Goal: Task Accomplishment & Management: Complete application form

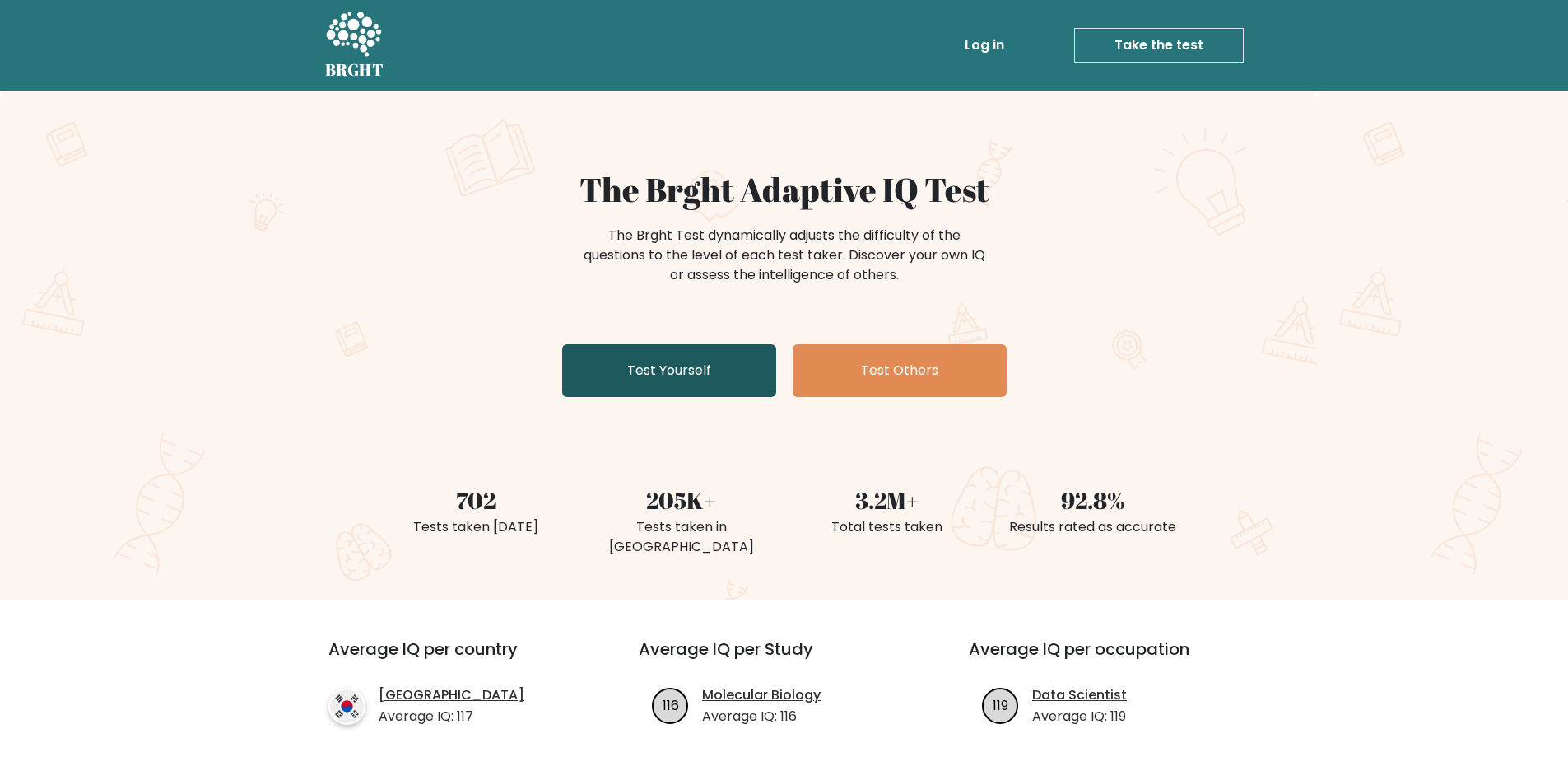
click at [652, 380] on link "Test Yourself" at bounding box center [669, 371] width 214 height 53
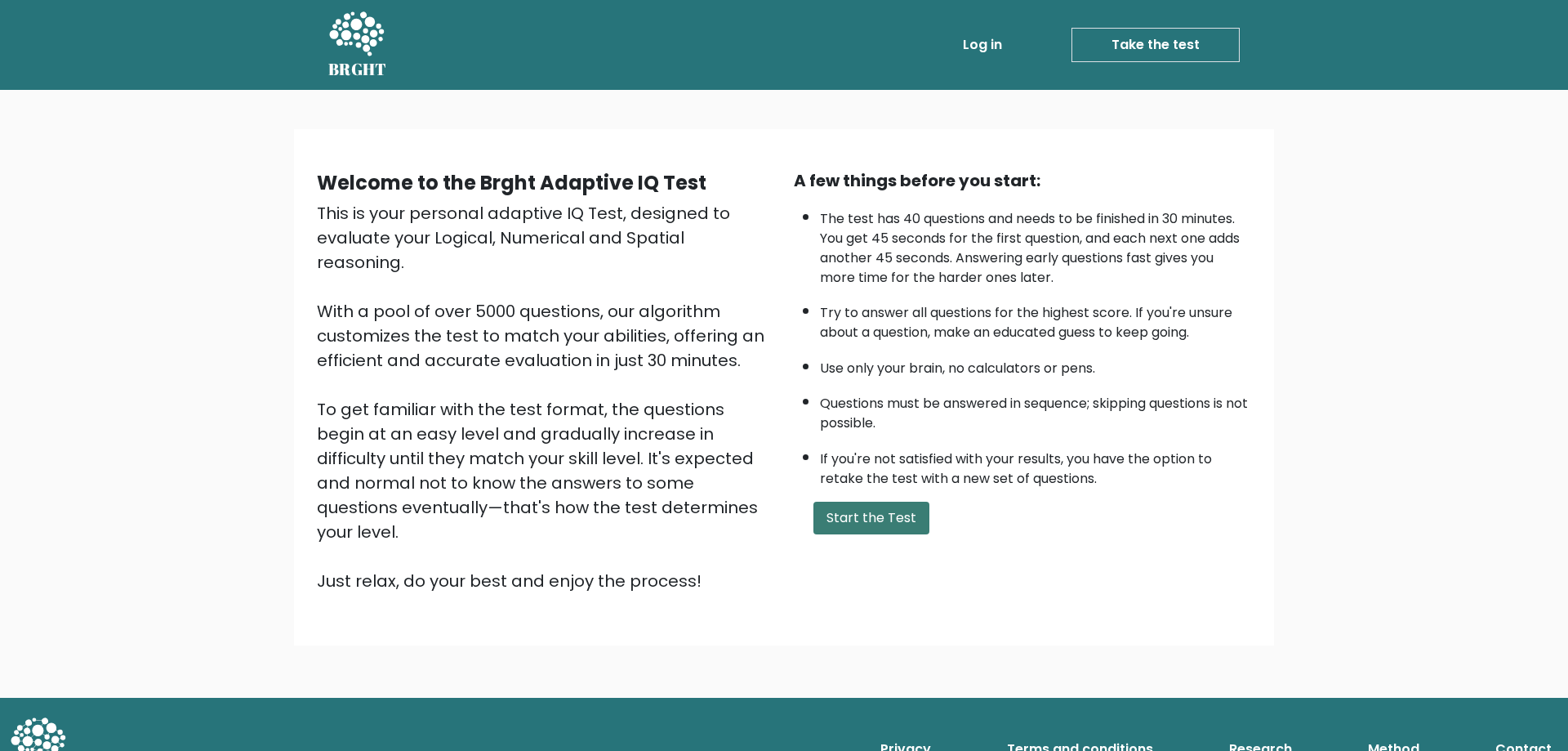
click at [863, 513] on button "Start the Test" at bounding box center [872, 518] width 116 height 33
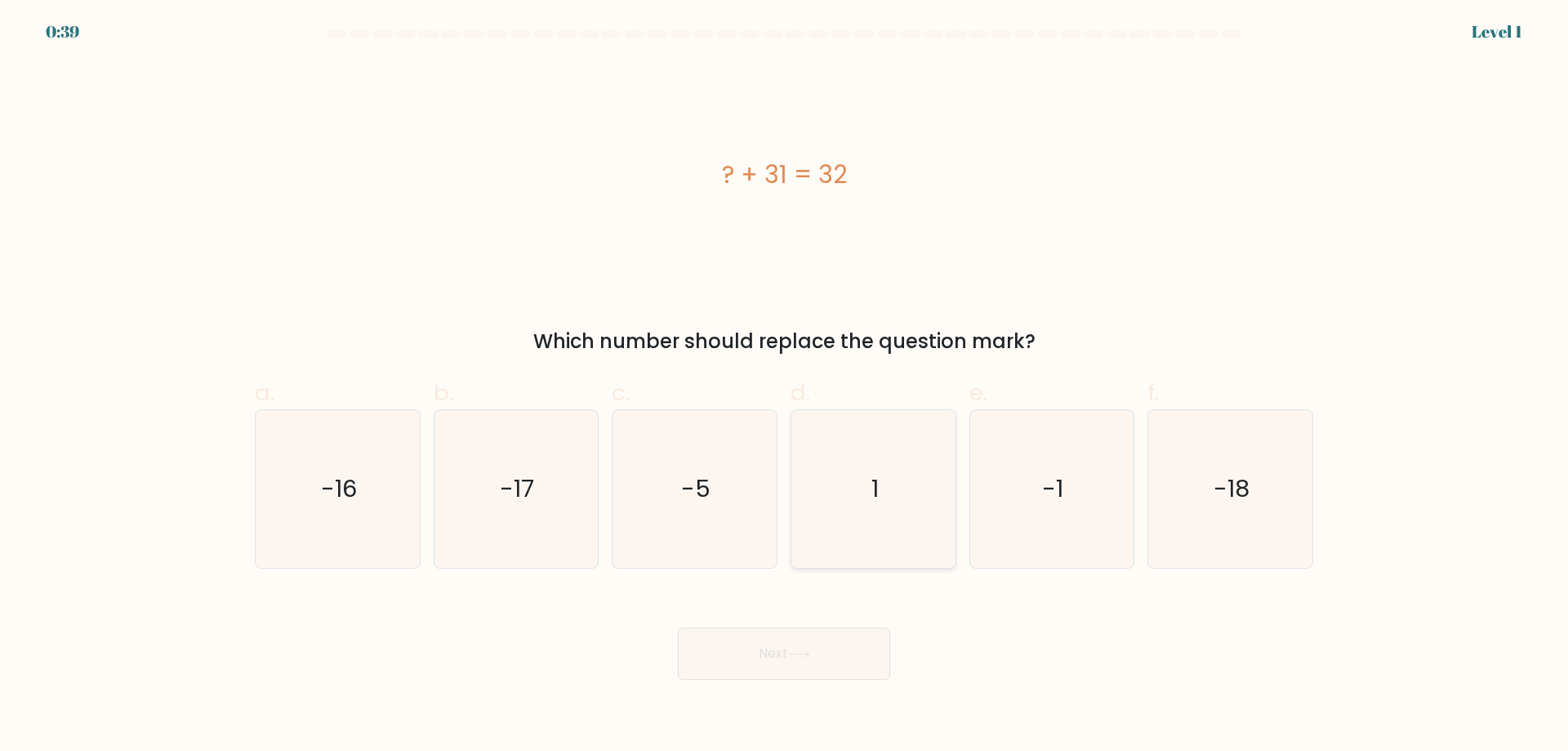
click at [849, 488] on icon "1" at bounding box center [873, 489] width 158 height 158
click at [784, 386] on input "d. 1" at bounding box center [784, 380] width 1 height 11
radio input "true"
click at [801, 649] on button "Next" at bounding box center [784, 654] width 212 height 52
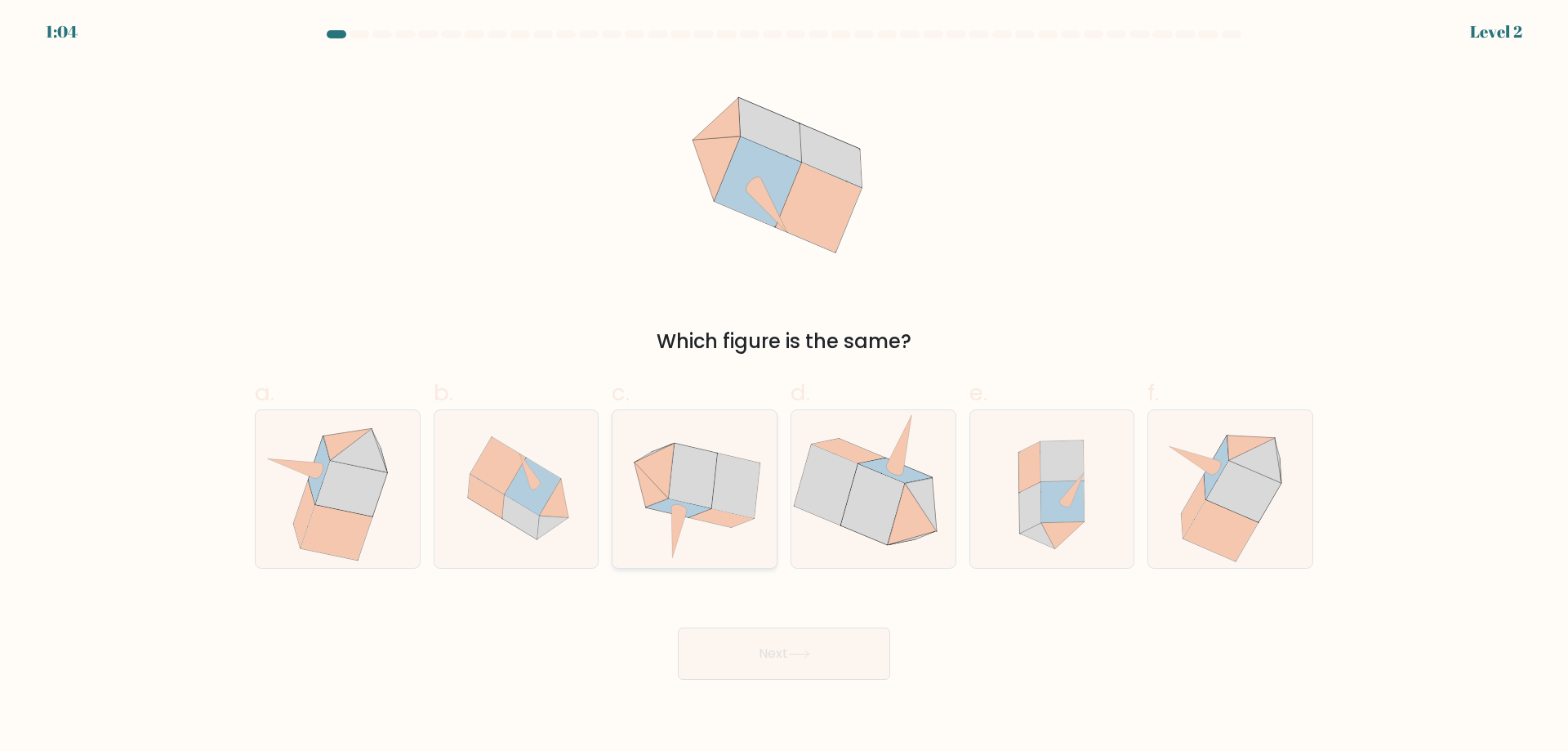
click at [718, 479] on icon at bounding box center [735, 485] width 48 height 65
click at [784, 386] on input "c." at bounding box center [784, 380] width 1 height 11
radio input "true"
click at [794, 665] on button "Next" at bounding box center [784, 654] width 212 height 52
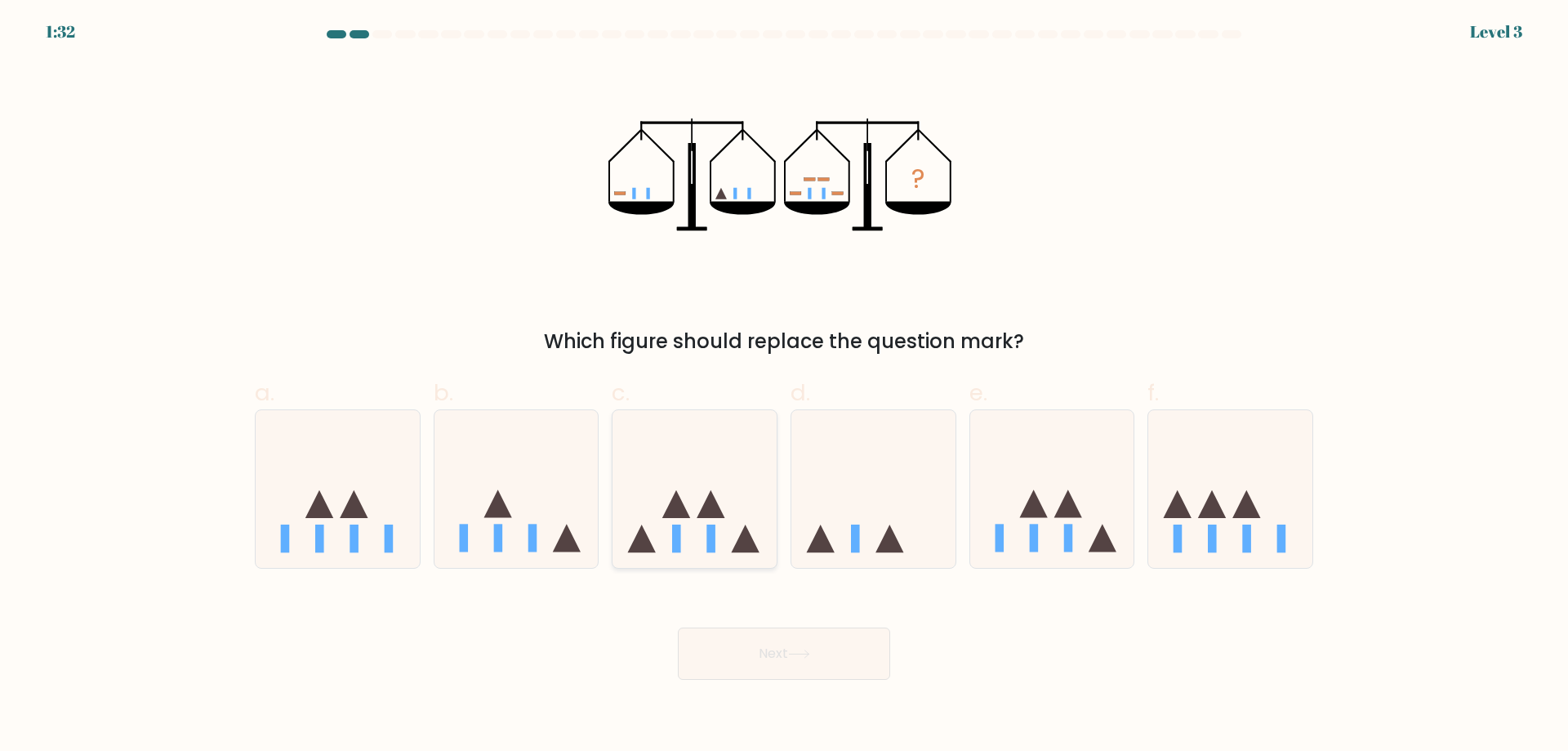
click at [668, 539] on icon at bounding box center [694, 489] width 164 height 136
click at [784, 386] on input "c." at bounding box center [784, 380] width 1 height 11
radio input "true"
click at [774, 660] on button "Next" at bounding box center [784, 654] width 212 height 52
click at [773, 659] on button "Next" at bounding box center [784, 654] width 212 height 52
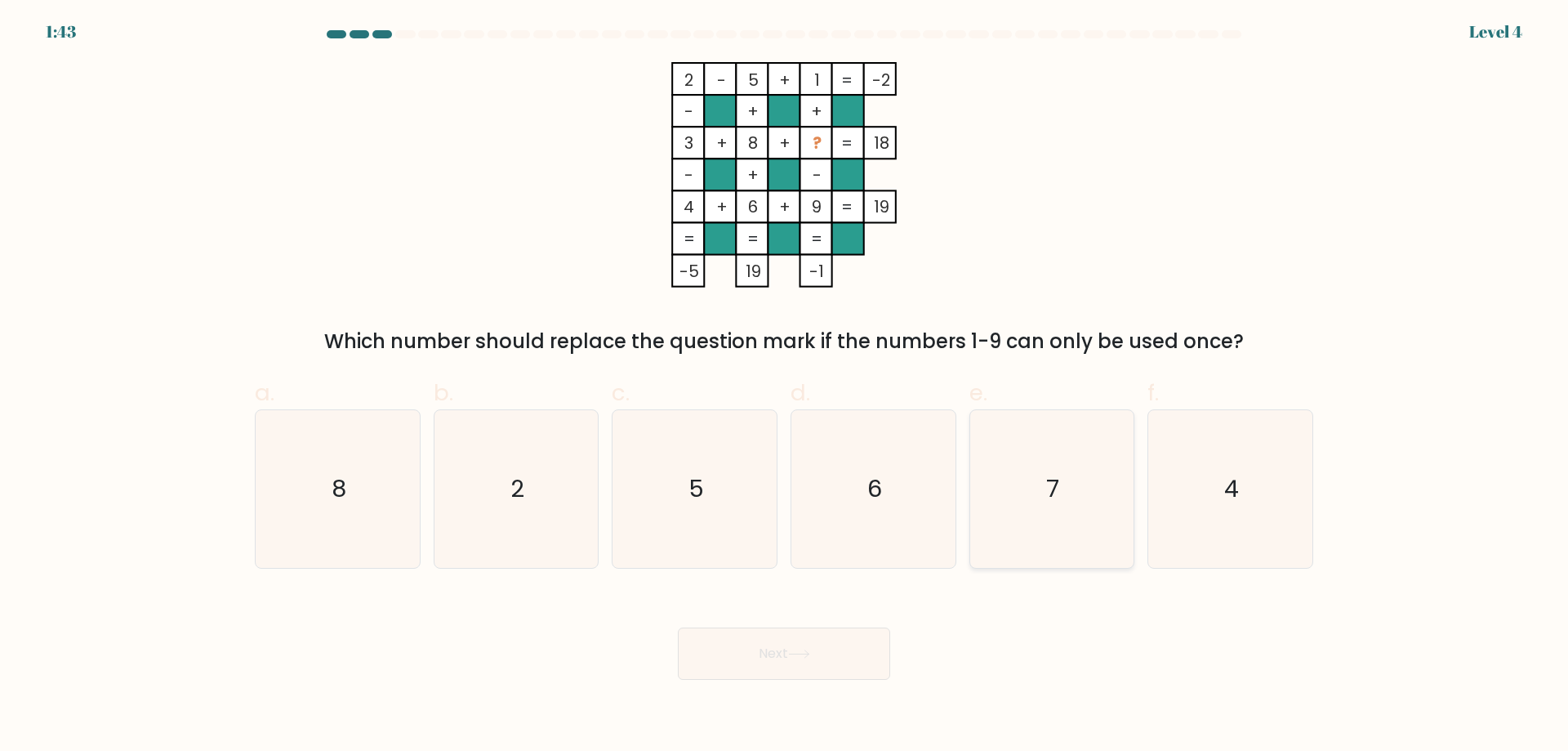
click at [1083, 499] on icon "7" at bounding box center [1051, 489] width 158 height 158
click at [784, 386] on input "e. 7" at bounding box center [784, 380] width 1 height 11
radio input "true"
click at [800, 675] on button "Next" at bounding box center [784, 654] width 212 height 52
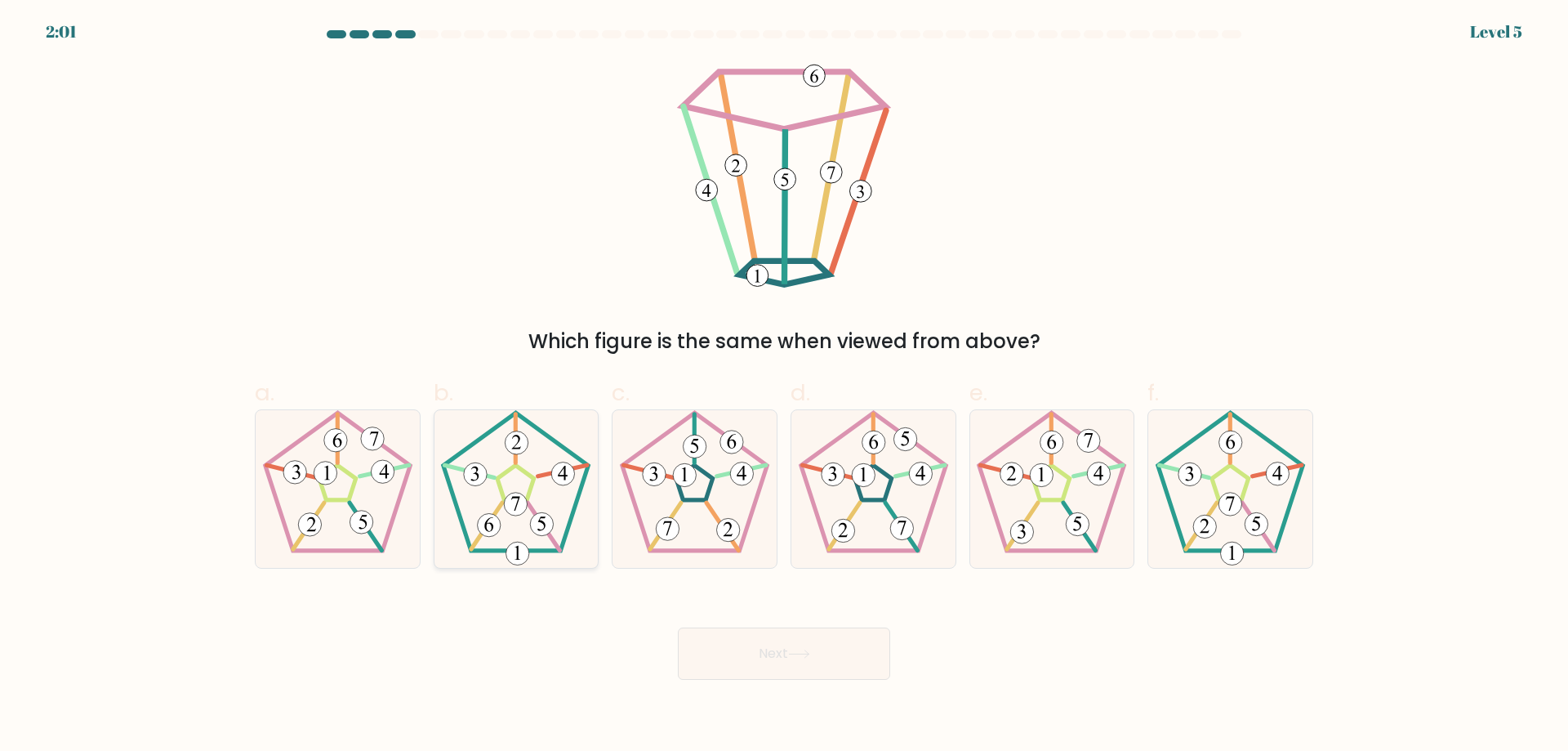
click at [508, 480] on icon at bounding box center [515, 489] width 158 height 158
click at [784, 386] on input "b." at bounding box center [784, 380] width 1 height 11
radio input "true"
drag, startPoint x: 818, startPoint y: 649, endPoint x: 809, endPoint y: 649, distance: 9.0
click at [809, 649] on button "Next" at bounding box center [784, 654] width 212 height 52
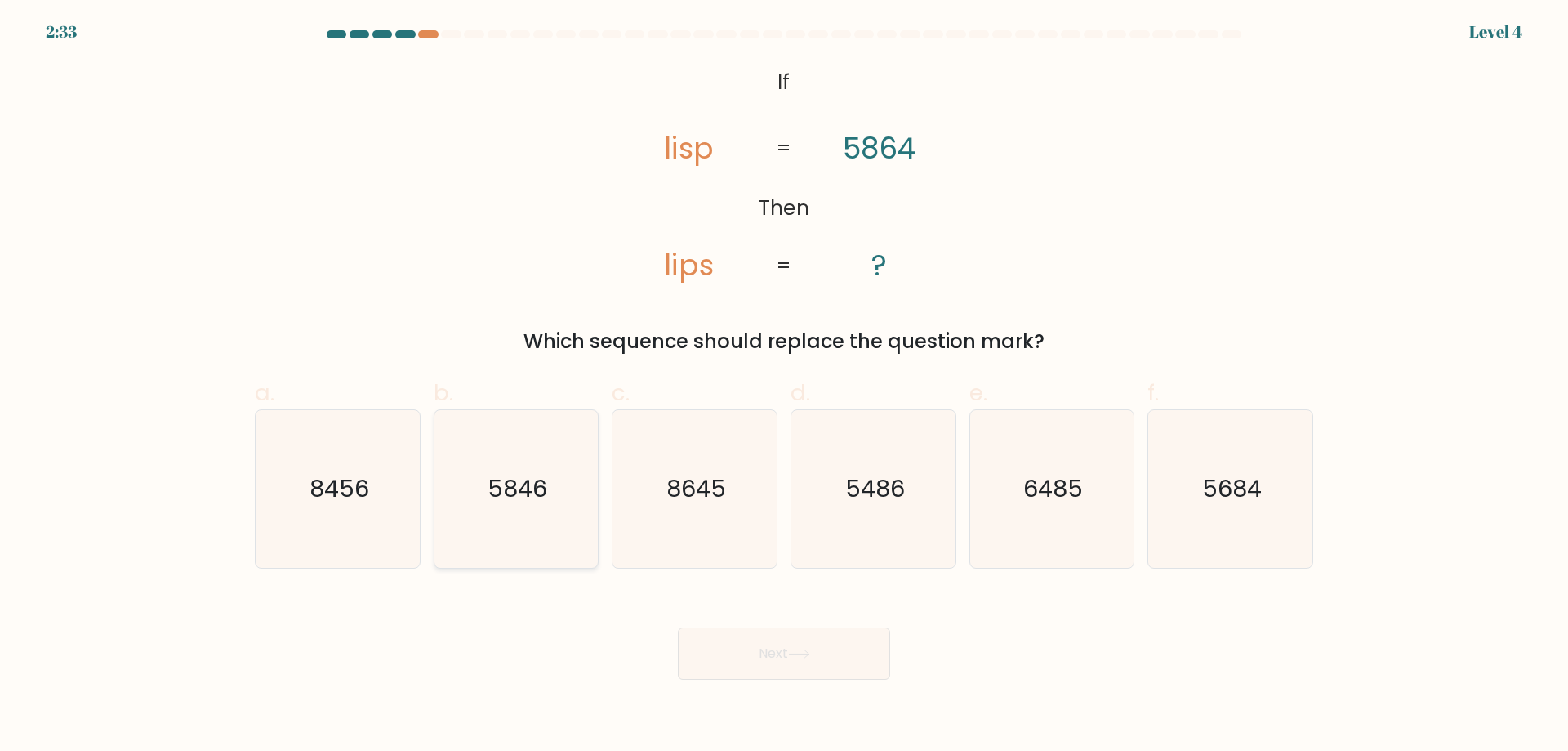
click at [528, 511] on icon "5846" at bounding box center [515, 489] width 158 height 158
click at [784, 386] on input "b. 5846" at bounding box center [784, 380] width 1 height 11
radio input "true"
click at [778, 669] on button "Next" at bounding box center [784, 654] width 212 height 52
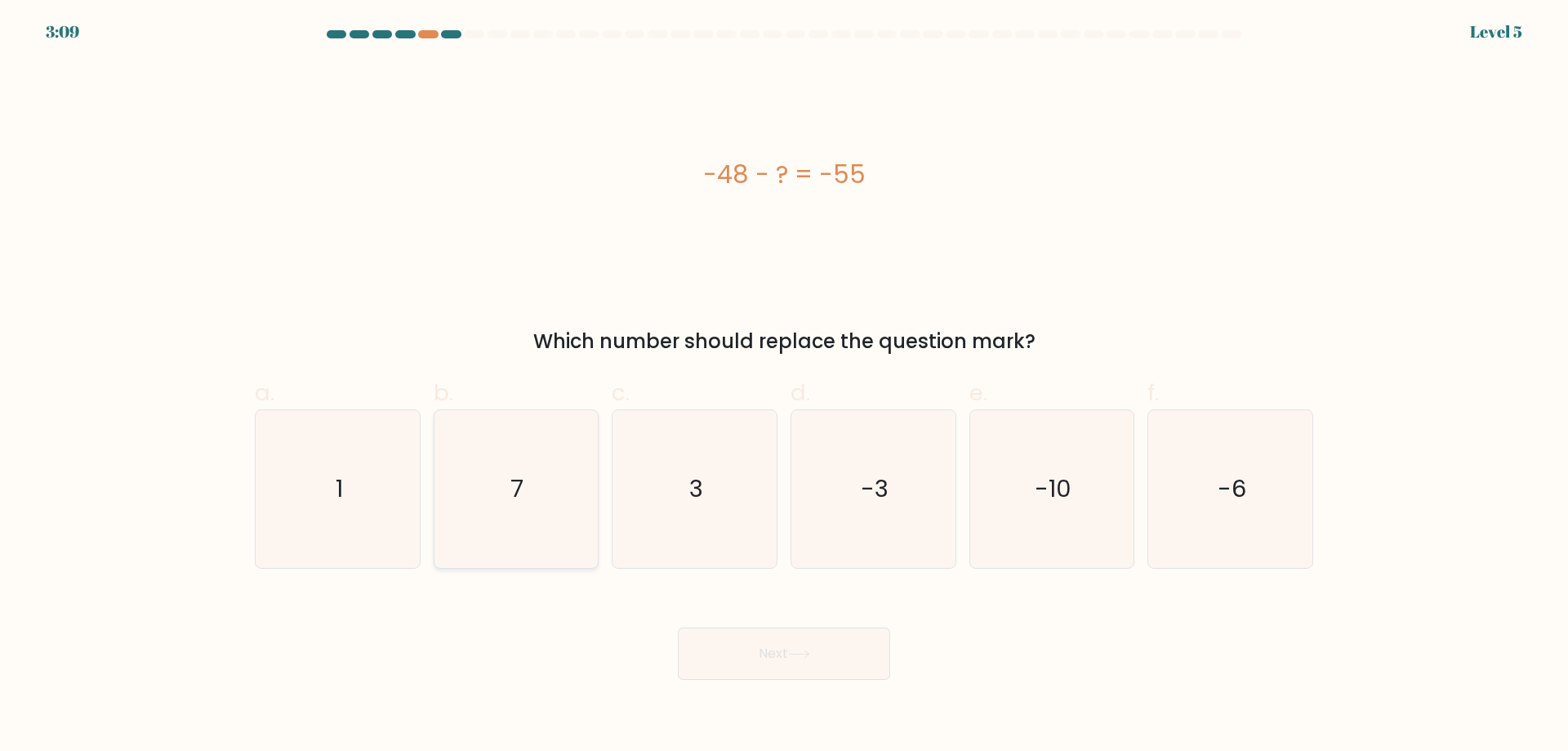
click at [542, 509] on icon "7" at bounding box center [515, 489] width 158 height 158
click at [784, 386] on input "b. 7" at bounding box center [784, 380] width 1 height 11
radio input "true"
click at [836, 649] on button "Next" at bounding box center [784, 654] width 212 height 52
click at [829, 664] on button "Next" at bounding box center [784, 654] width 212 height 52
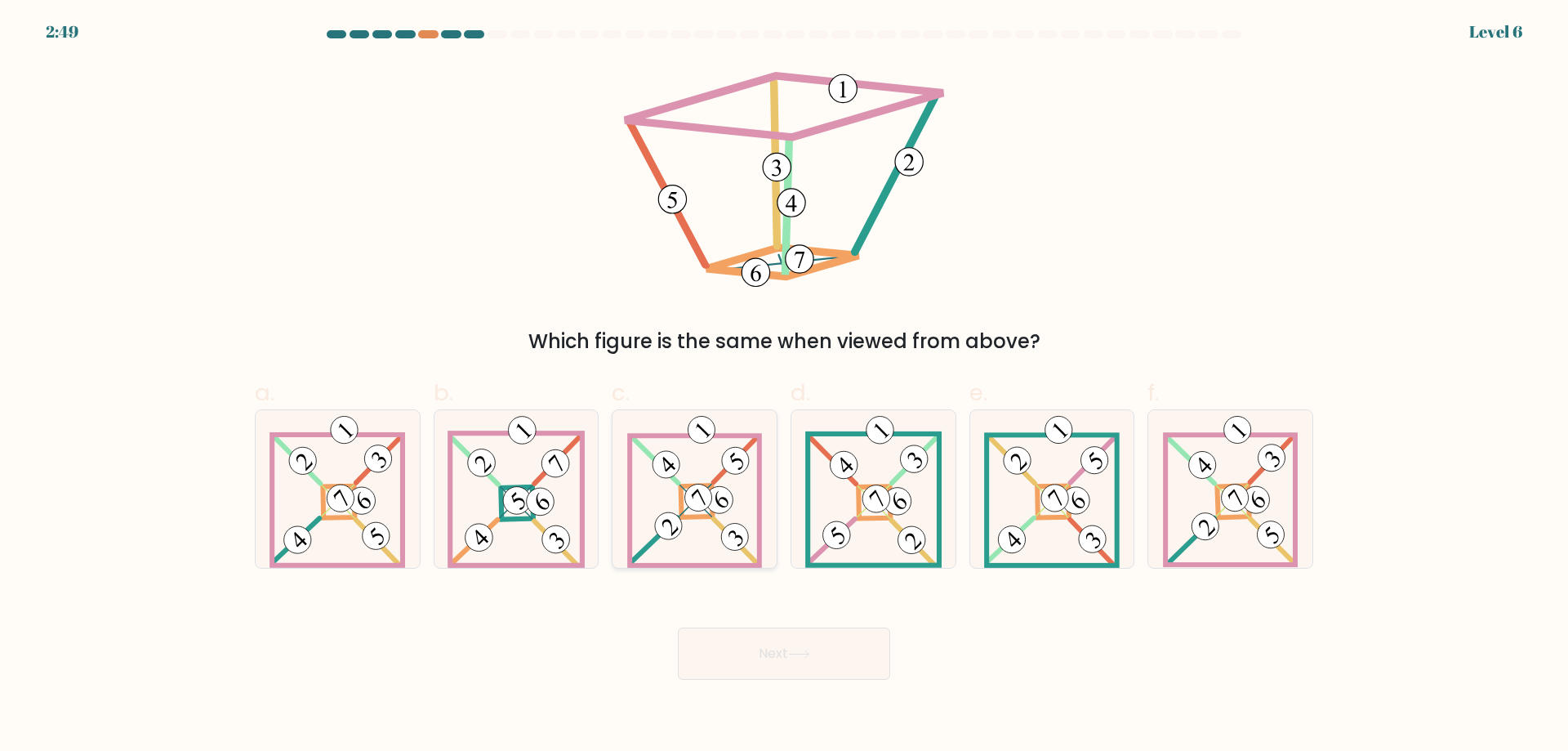
click at [697, 530] on icon at bounding box center [694, 489] width 135 height 158
click at [784, 386] on input "c." at bounding box center [784, 380] width 1 height 11
radio input "true"
click at [765, 660] on button "Next" at bounding box center [784, 654] width 212 height 52
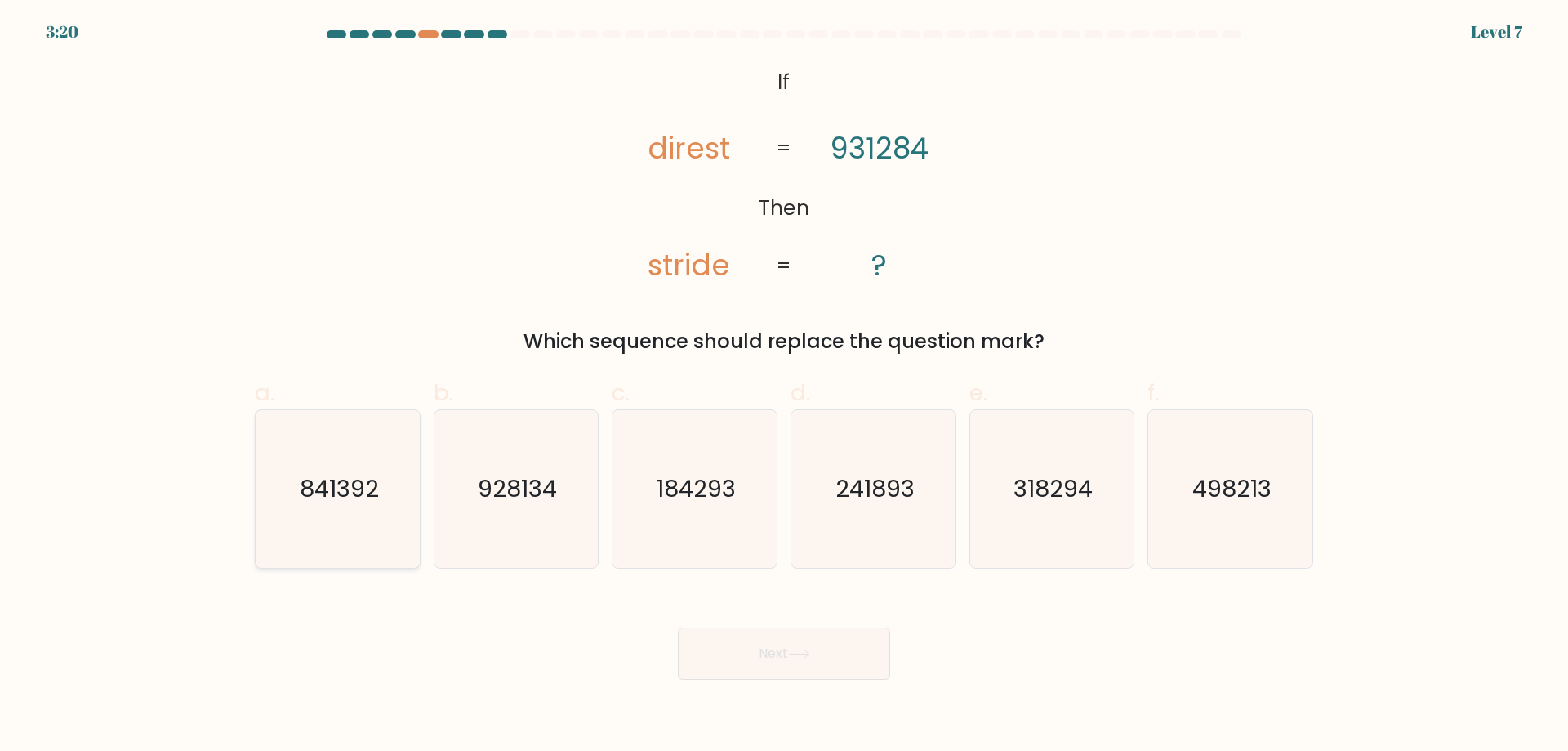
click at [328, 468] on icon "841392" at bounding box center [337, 489] width 158 height 158
click at [784, 386] on input "a. 841392" at bounding box center [784, 380] width 1 height 11
radio input "true"
click at [765, 649] on button "Next" at bounding box center [784, 654] width 212 height 52
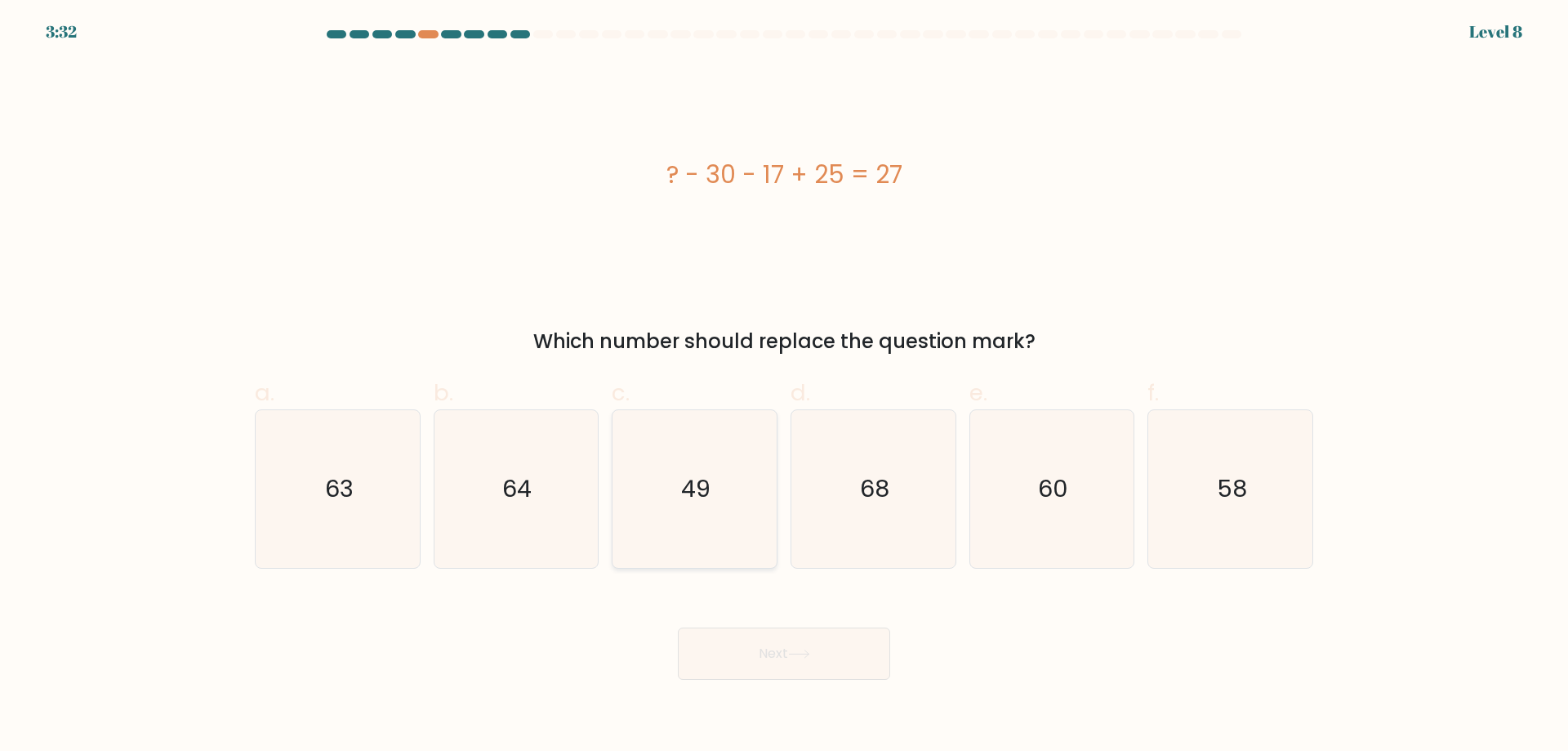
click at [740, 499] on icon "49" at bounding box center [694, 489] width 158 height 158
click at [784, 386] on input "c. 49" at bounding box center [784, 380] width 1 height 11
radio input "true"
click at [755, 637] on button "Next" at bounding box center [784, 654] width 212 height 52
click at [754, 654] on button "Next" at bounding box center [784, 654] width 212 height 52
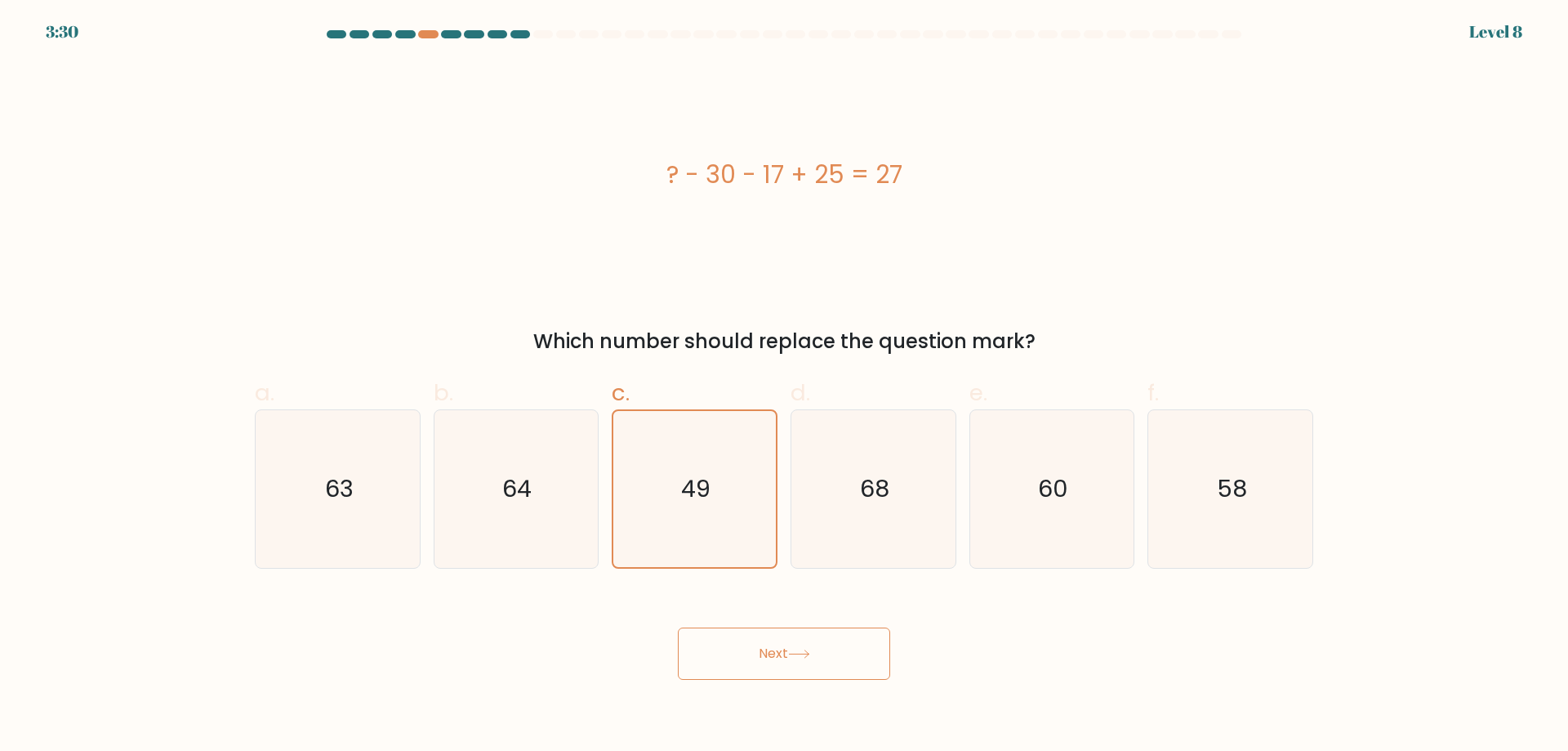
click at [757, 654] on button "Next" at bounding box center [784, 654] width 212 height 52
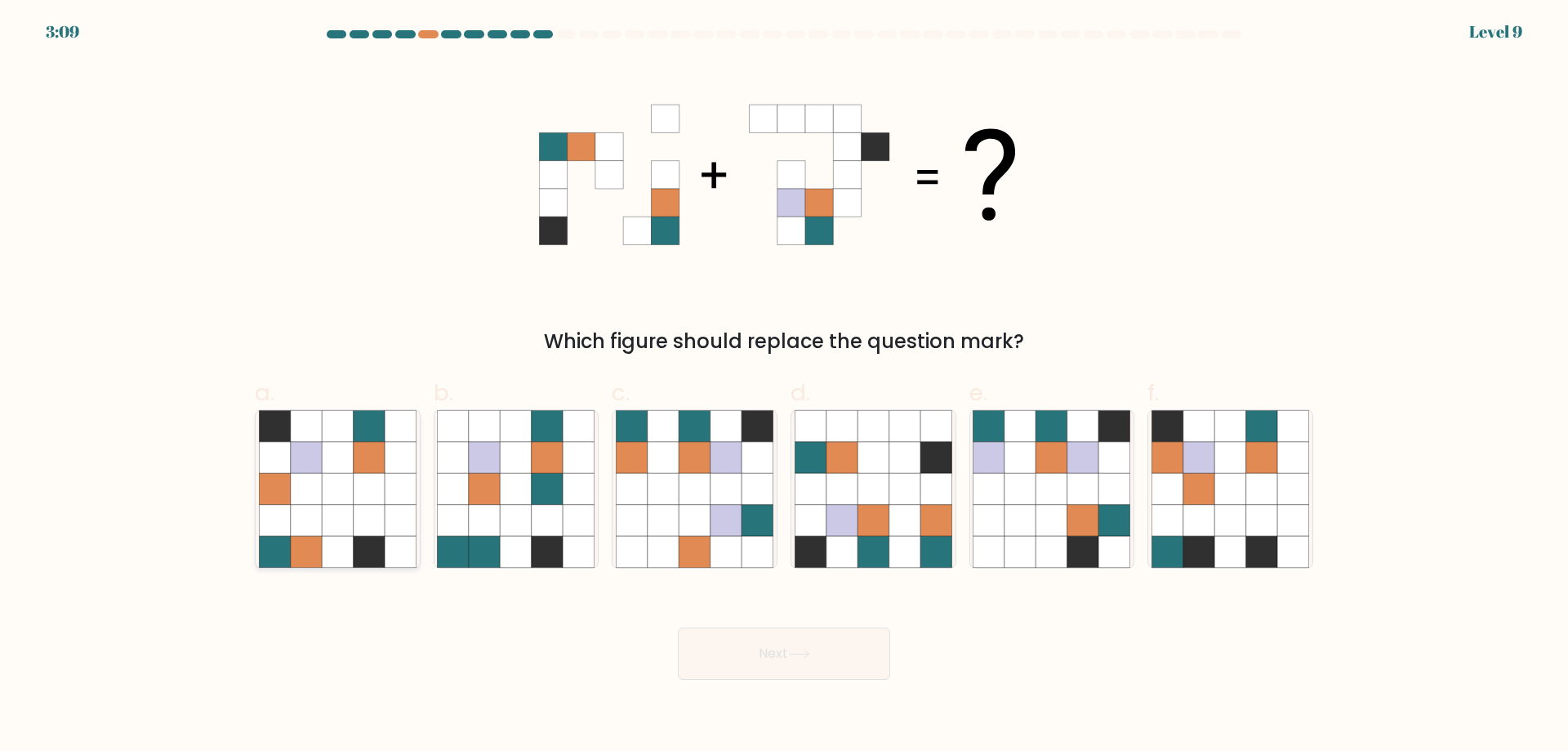
click at [335, 491] on icon at bounding box center [337, 489] width 31 height 31
click at [784, 386] on input "a." at bounding box center [784, 380] width 1 height 11
radio input "true"
click at [743, 655] on button "Next" at bounding box center [784, 654] width 212 height 52
click at [803, 664] on button "Next" at bounding box center [784, 654] width 212 height 52
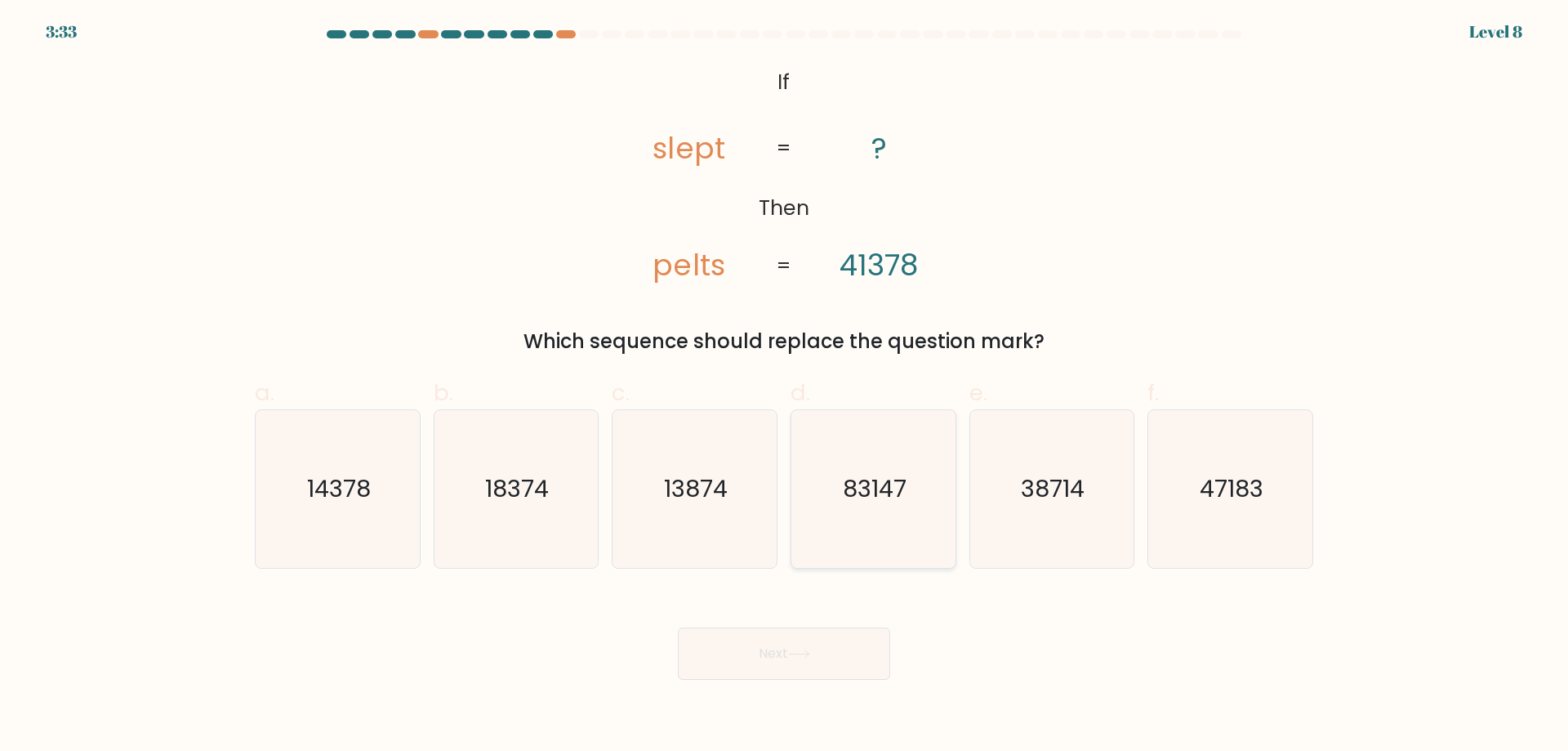
click at [880, 485] on text "83147" at bounding box center [875, 489] width 64 height 33
click at [784, 386] on input "d. 83147" at bounding box center [784, 380] width 1 height 11
radio input "true"
click at [779, 643] on button "Next" at bounding box center [784, 654] width 212 height 52
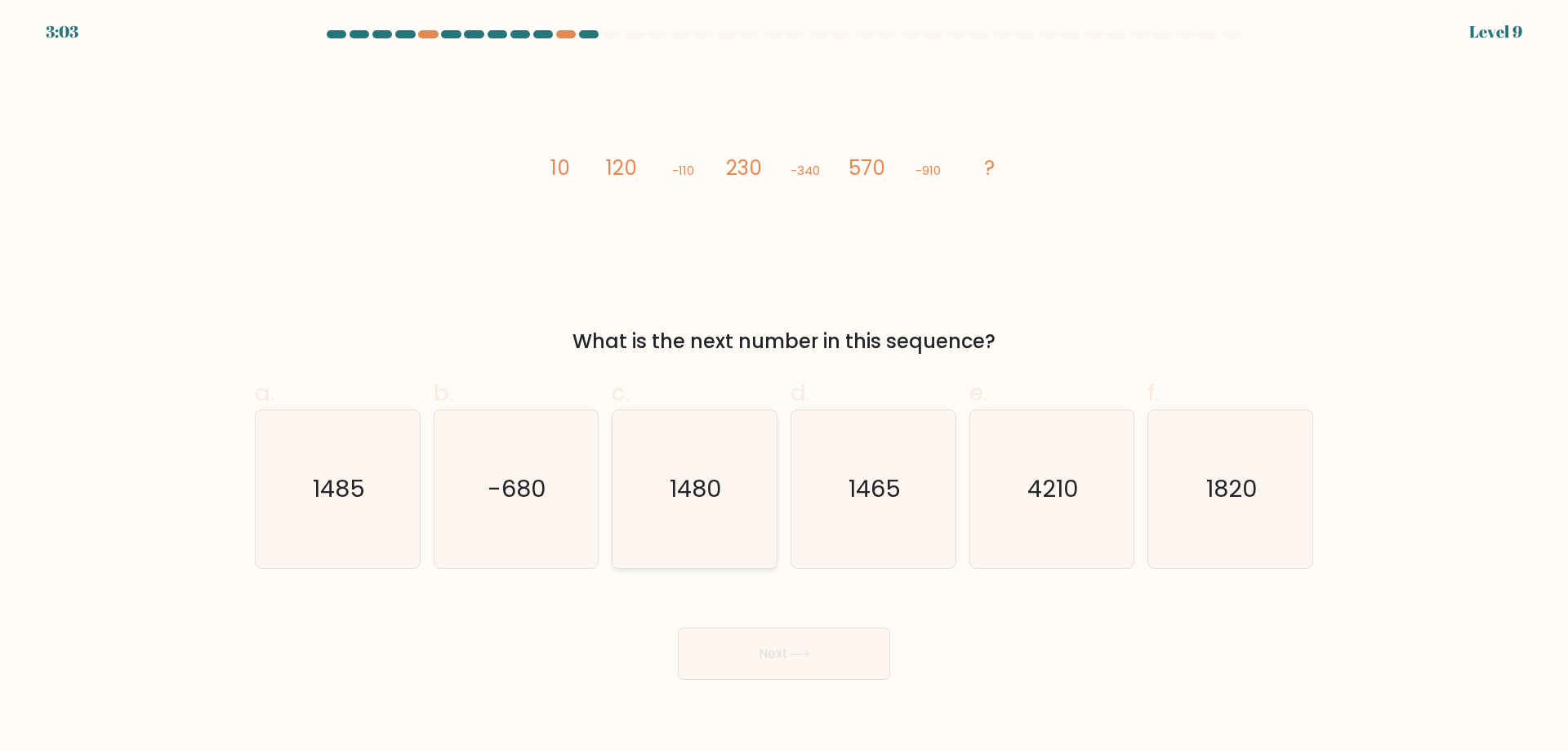
click at [708, 497] on text "1480" at bounding box center [696, 489] width 52 height 33
click at [784, 386] on input "c. [DATE]" at bounding box center [784, 380] width 1 height 11
radio input "true"
click at [818, 649] on button "Next" at bounding box center [784, 654] width 212 height 52
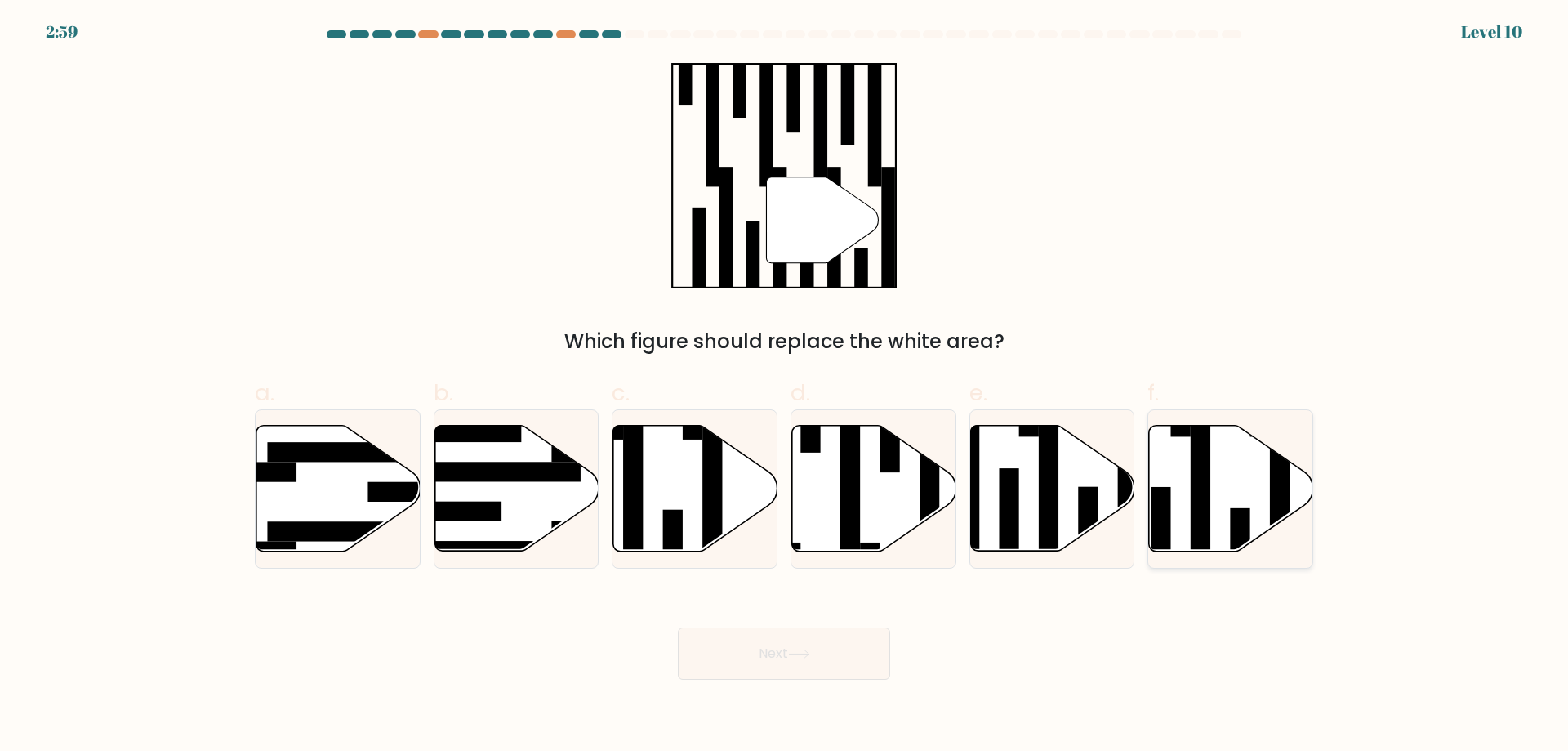
click at [1235, 508] on rect at bounding box center [1240, 548] width 19 height 80
click at [784, 386] on input "f." at bounding box center [784, 380] width 1 height 11
radio input "true"
click at [822, 664] on button "Next" at bounding box center [784, 654] width 212 height 52
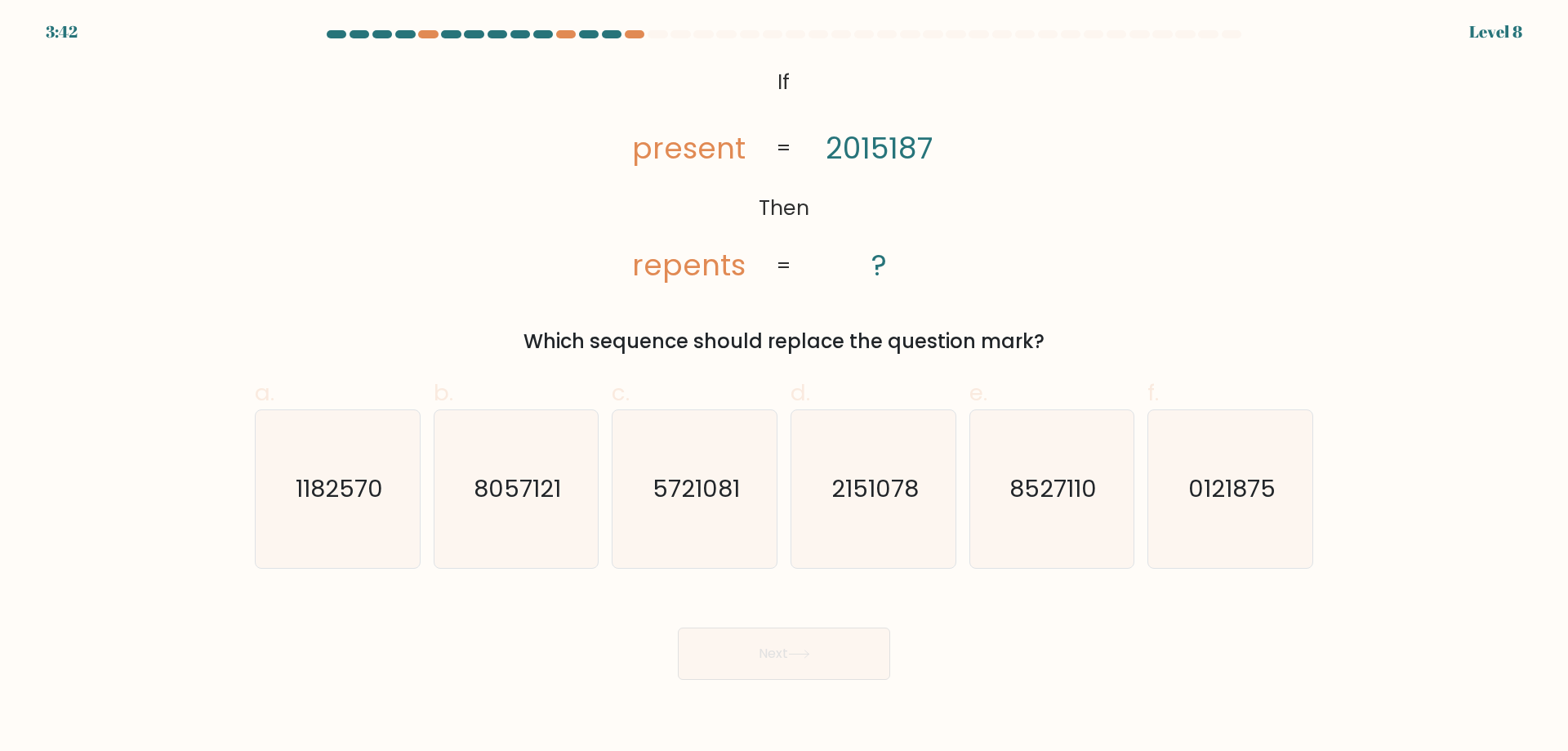
drag, startPoint x: 823, startPoint y: 664, endPoint x: 1199, endPoint y: 594, distance: 382.5
click at [1191, 602] on div "Next" at bounding box center [784, 634] width 1077 height 91
click at [1273, 471] on icon "0121875" at bounding box center [1230, 489] width 158 height 158
click at [784, 386] on input "f. 0121875" at bounding box center [784, 380] width 1 height 11
radio input "true"
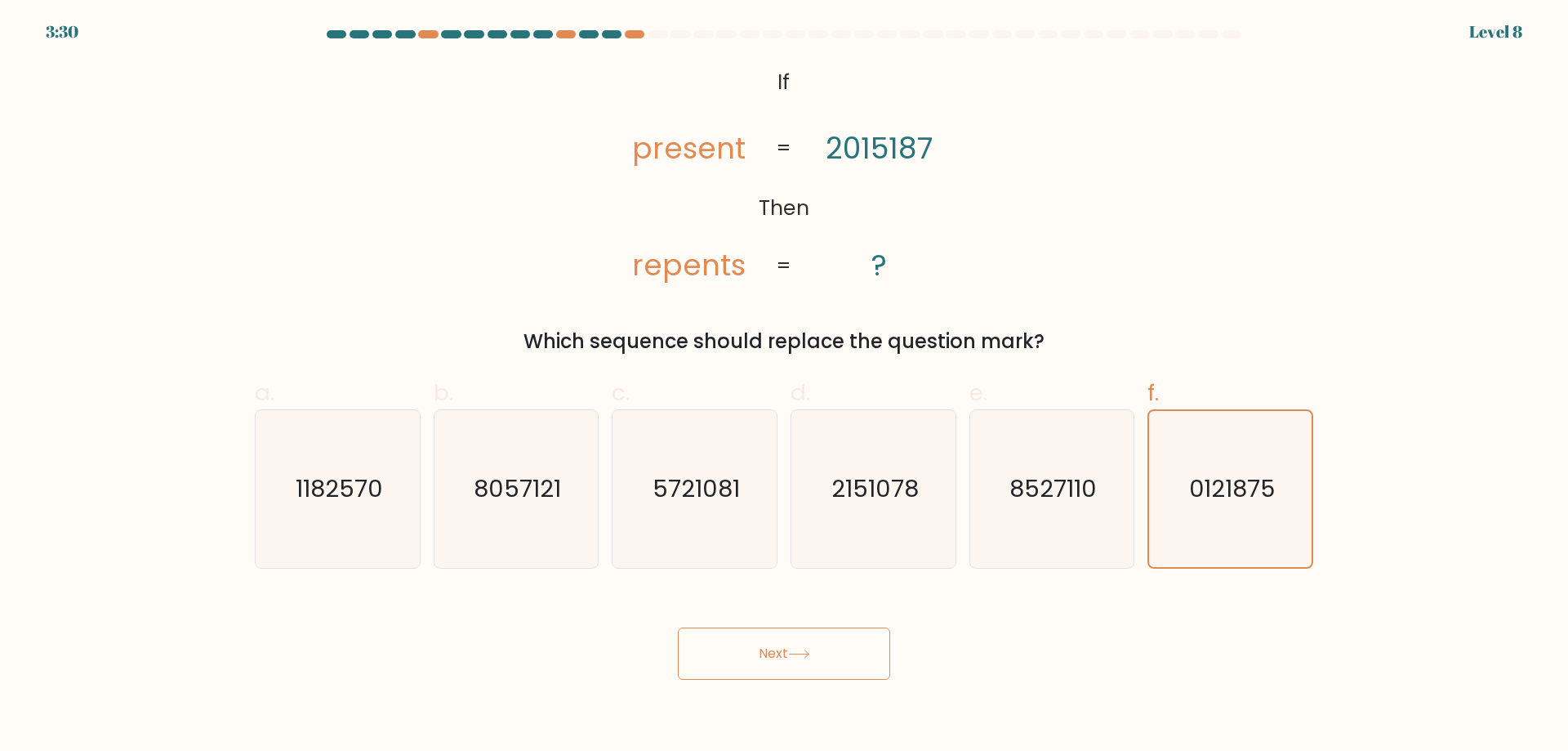
click at [805, 660] on button "Next" at bounding box center [784, 654] width 212 height 52
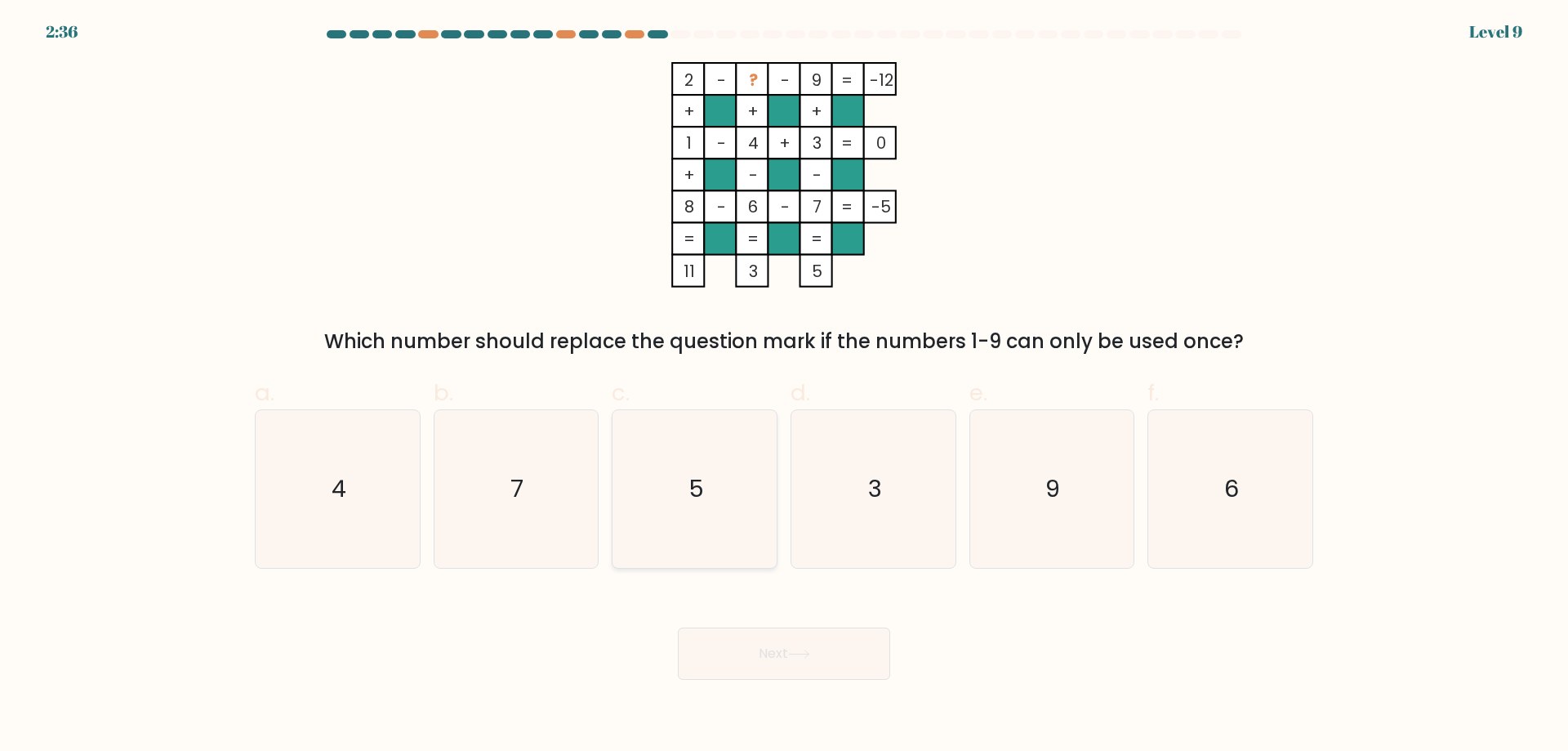
click at [675, 514] on icon "5" at bounding box center [694, 489] width 158 height 158
click at [784, 386] on input "c. 5" at bounding box center [784, 380] width 1 height 11
radio input "true"
click at [855, 653] on button "Next" at bounding box center [784, 654] width 212 height 52
click at [797, 651] on icon at bounding box center [799, 653] width 22 height 9
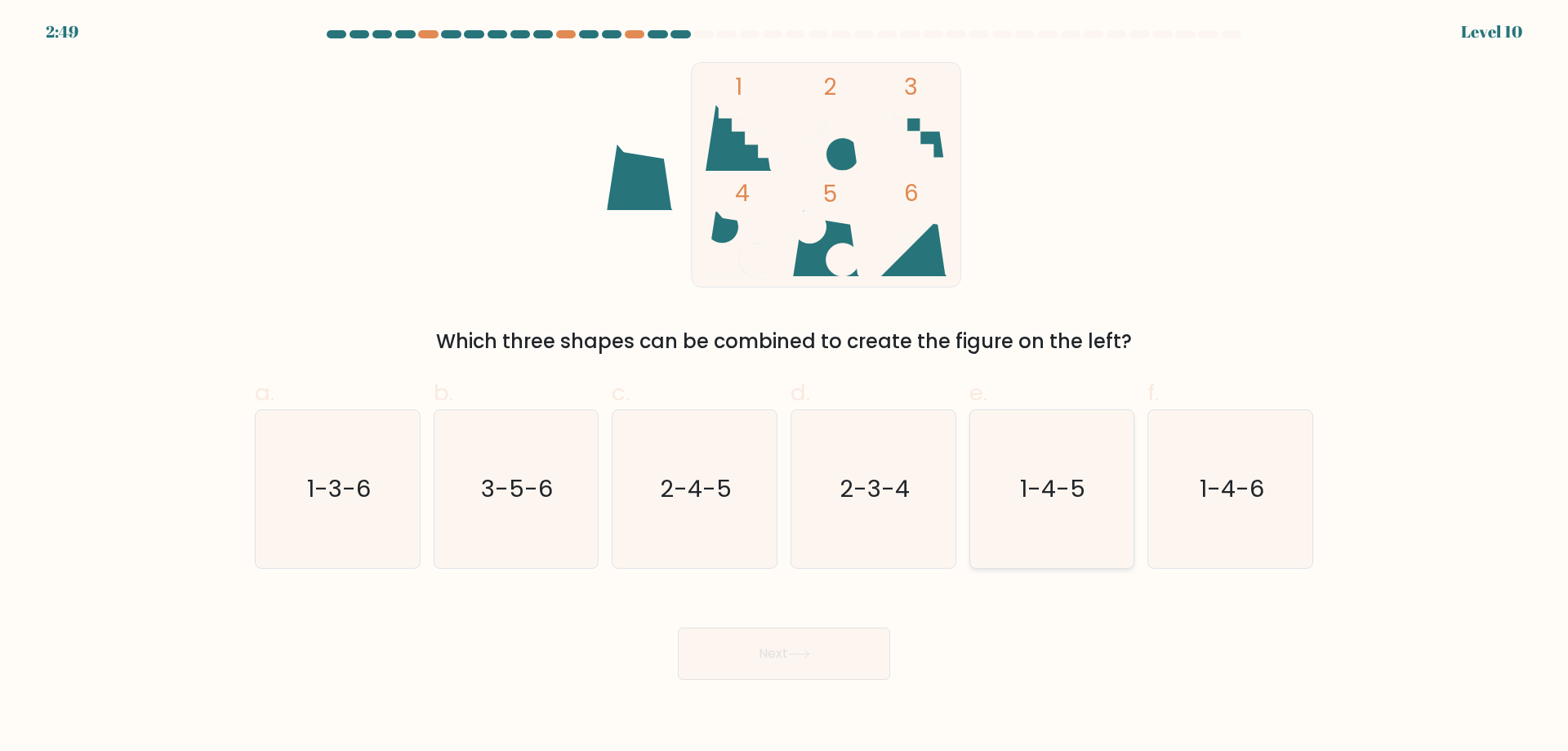
click at [1051, 514] on icon "1-4-5" at bounding box center [1051, 489] width 158 height 158
click at [784, 386] on input "e. 1-4-5" at bounding box center [784, 380] width 1 height 11
radio input "true"
click at [767, 639] on button "Next" at bounding box center [784, 654] width 212 height 52
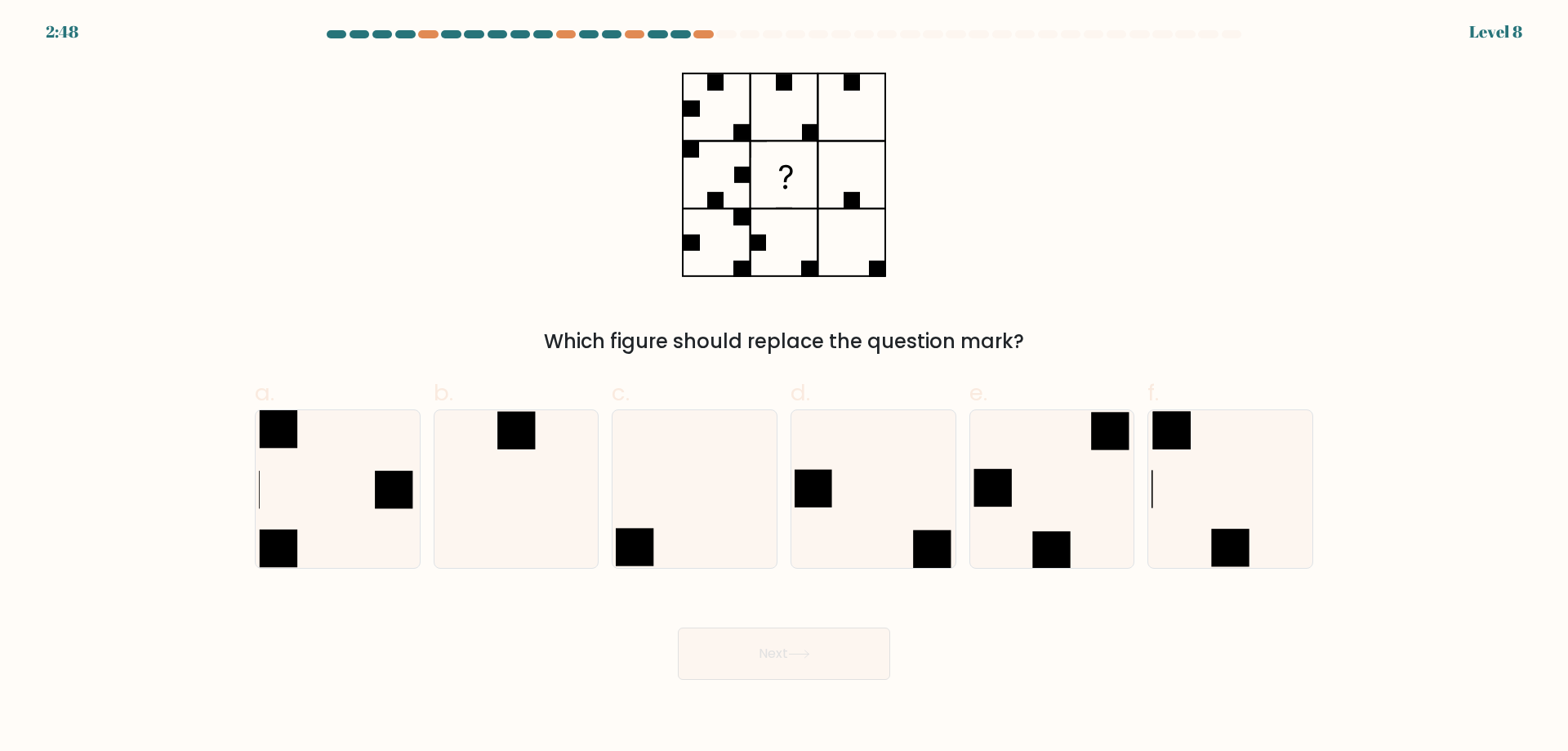
click at [762, 652] on button "Next" at bounding box center [784, 654] width 212 height 52
click at [1052, 276] on div "Which figure should replace the question mark?" at bounding box center [784, 209] width 1077 height 294
drag, startPoint x: 904, startPoint y: 513, endPoint x: 1060, endPoint y: 347, distance: 227.8
click at [1029, 379] on div "a. b. c. d." at bounding box center [784, 466] width 1072 height 206
click at [1254, 512] on icon at bounding box center [1230, 489] width 158 height 158
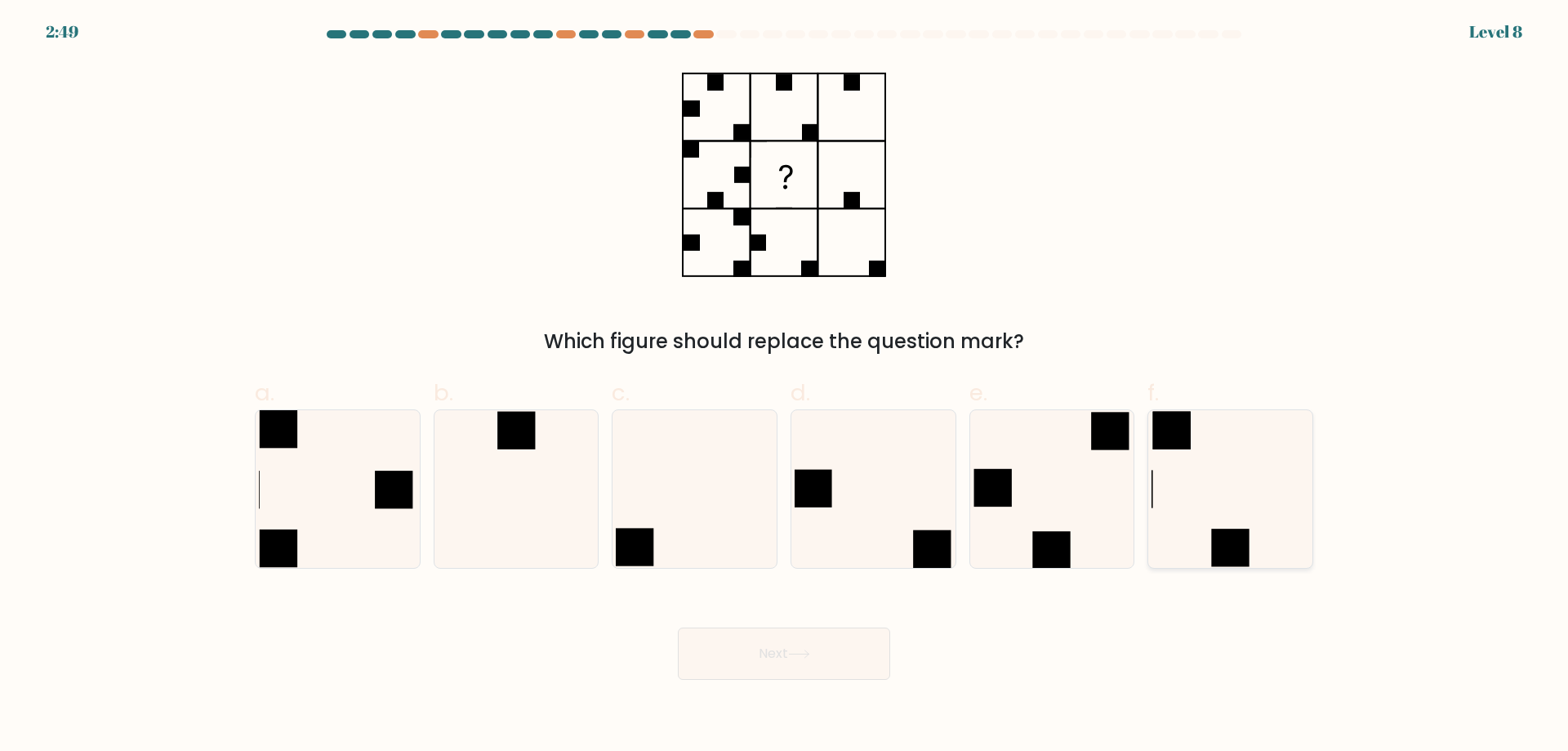
click at [784, 386] on input "f." at bounding box center [784, 380] width 1 height 11
radio input "true"
click at [783, 652] on button "Next" at bounding box center [784, 654] width 212 height 52
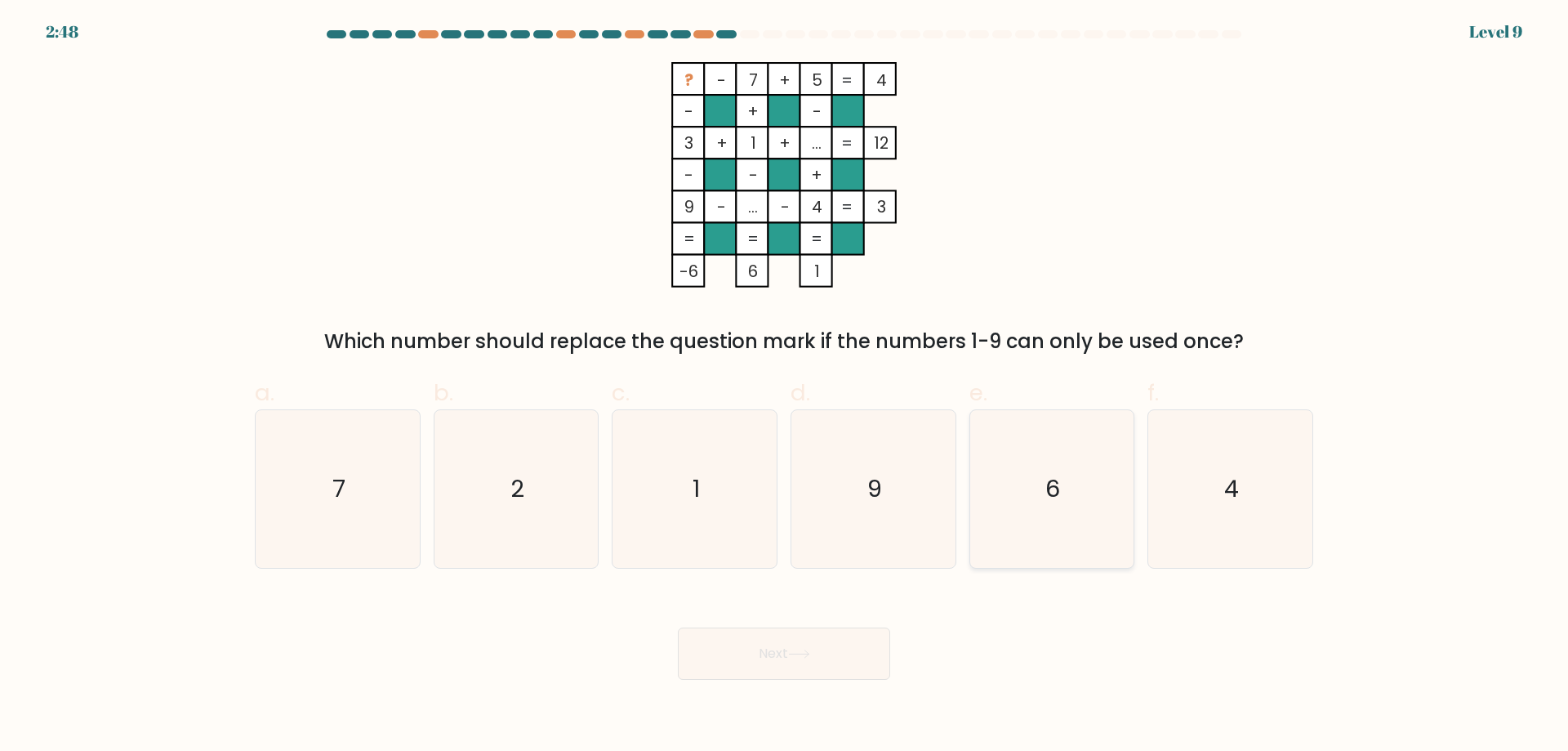
click at [1064, 504] on icon "6" at bounding box center [1051, 489] width 158 height 158
click at [784, 386] on input "e. 6" at bounding box center [784, 380] width 1 height 11
radio input "true"
click at [815, 650] on button "Next" at bounding box center [784, 654] width 212 height 52
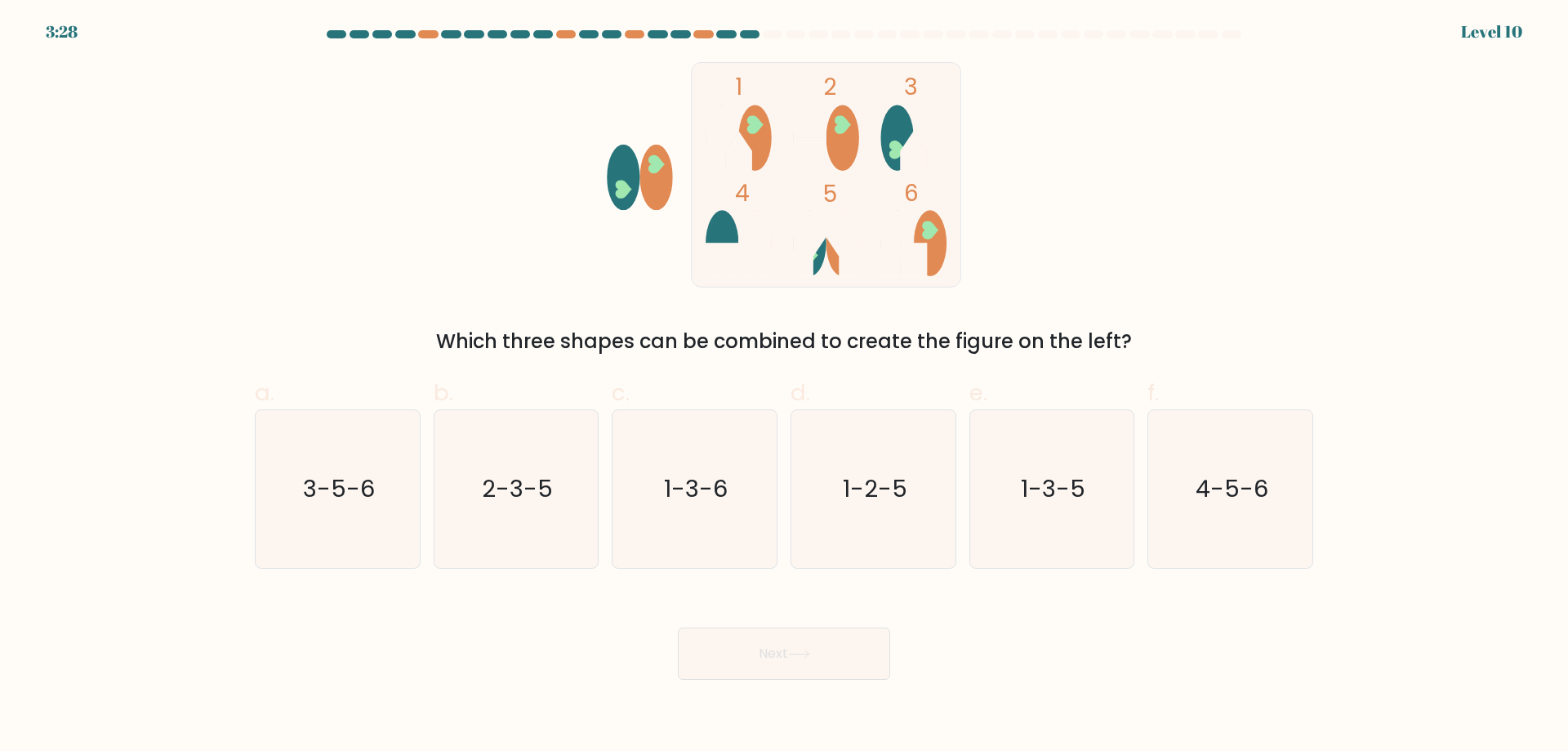
drag, startPoint x: 809, startPoint y: 654, endPoint x: 1090, endPoint y: 633, distance: 281.8
click at [1090, 633] on div "Next" at bounding box center [784, 634] width 1077 height 91
click at [691, 494] on text "1-3-6" at bounding box center [696, 489] width 64 height 33
click at [784, 386] on input "c. 1-3-6" at bounding box center [784, 380] width 1 height 11
radio input "true"
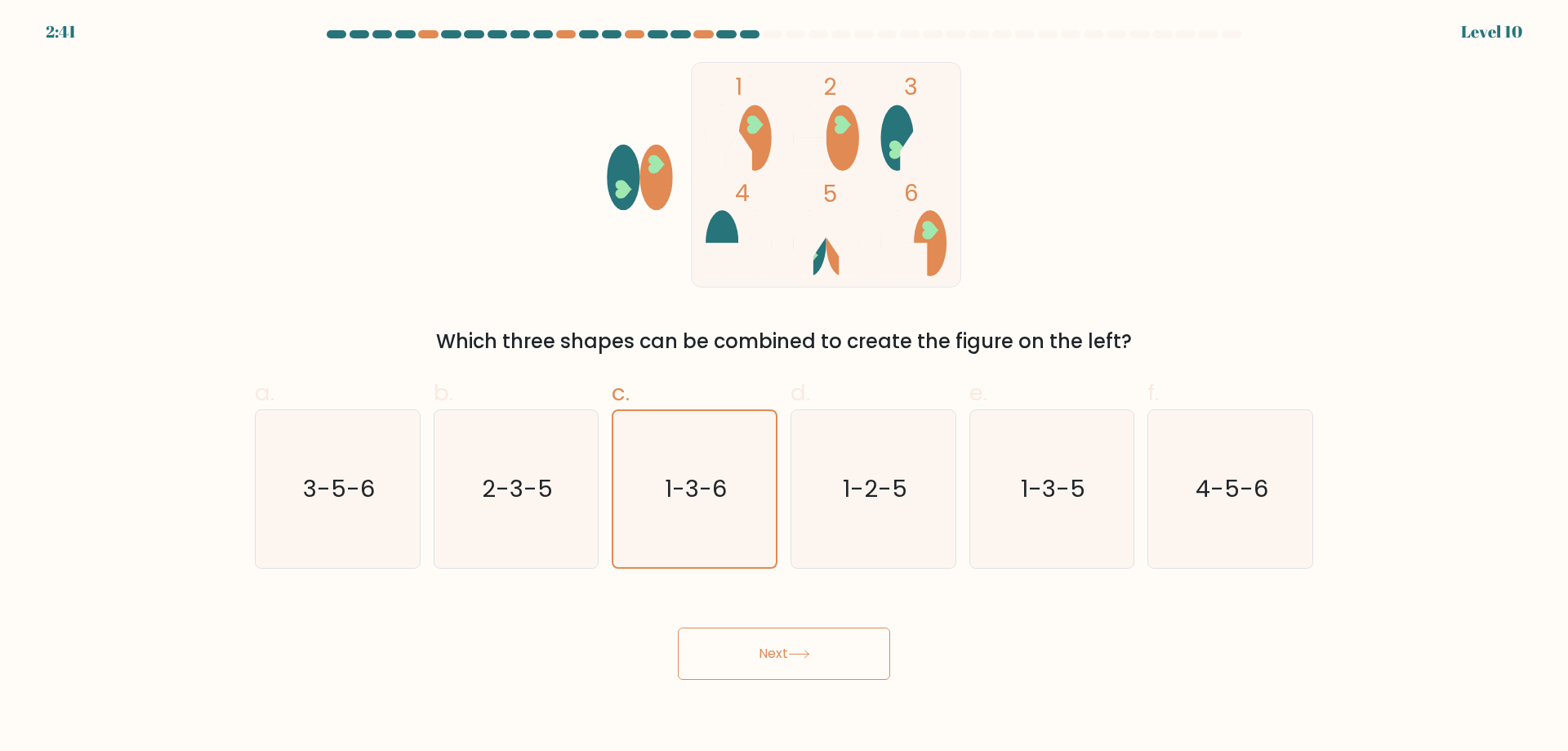
click at [760, 665] on button "Next" at bounding box center [784, 654] width 212 height 52
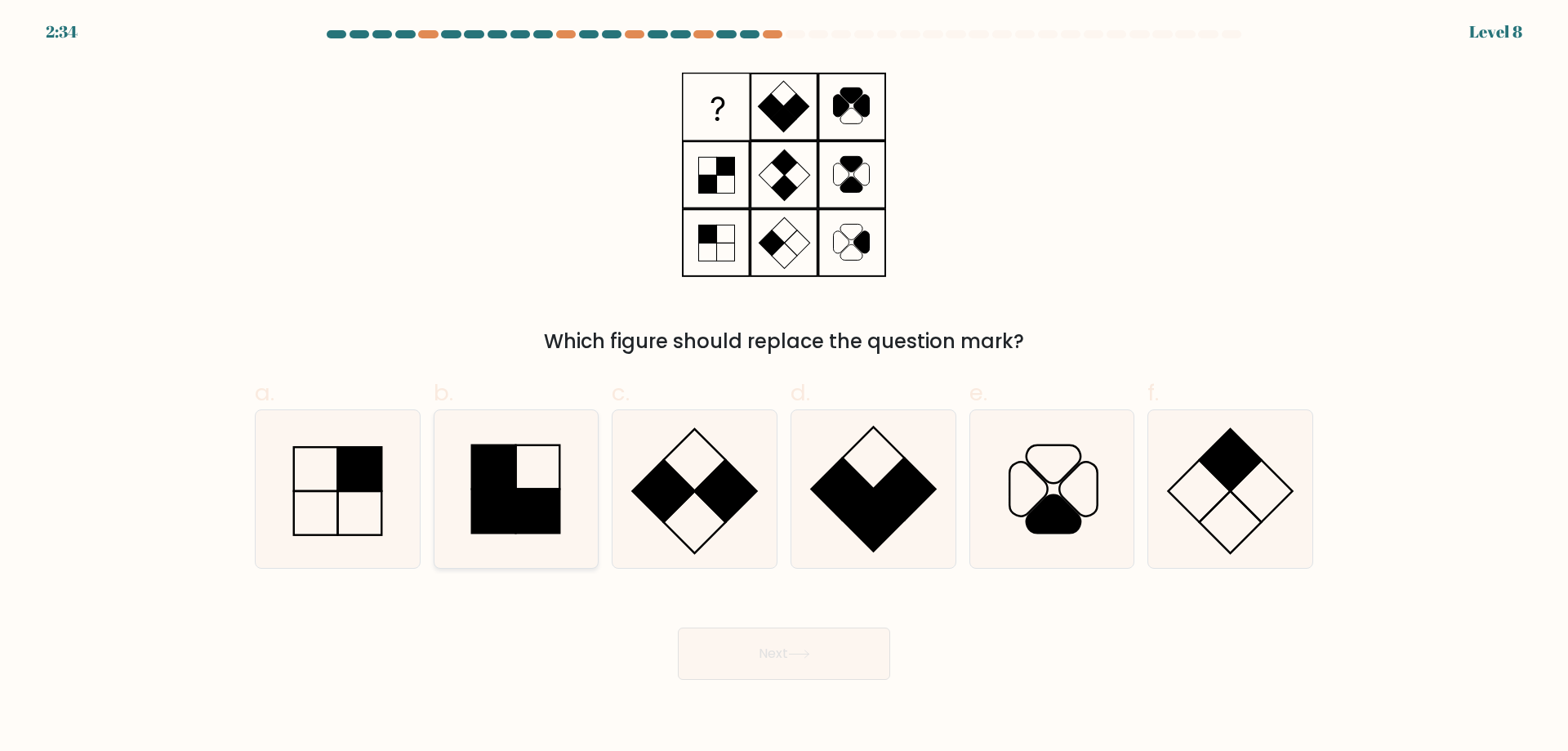
click at [471, 479] on icon at bounding box center [515, 489] width 158 height 158
click at [784, 386] on input "b." at bounding box center [784, 380] width 1 height 11
radio input "true"
click at [828, 634] on button "Next" at bounding box center [784, 654] width 212 height 52
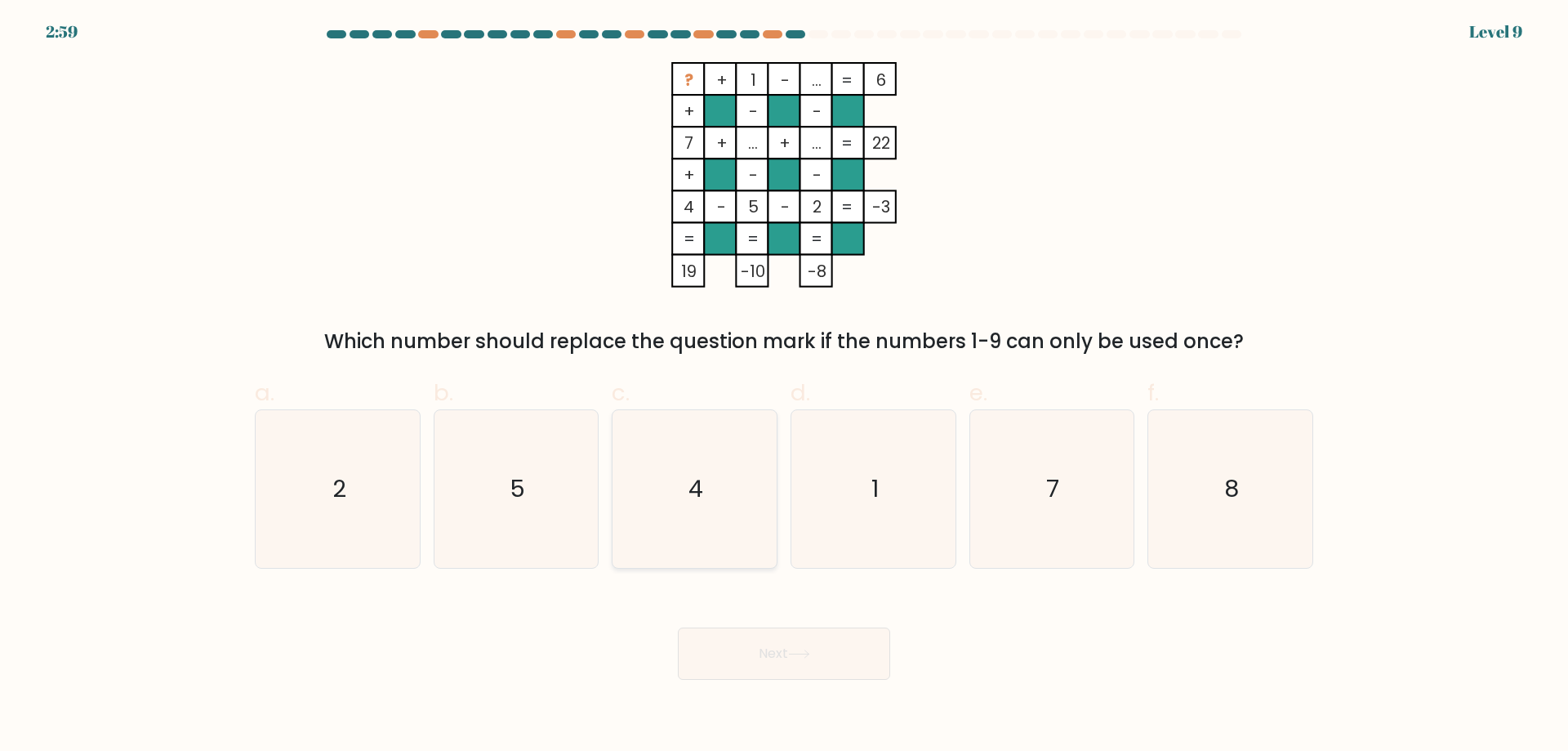
drag, startPoint x: 689, startPoint y: 529, endPoint x: 671, endPoint y: 533, distance: 18.4
click at [675, 531] on icon "4" at bounding box center [694, 489] width 158 height 158
click at [784, 386] on input "c. 4" at bounding box center [784, 380] width 1 height 11
radio input "true"
click at [810, 656] on icon at bounding box center [799, 653] width 22 height 9
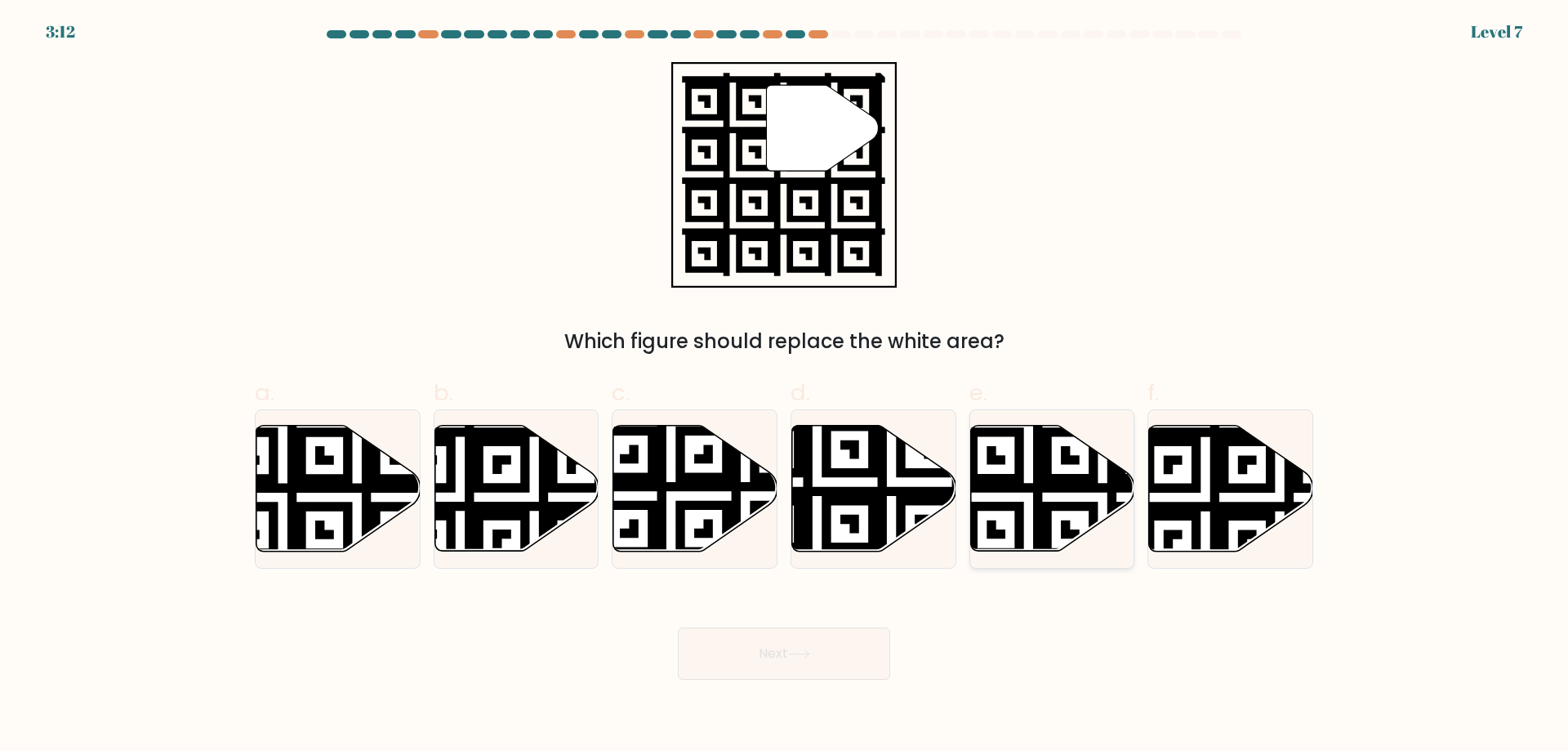
click at [985, 527] on icon at bounding box center [1051, 489] width 164 height 126
click at [784, 386] on input "e." at bounding box center [784, 380] width 1 height 11
radio input "true"
click at [803, 652] on icon at bounding box center [799, 653] width 22 height 9
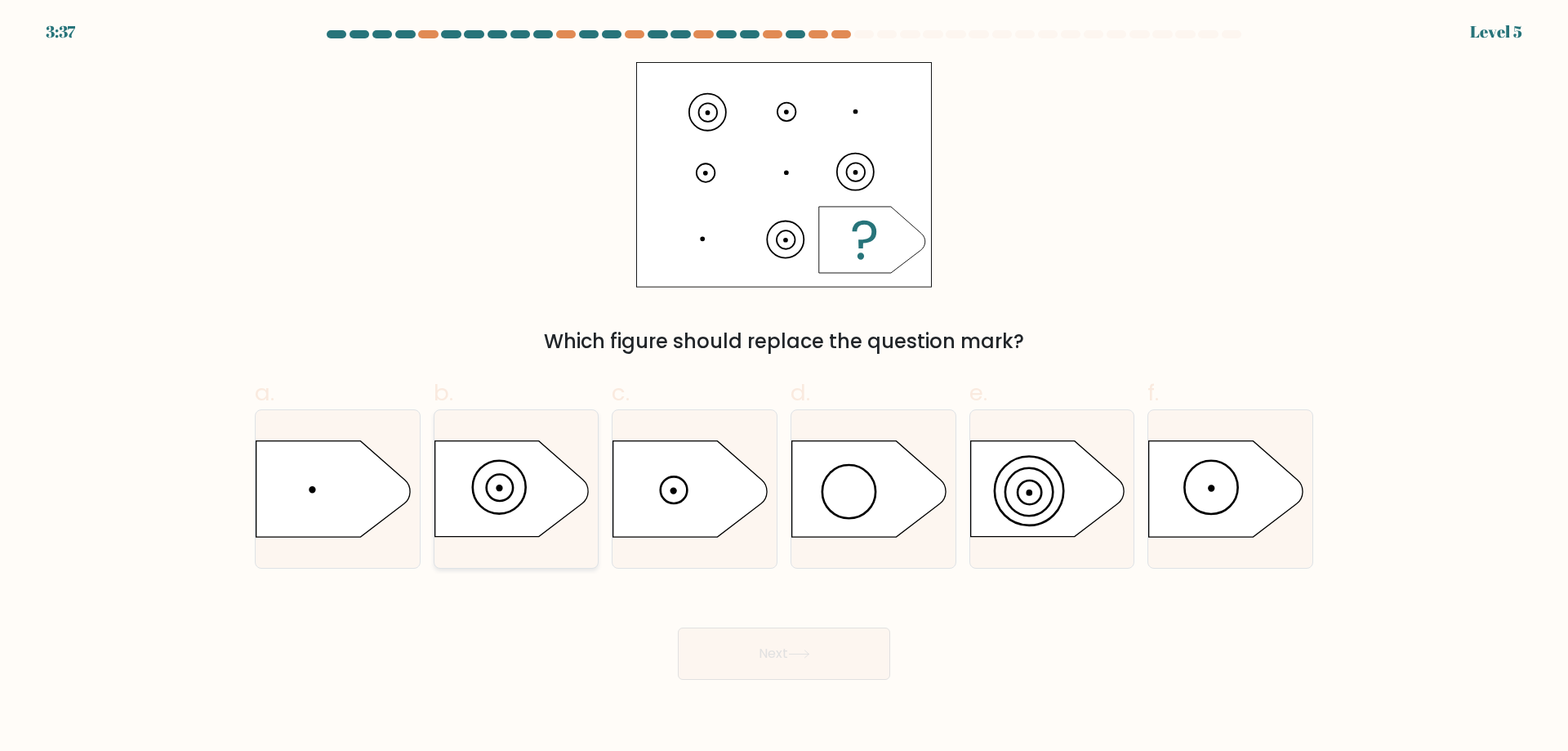
click at [485, 501] on icon at bounding box center [511, 489] width 153 height 96
click at [784, 386] on input "b." at bounding box center [784, 380] width 1 height 11
radio input "true"
click at [788, 638] on button "Next" at bounding box center [784, 654] width 212 height 52
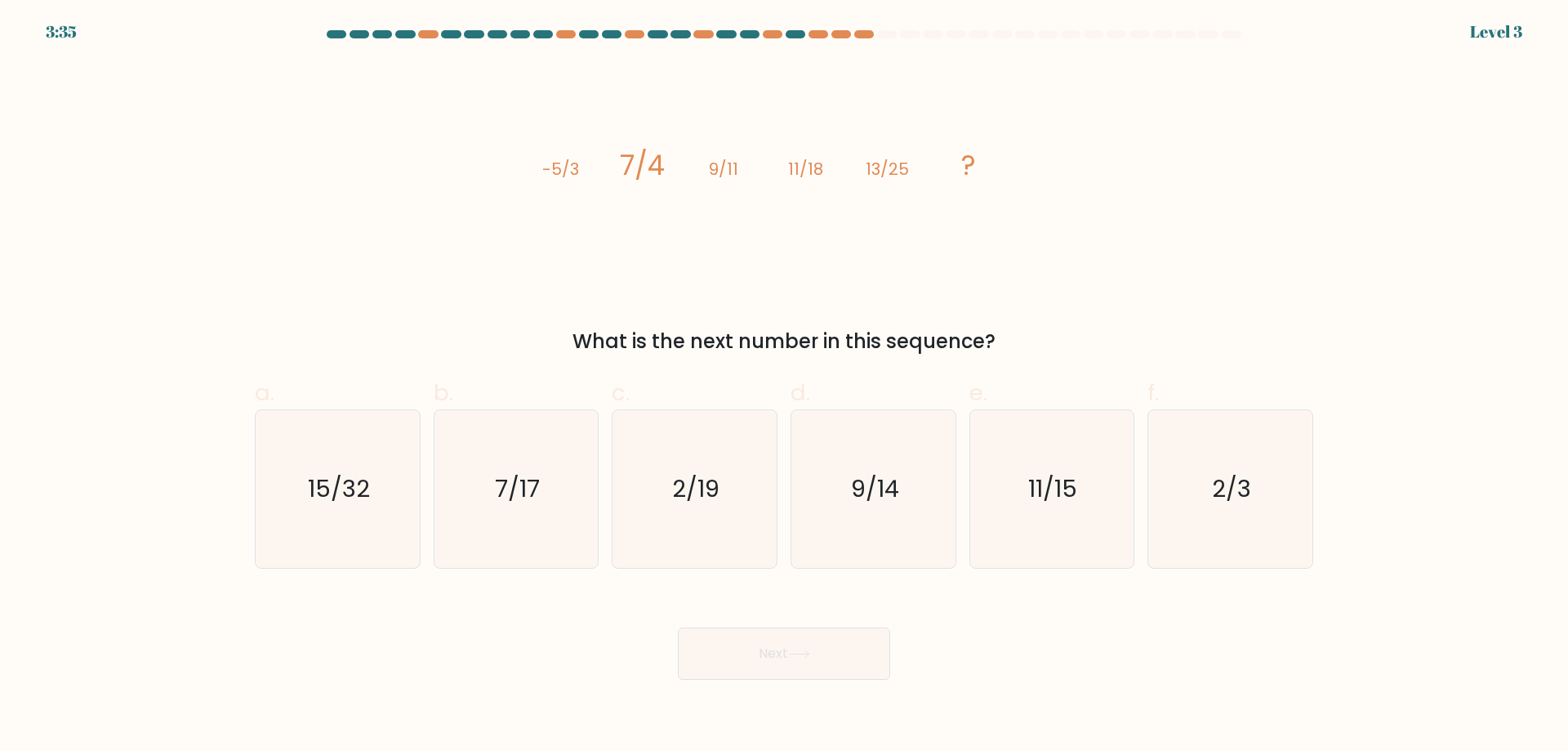
click at [791, 660] on button "Next" at bounding box center [784, 654] width 212 height 52
click at [300, 500] on icon "15/32" at bounding box center [337, 489] width 158 height 158
click at [784, 386] on input "a. 15/32" at bounding box center [784, 380] width 1 height 11
radio input "true"
click at [840, 631] on button "Next" at bounding box center [784, 654] width 212 height 52
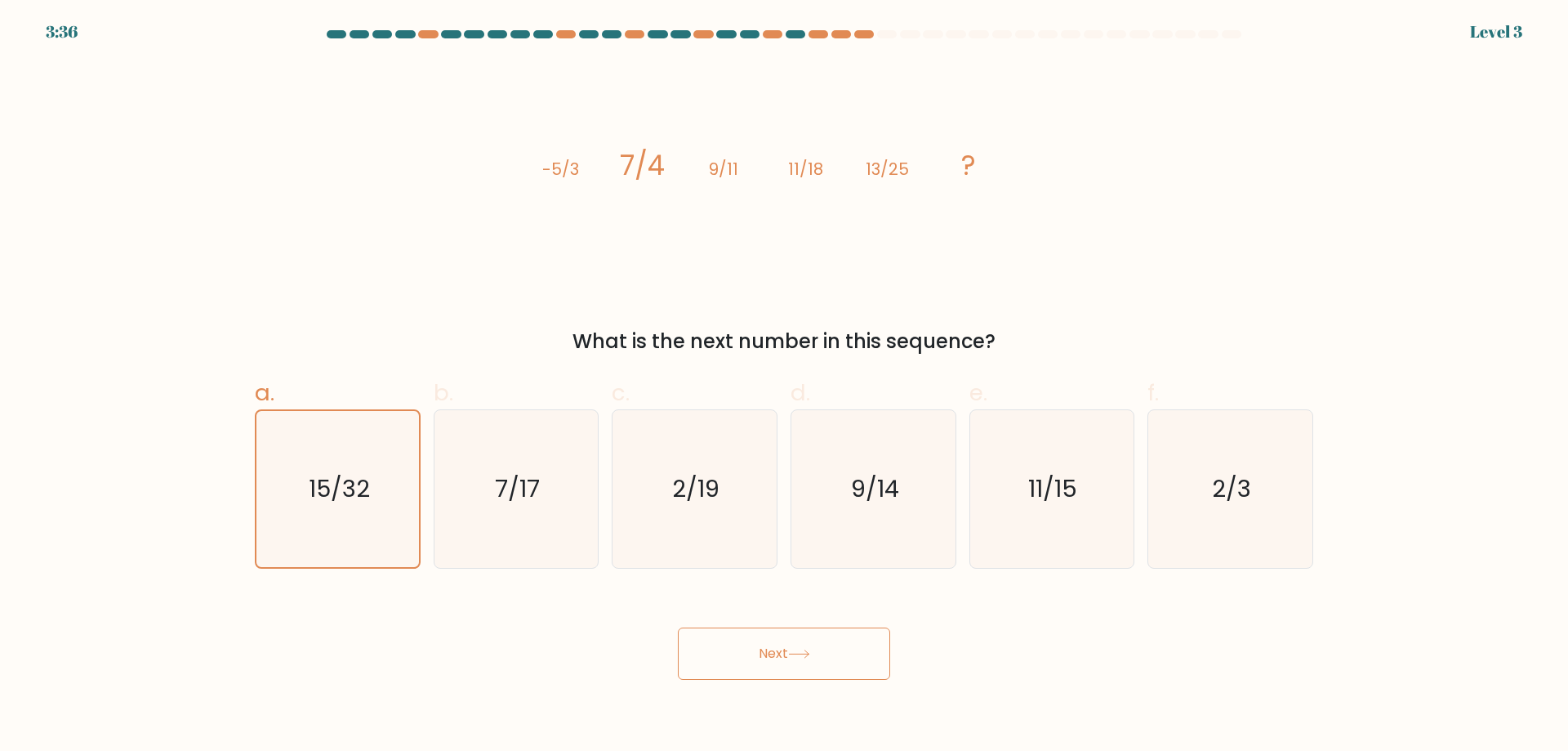
click at [824, 643] on button "Next" at bounding box center [784, 654] width 212 height 52
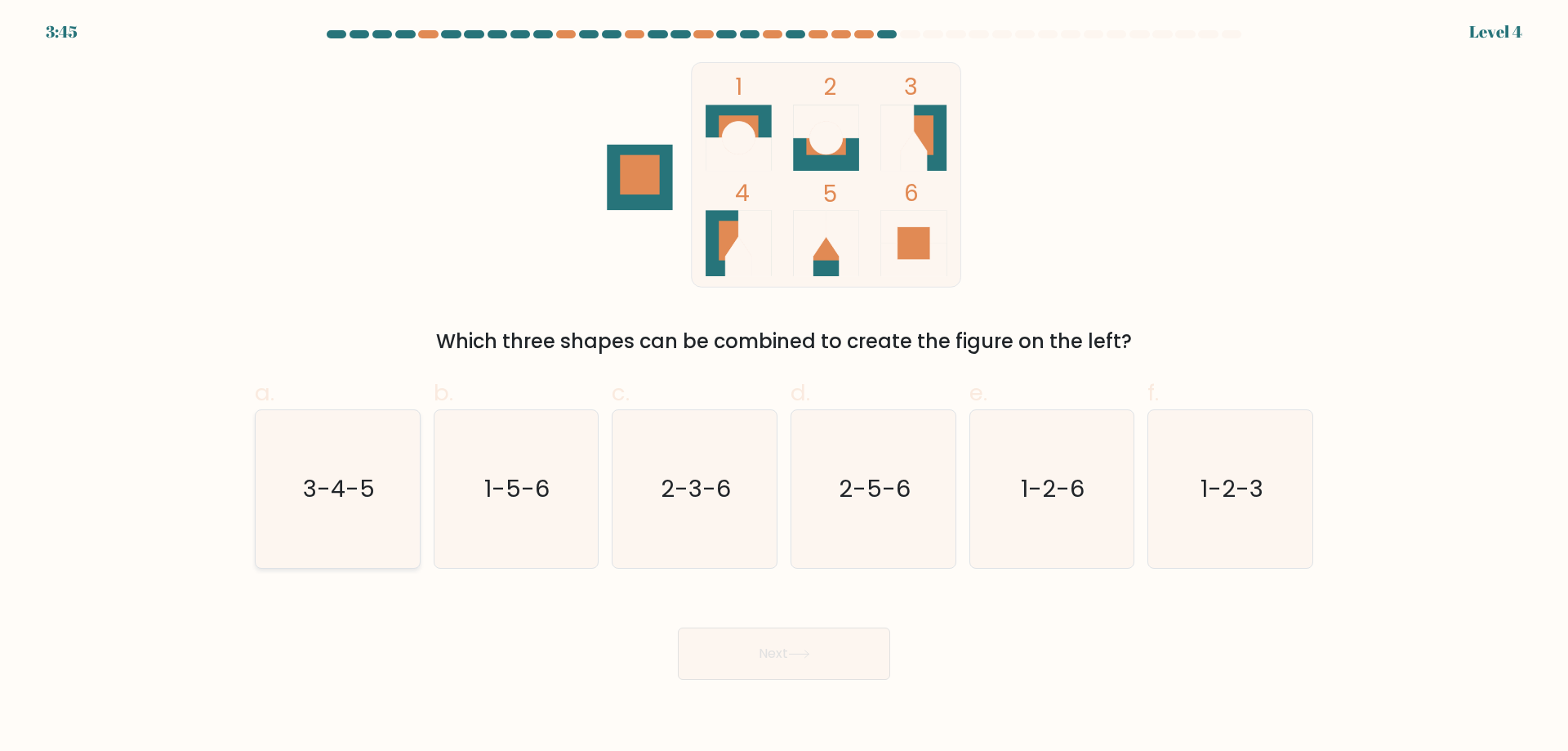
click at [344, 506] on icon "3-4-5" at bounding box center [337, 489] width 158 height 158
click at [784, 386] on input "a. 3-4-5" at bounding box center [784, 380] width 1 height 11
radio input "true"
click at [742, 655] on button "Next" at bounding box center [784, 654] width 212 height 52
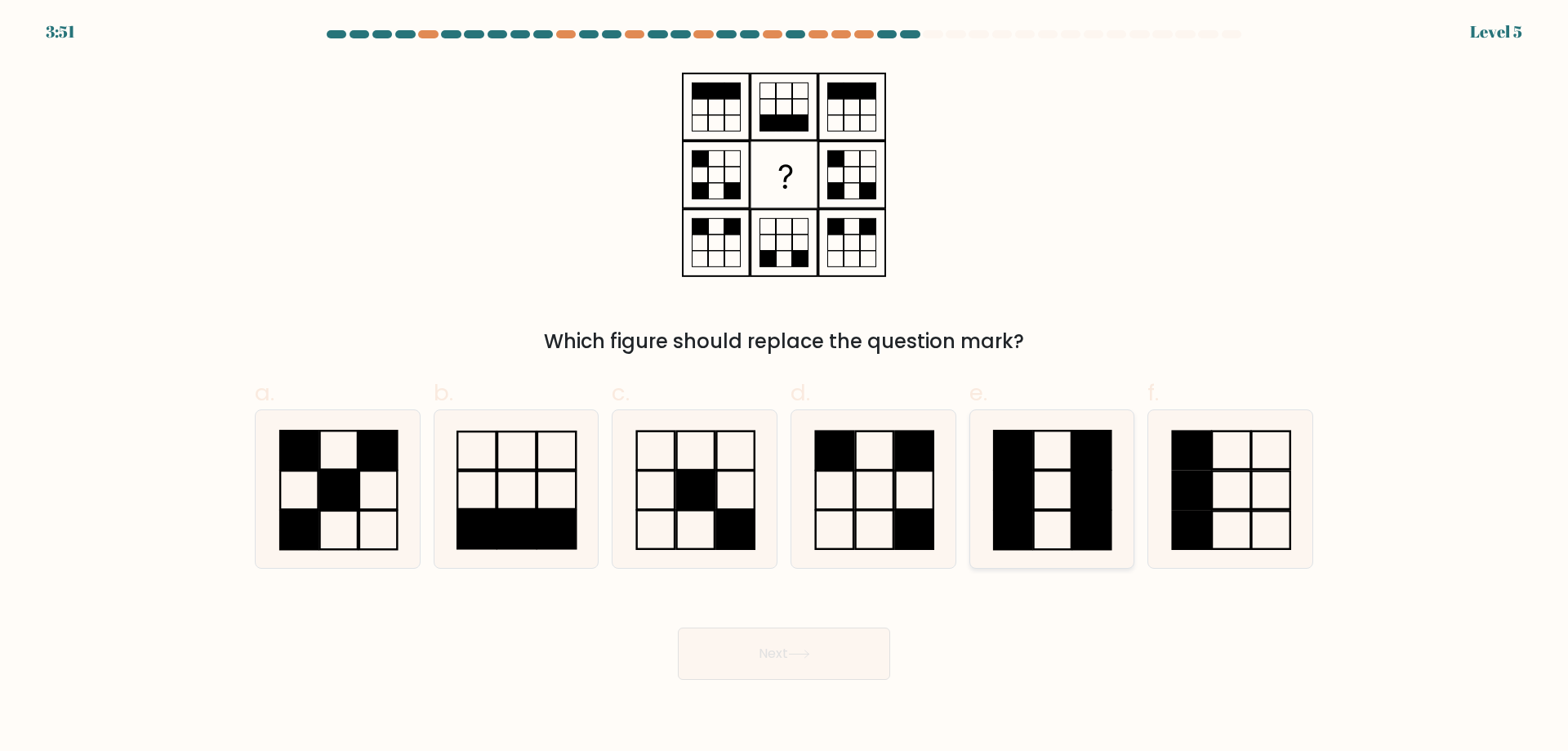
click at [1037, 500] on icon at bounding box center [1051, 489] width 158 height 158
click at [784, 386] on input "e." at bounding box center [784, 380] width 1 height 11
radio input "true"
click at [839, 665] on button "Next" at bounding box center [784, 654] width 212 height 52
click at [842, 655] on button "Next" at bounding box center [784, 654] width 212 height 52
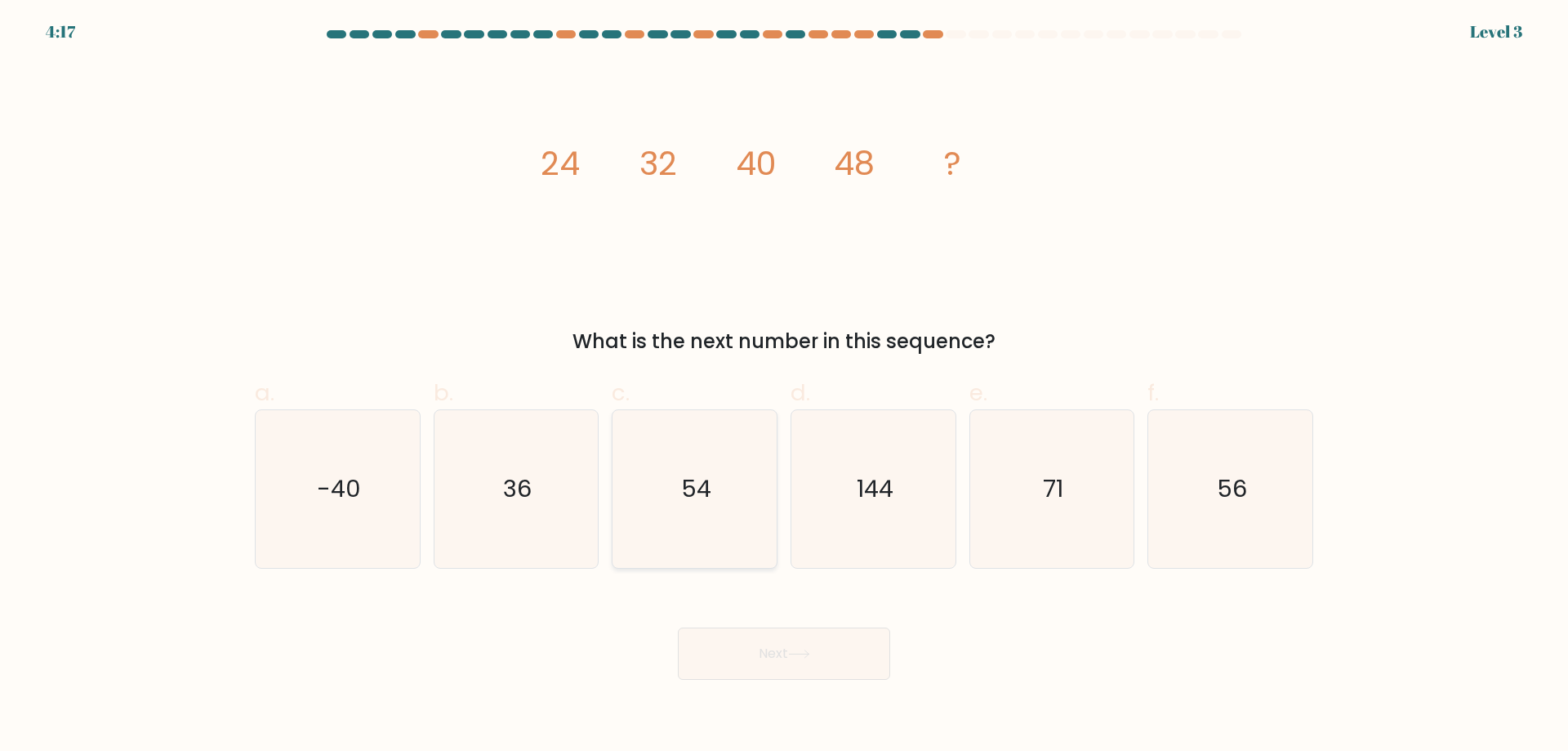
click at [697, 498] on text "54" at bounding box center [695, 489] width 30 height 33
click at [784, 386] on input "c. 54" at bounding box center [784, 380] width 1 height 11
radio input "true"
click at [777, 680] on body "4:17 Level 3" at bounding box center [784, 376] width 1568 height 751
click at [786, 651] on button "Next" at bounding box center [784, 654] width 212 height 52
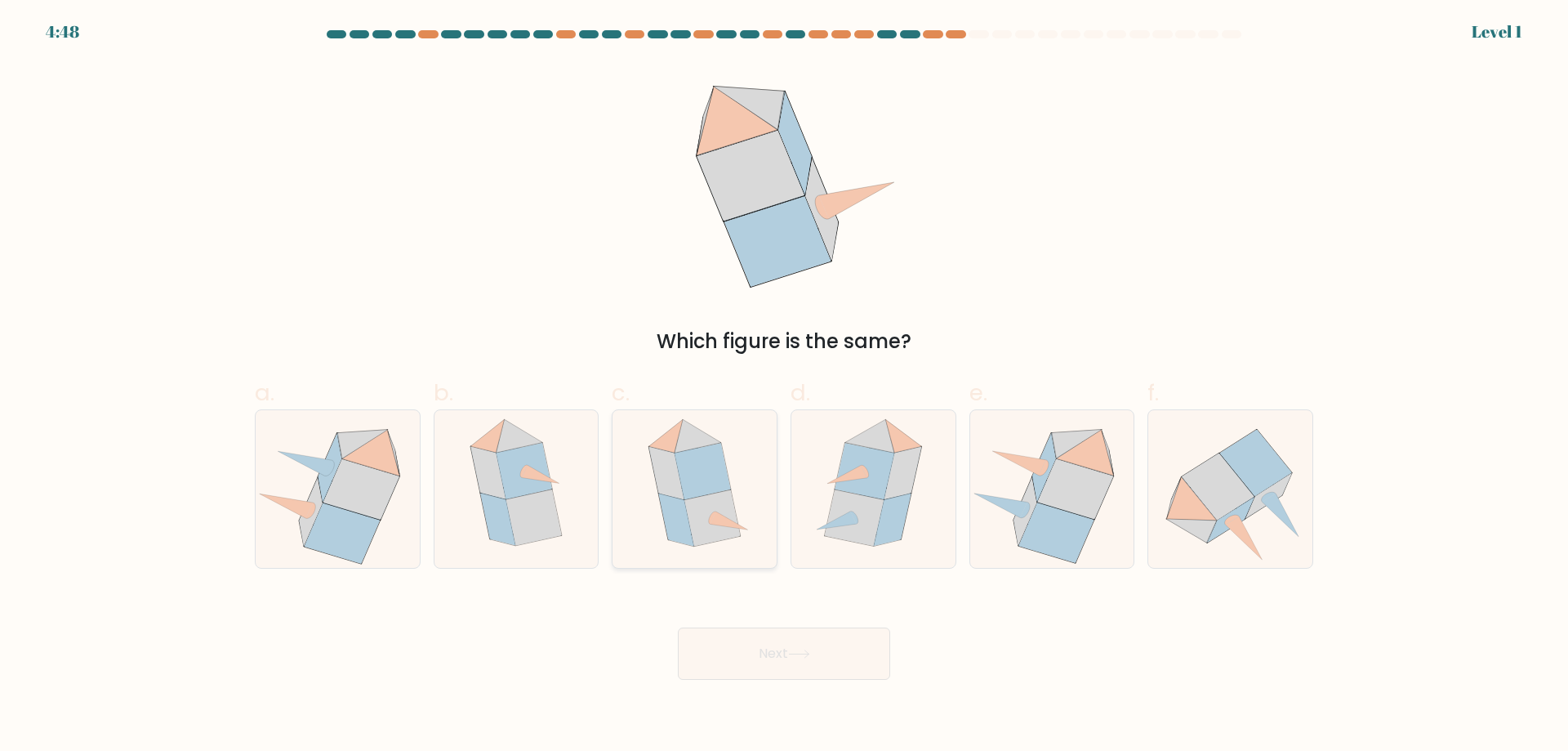
click at [727, 473] on icon at bounding box center [694, 489] width 128 height 158
click at [784, 386] on input "c." at bounding box center [784, 380] width 1 height 11
radio input "true"
click at [779, 643] on button "Next" at bounding box center [784, 654] width 212 height 52
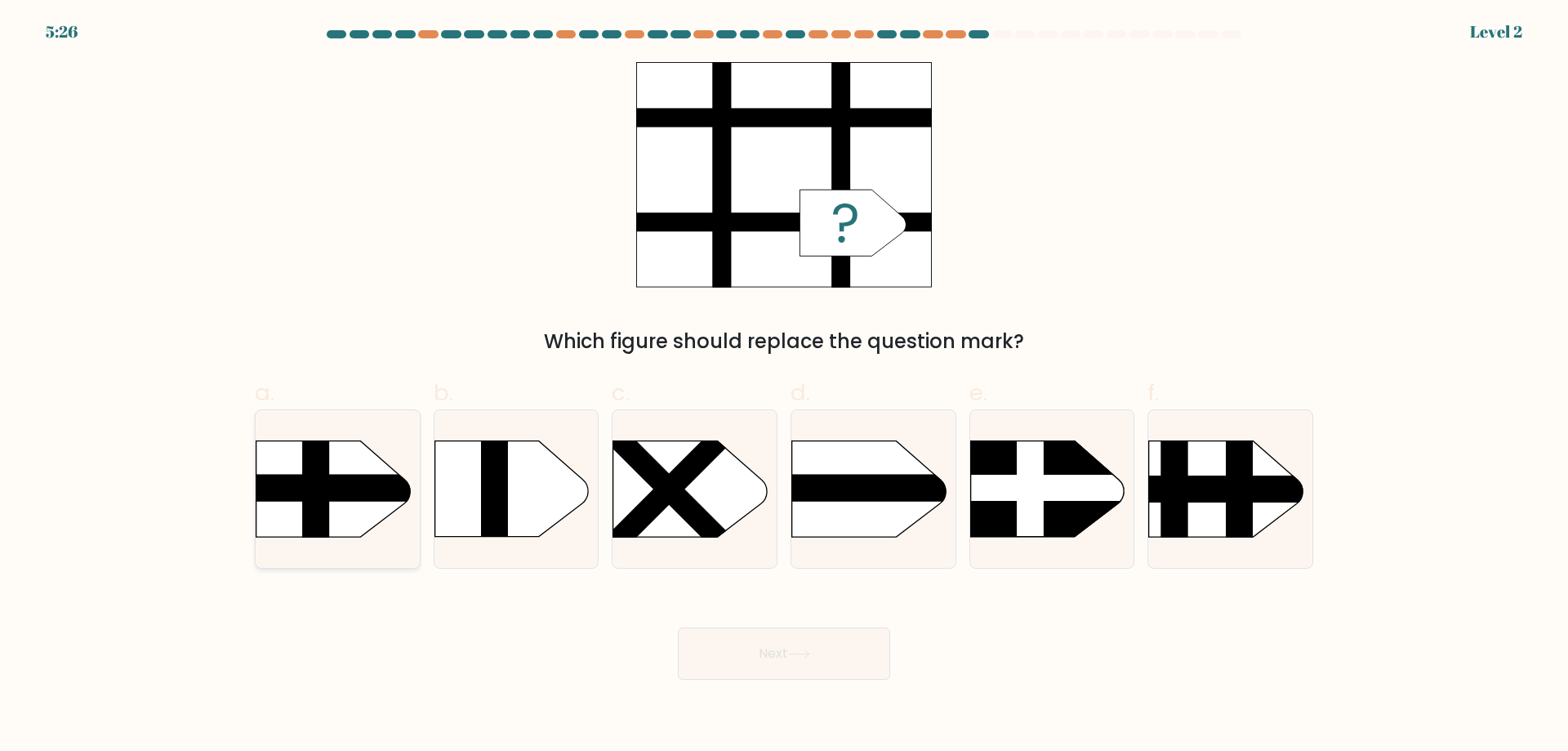
click at [358, 520] on rect at bounding box center [233, 418] width 427 height 324
click at [784, 386] on input "a." at bounding box center [784, 380] width 1 height 11
radio input "true"
click at [729, 640] on button "Next" at bounding box center [784, 654] width 212 height 52
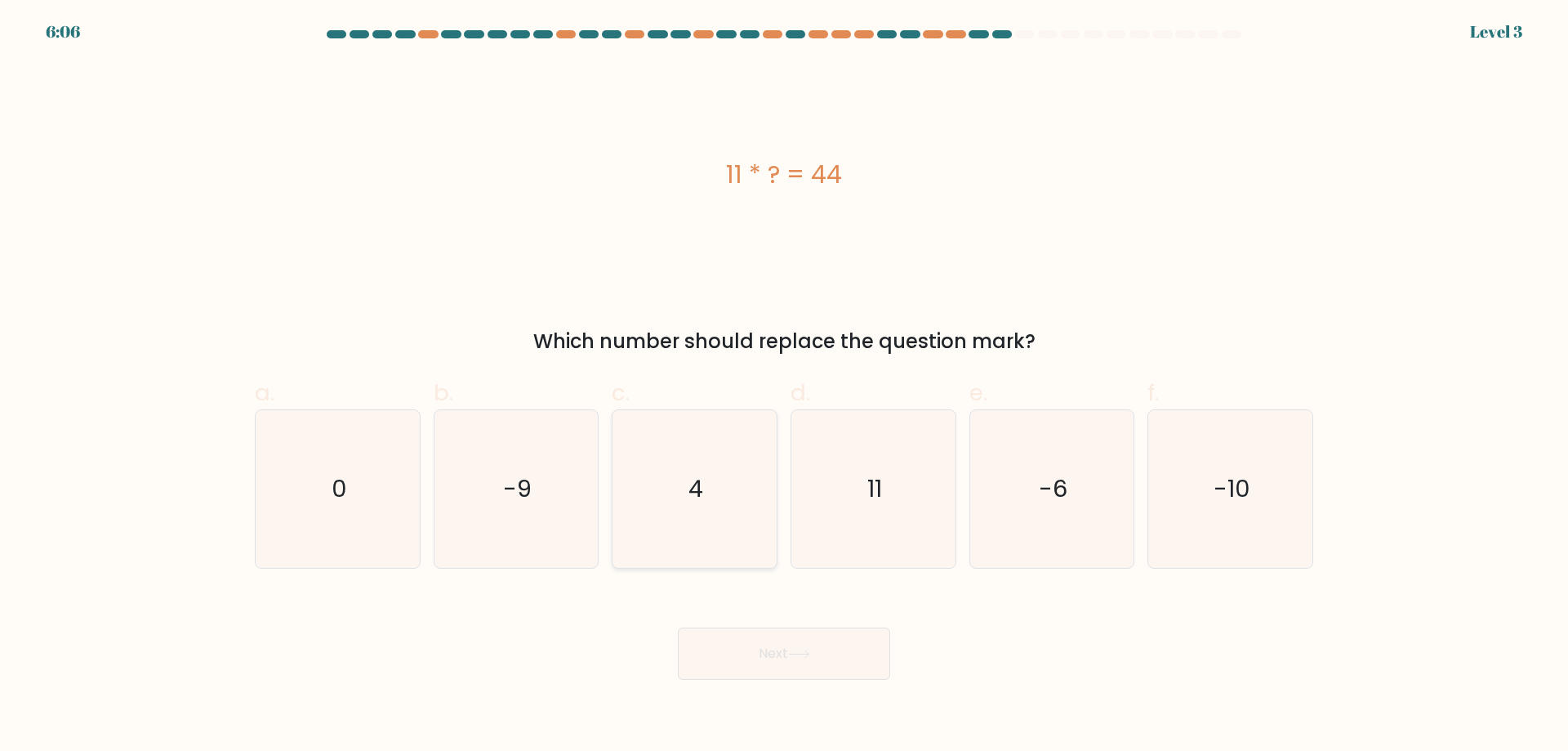
click at [690, 508] on icon "4" at bounding box center [694, 489] width 158 height 158
click at [784, 386] on input "c. 4" at bounding box center [784, 380] width 1 height 11
radio input "true"
click at [746, 624] on div "Next" at bounding box center [784, 634] width 1077 height 91
click at [752, 641] on button "Next" at bounding box center [784, 654] width 212 height 52
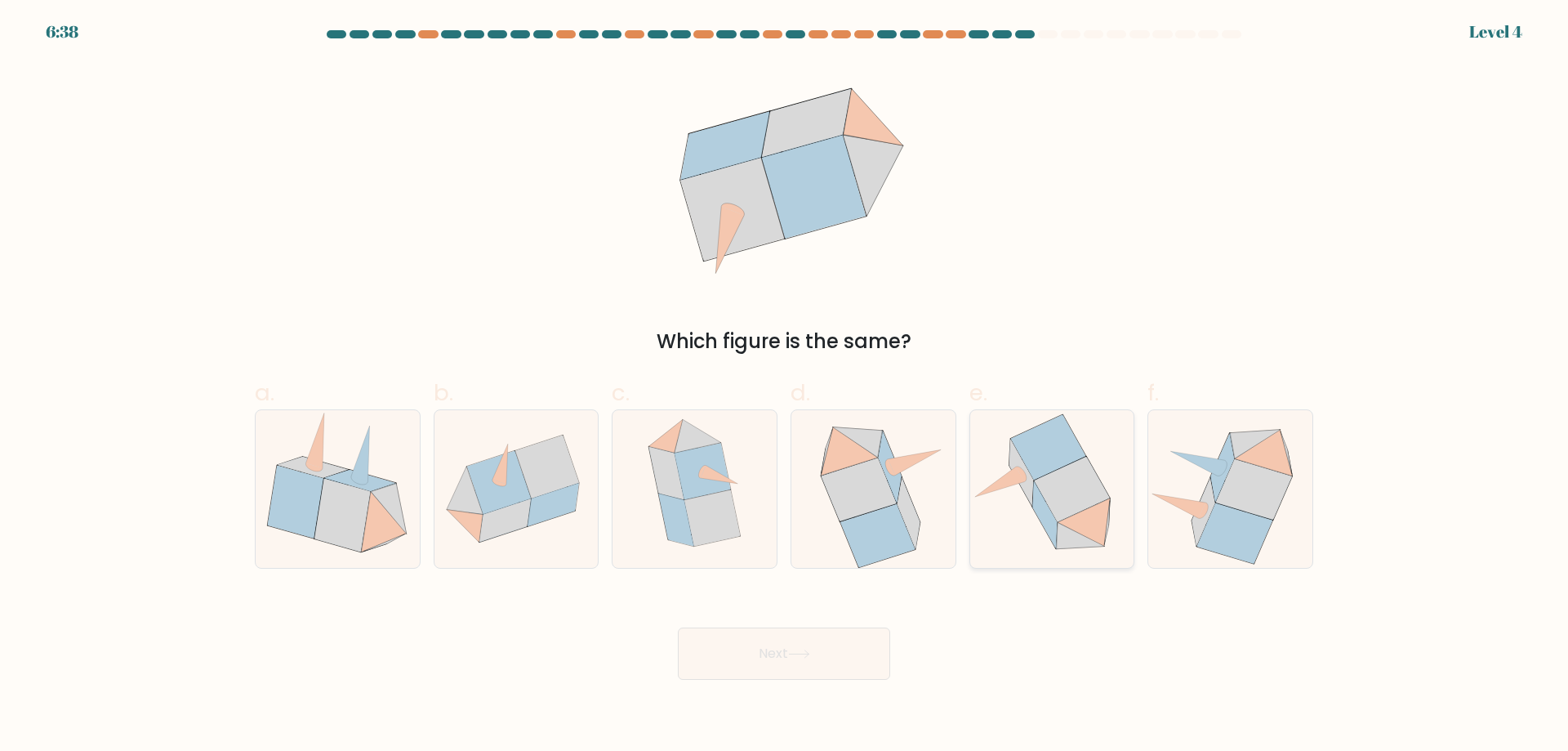
click at [1036, 473] on icon at bounding box center [1047, 446] width 75 height 65
click at [784, 386] on input "e." at bounding box center [784, 380] width 1 height 11
radio input "true"
click at [786, 658] on button "Next" at bounding box center [784, 654] width 212 height 52
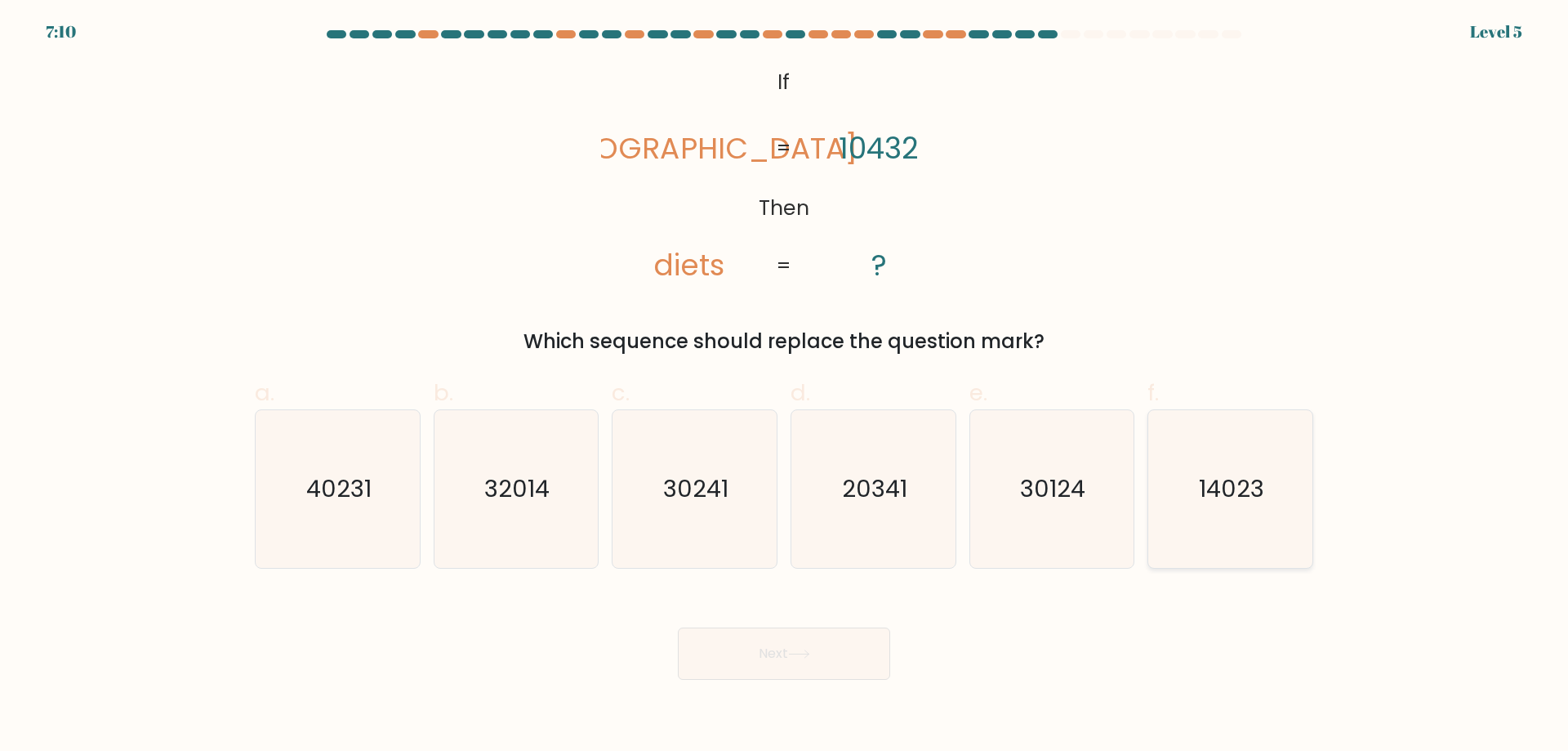
click at [1212, 535] on icon "14023" at bounding box center [1230, 489] width 158 height 158
click at [784, 386] on input "f. 14023" at bounding box center [784, 380] width 1 height 11
radio input "true"
click at [742, 674] on button "Next" at bounding box center [784, 654] width 212 height 52
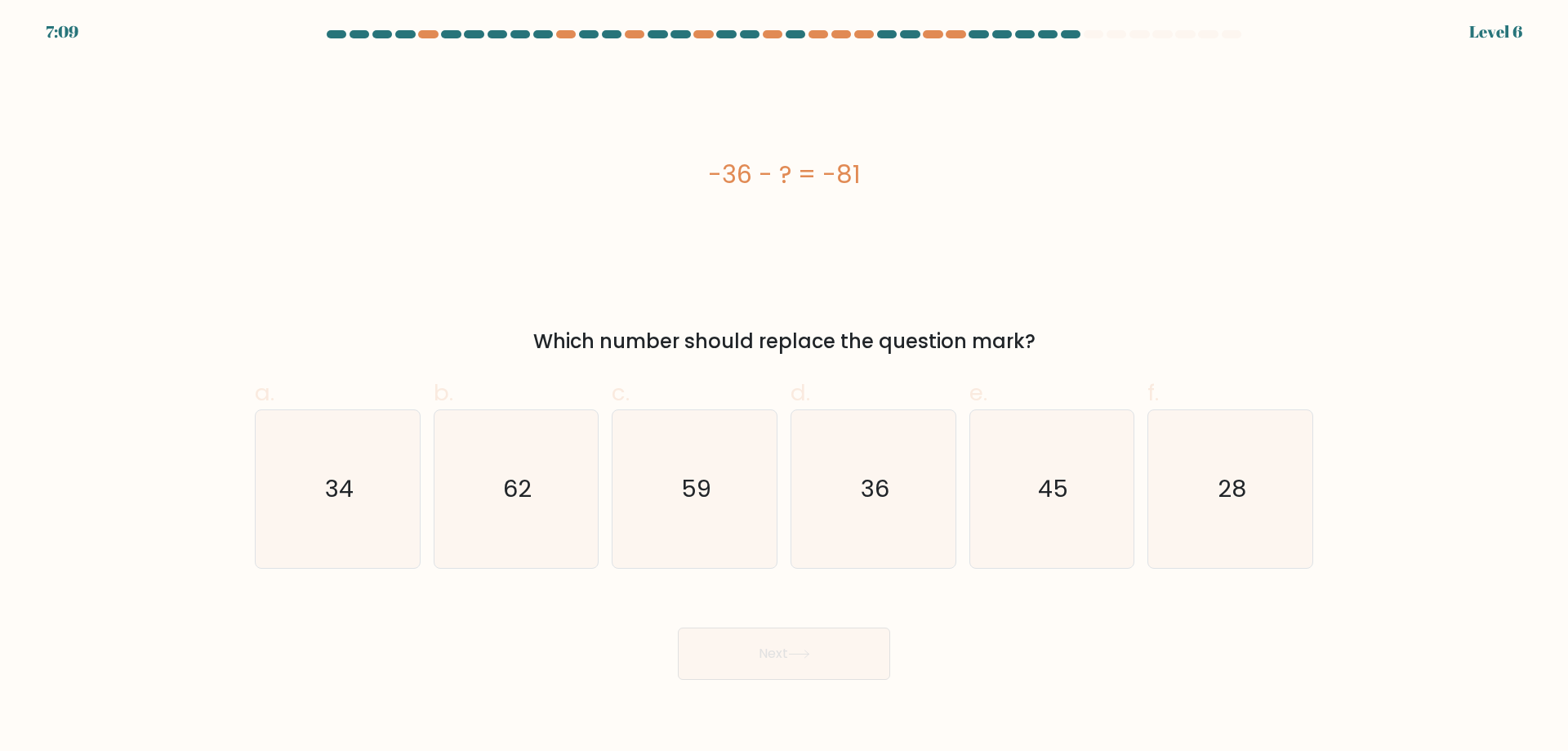
click at [742, 670] on button "Next" at bounding box center [784, 654] width 212 height 52
click at [1072, 487] on icon "45" at bounding box center [1051, 489] width 158 height 158
click at [784, 386] on input "e. 45" at bounding box center [784, 380] width 1 height 11
radio input "true"
click at [760, 650] on button "Next" at bounding box center [784, 654] width 212 height 52
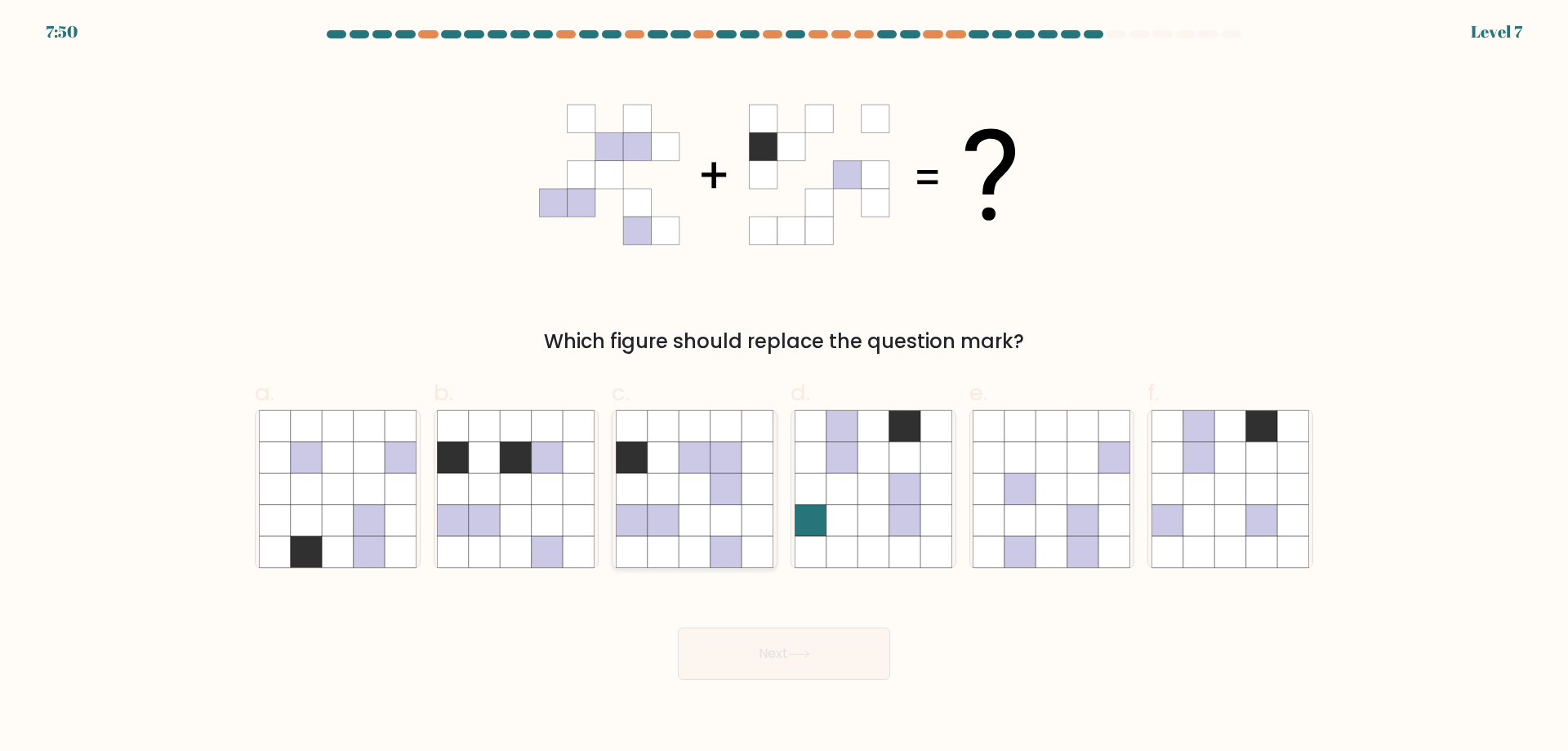
drag, startPoint x: 689, startPoint y: 460, endPoint x: 710, endPoint y: 466, distance: 21.8
click at [698, 460] on icon at bounding box center [694, 458] width 31 height 31
click at [784, 386] on input "c." at bounding box center [784, 380] width 1 height 11
radio input "true"
click at [716, 664] on div "Next" at bounding box center [784, 634] width 1077 height 91
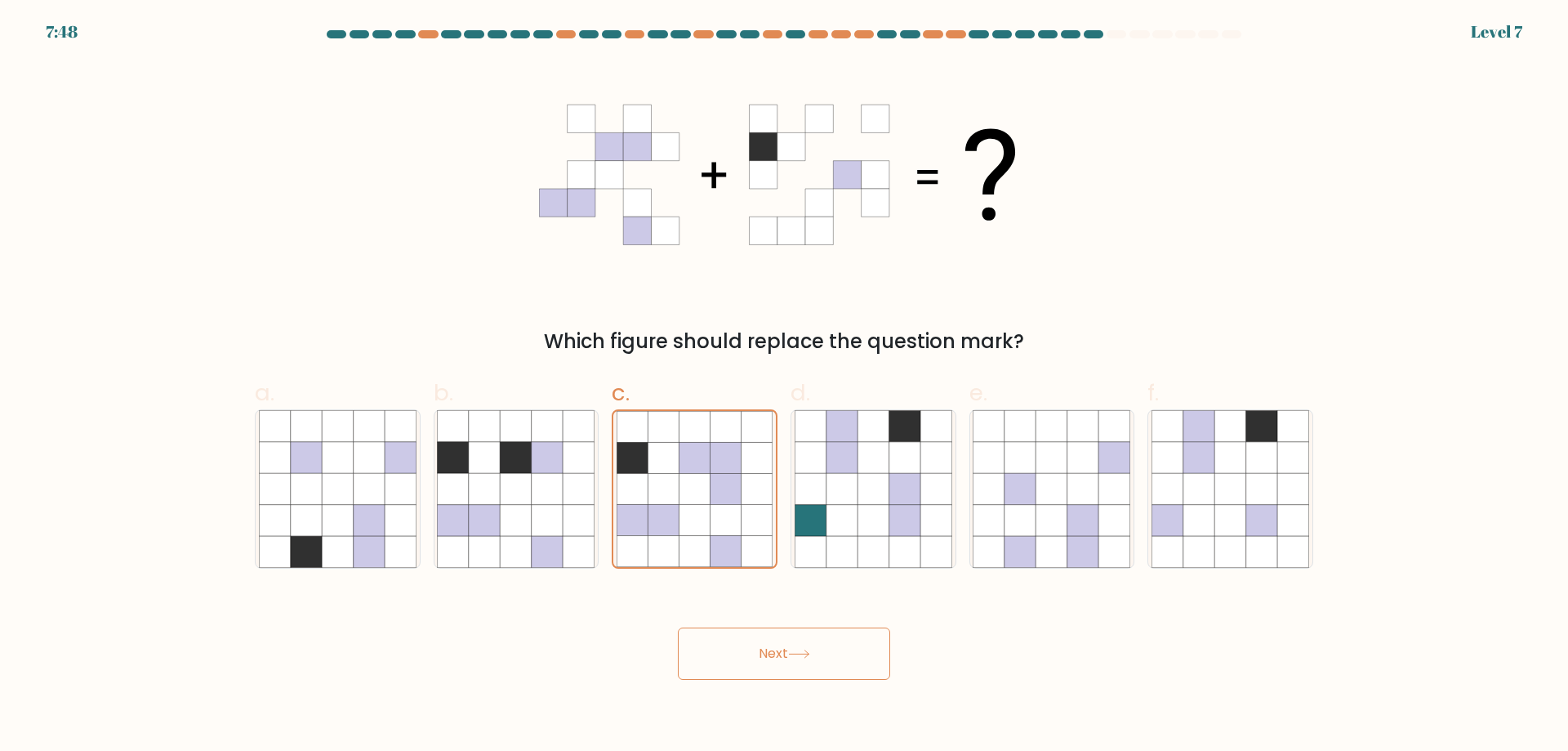
click at [719, 656] on button "Next" at bounding box center [784, 654] width 212 height 52
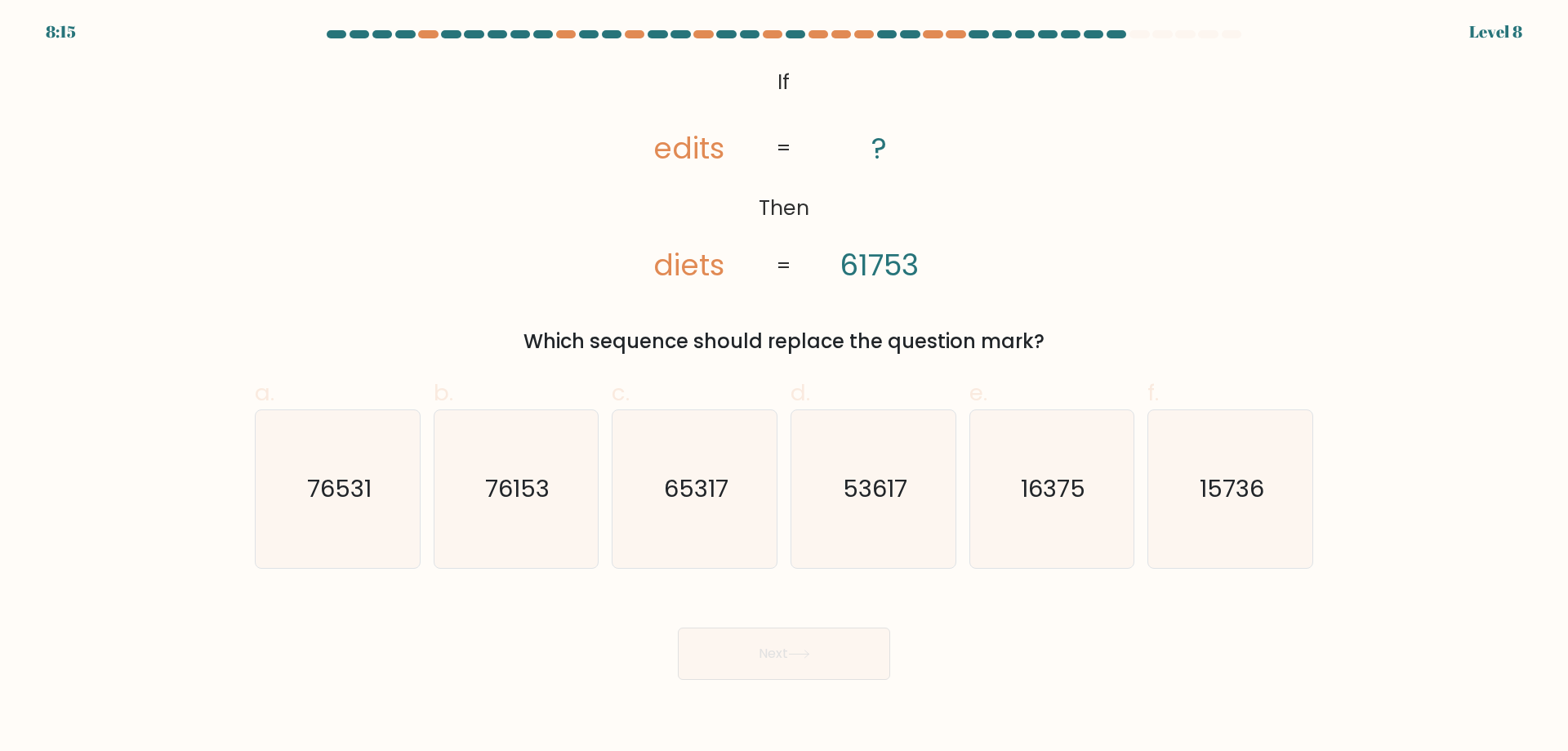
click at [678, 156] on tspan "edits" at bounding box center [688, 147] width 71 height 42
click at [880, 271] on tspan "61753" at bounding box center [880, 265] width 80 height 42
click at [872, 261] on tspan "61753" at bounding box center [880, 265] width 80 height 42
click at [400, 457] on icon "76531" at bounding box center [337, 489] width 158 height 158
click at [784, 386] on input "a. 76531" at bounding box center [784, 380] width 1 height 11
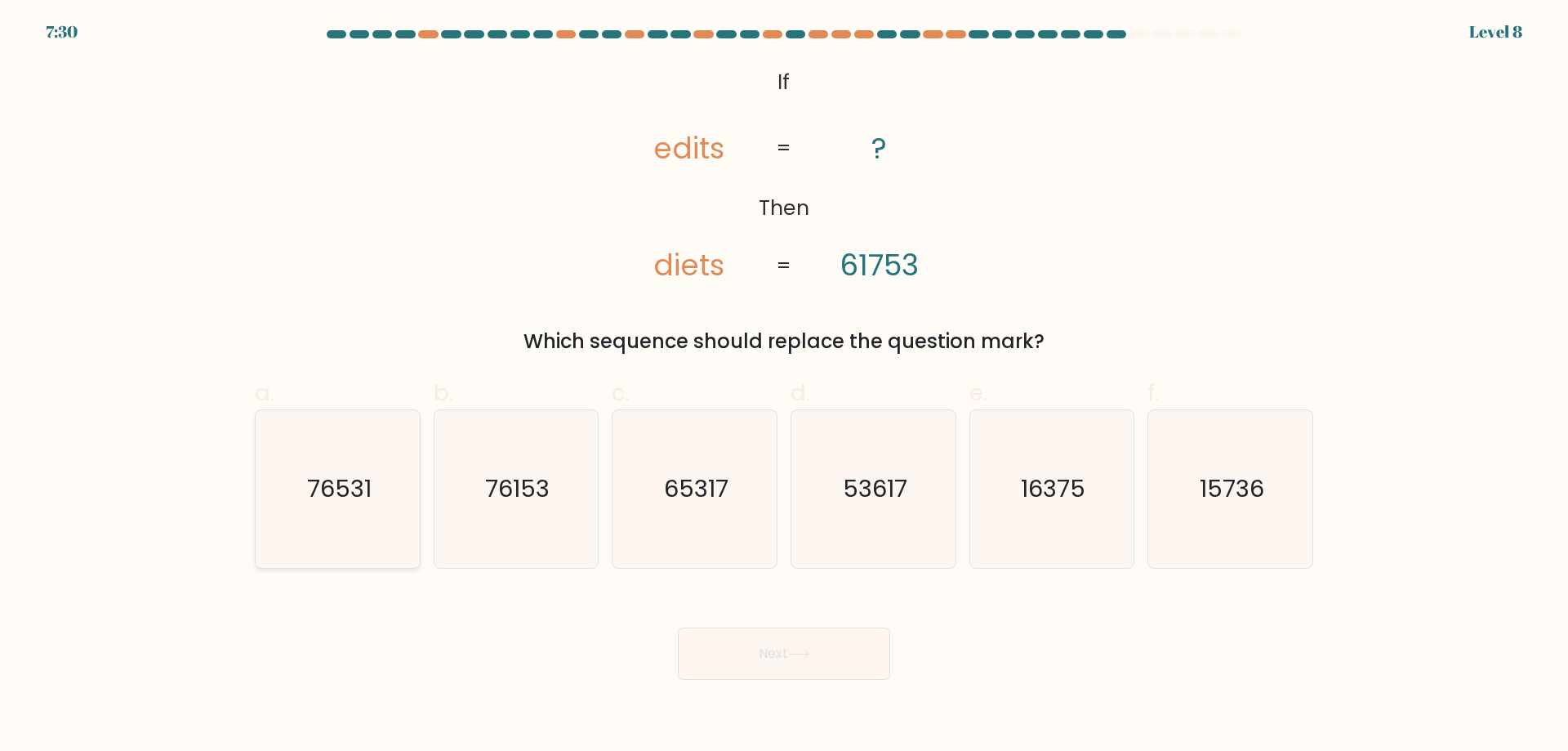
radio input "true"
click at [583, 494] on icon "76153" at bounding box center [515, 489] width 158 height 158
click at [784, 386] on input "b. 76153" at bounding box center [784, 380] width 1 height 11
radio input "true"
click at [761, 635] on button "Next" at bounding box center [784, 654] width 212 height 52
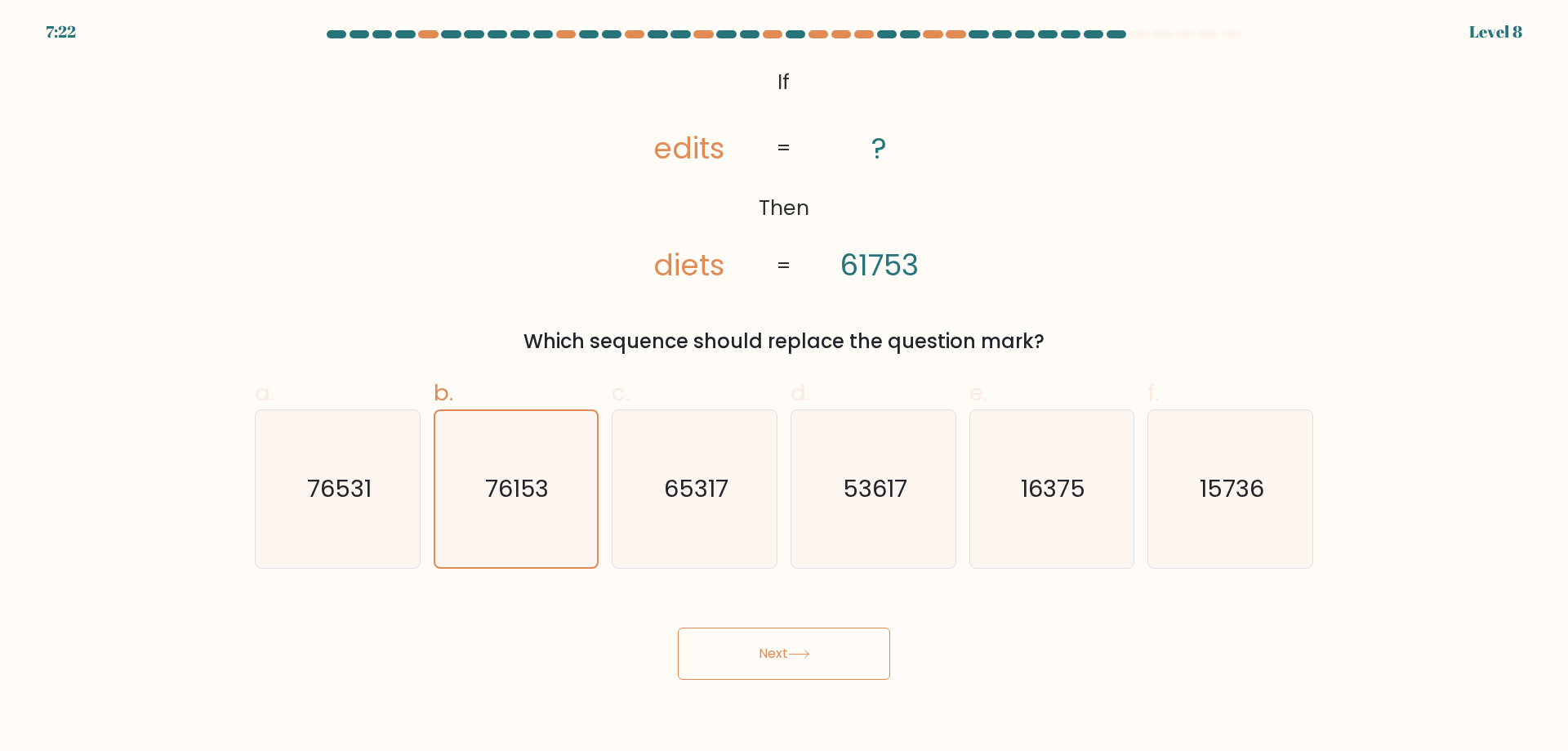
click at [758, 647] on button "Next" at bounding box center [784, 654] width 212 height 52
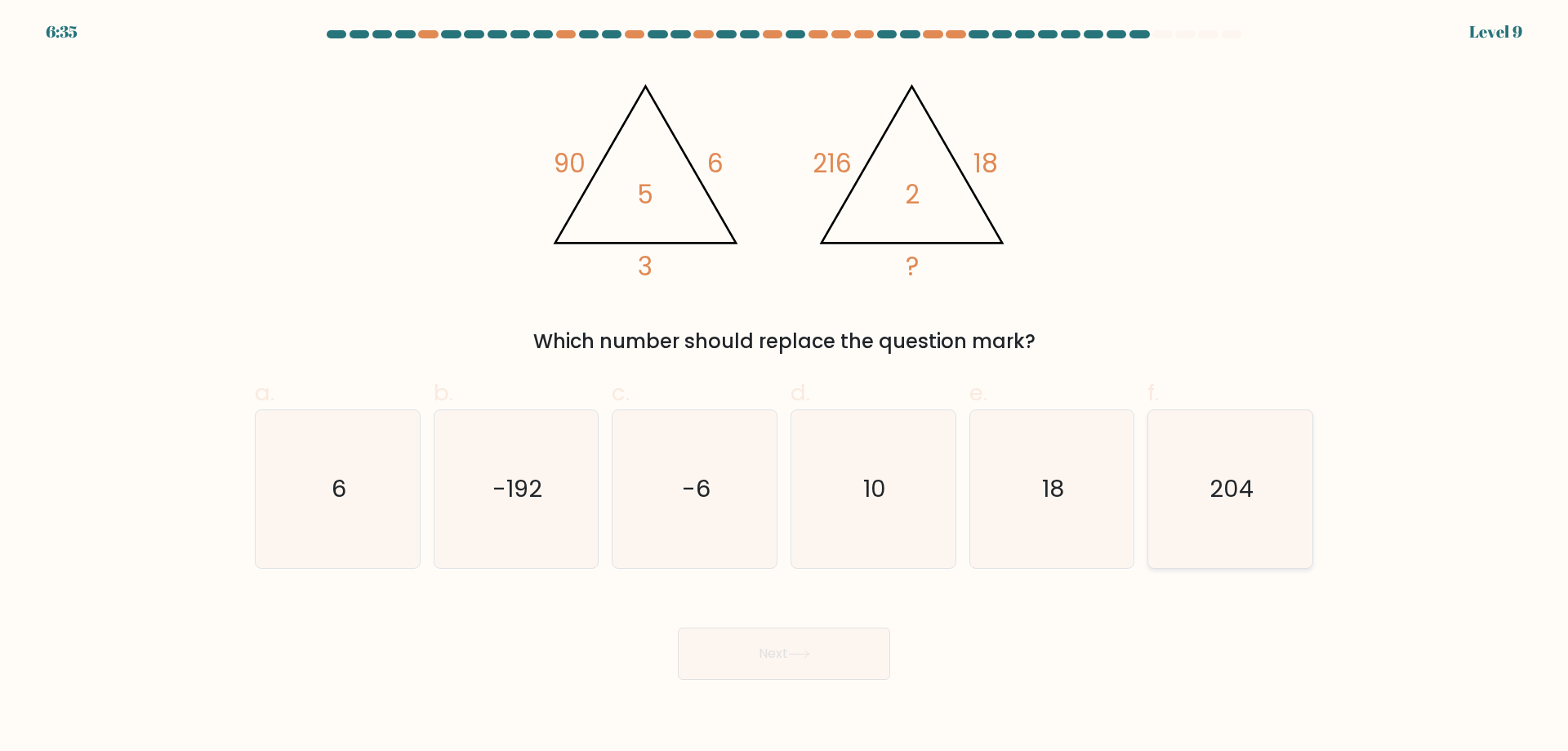
click at [1245, 486] on text "204" at bounding box center [1232, 489] width 44 height 33
click at [784, 386] on input "f. 204" at bounding box center [784, 380] width 1 height 11
radio input "true"
click at [830, 644] on button "Next" at bounding box center [784, 654] width 212 height 52
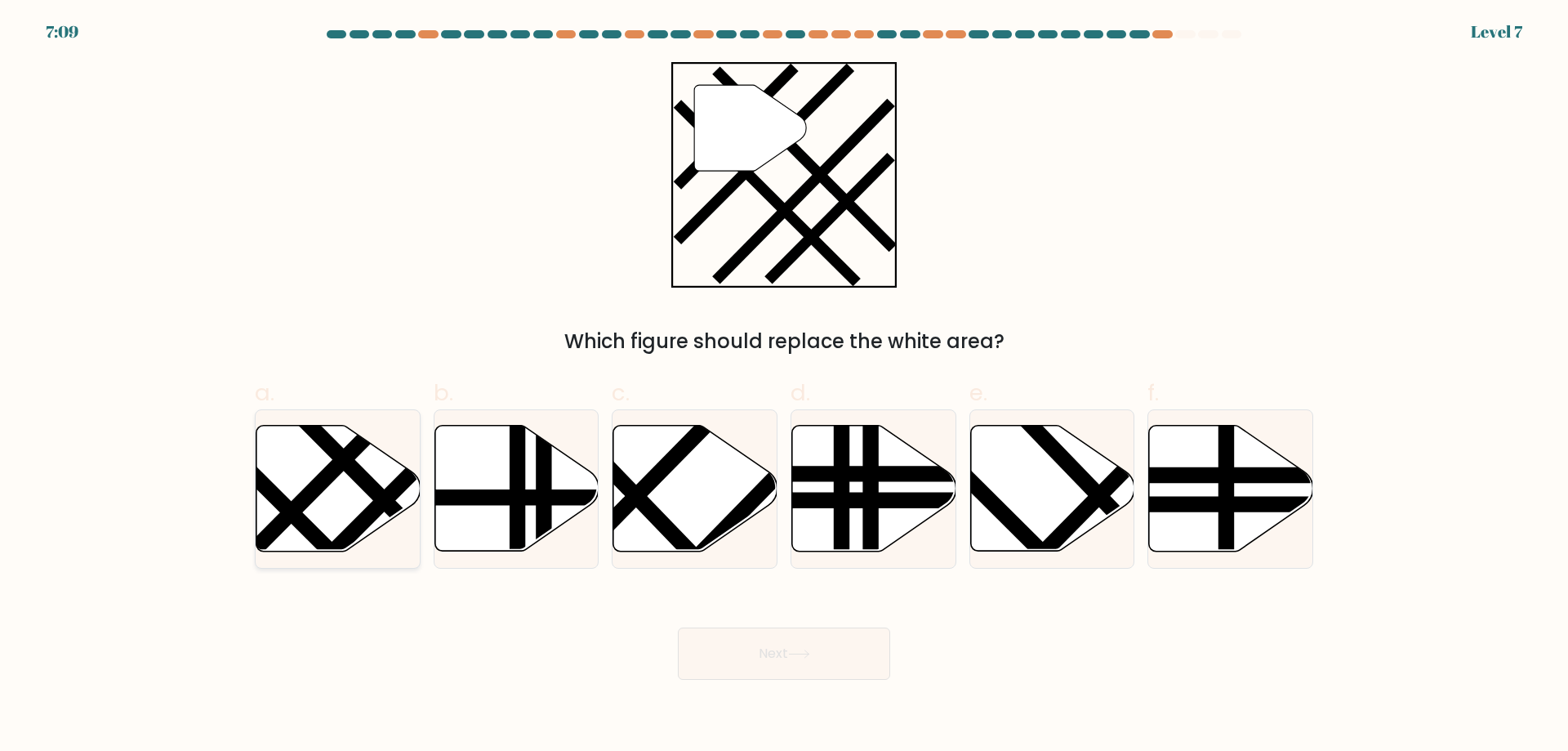
click at [279, 504] on line at bounding box center [362, 582] width 263 height 261
click at [784, 386] on input "a." at bounding box center [784, 380] width 1 height 11
radio input "true"
click at [765, 665] on button "Next" at bounding box center [784, 654] width 212 height 52
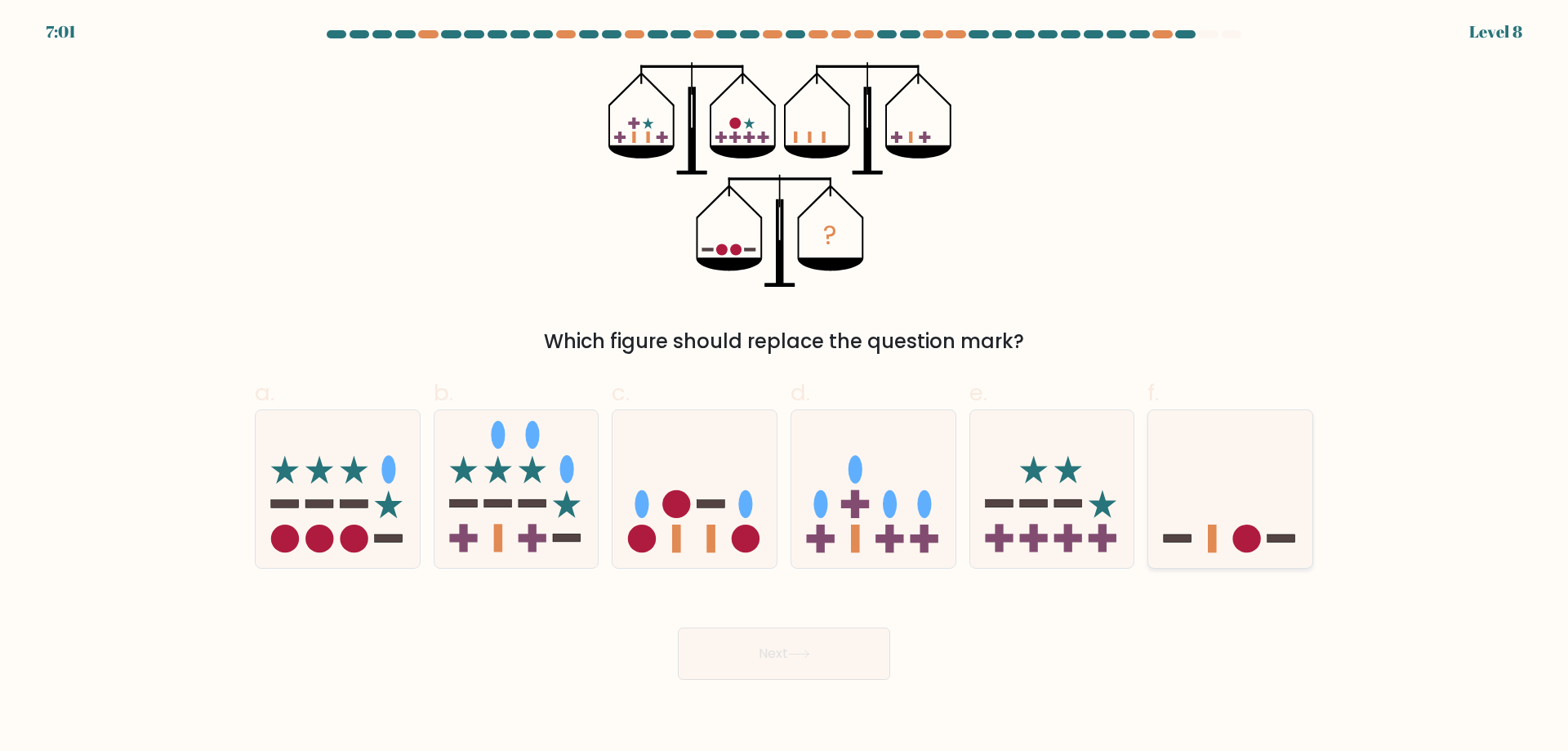
click at [1261, 490] on icon at bounding box center [1230, 489] width 164 height 136
click at [784, 386] on input "f." at bounding box center [784, 380] width 1 height 11
radio input "true"
click at [740, 675] on button "Next" at bounding box center [784, 654] width 212 height 52
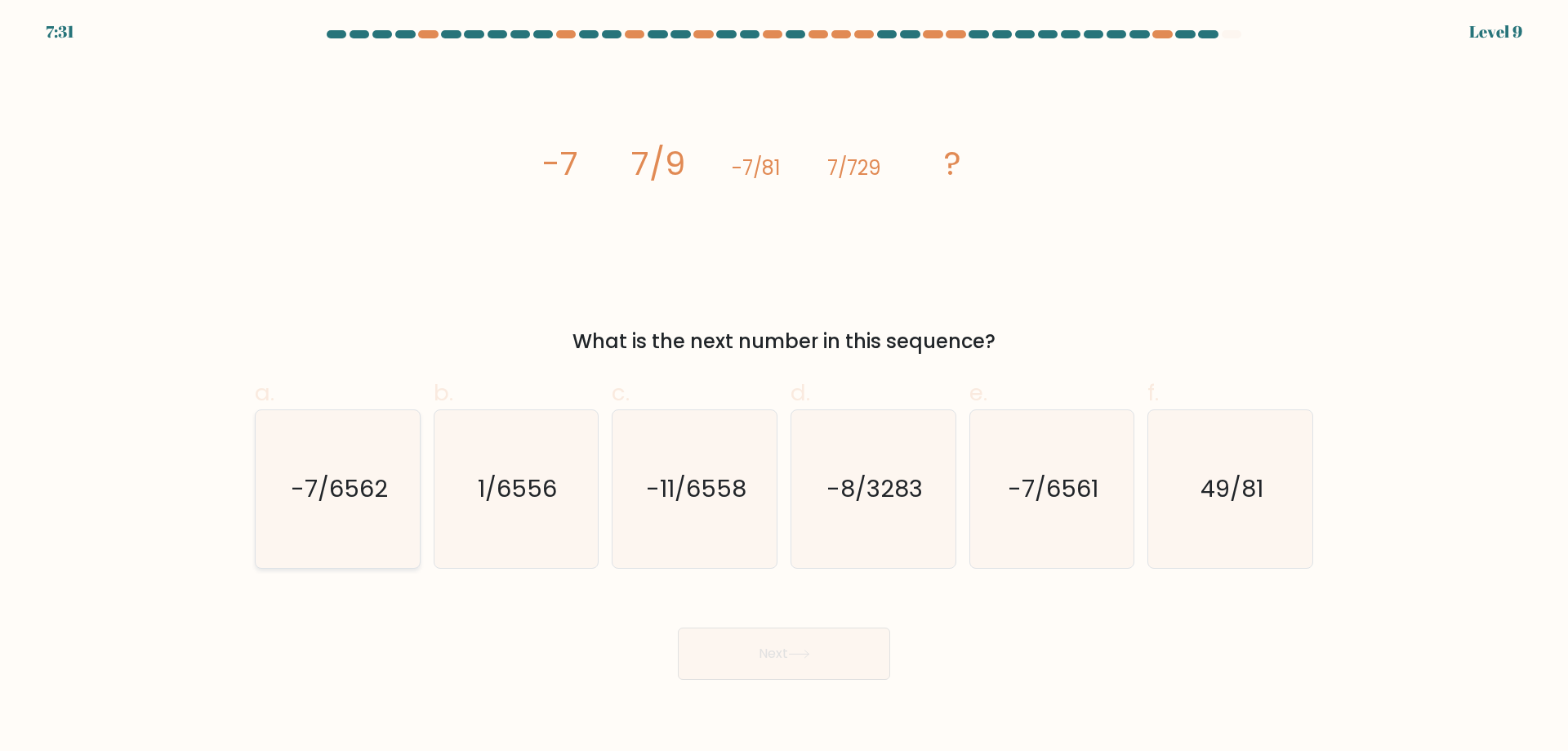
click at [351, 541] on icon "-7/6562" at bounding box center [337, 489] width 158 height 158
click at [784, 386] on input "a. -7/6562" at bounding box center [784, 380] width 1 height 11
radio input "true"
click at [880, 714] on body "7:29 Level 9" at bounding box center [784, 376] width 1568 height 751
click at [848, 667] on button "Next" at bounding box center [784, 654] width 212 height 52
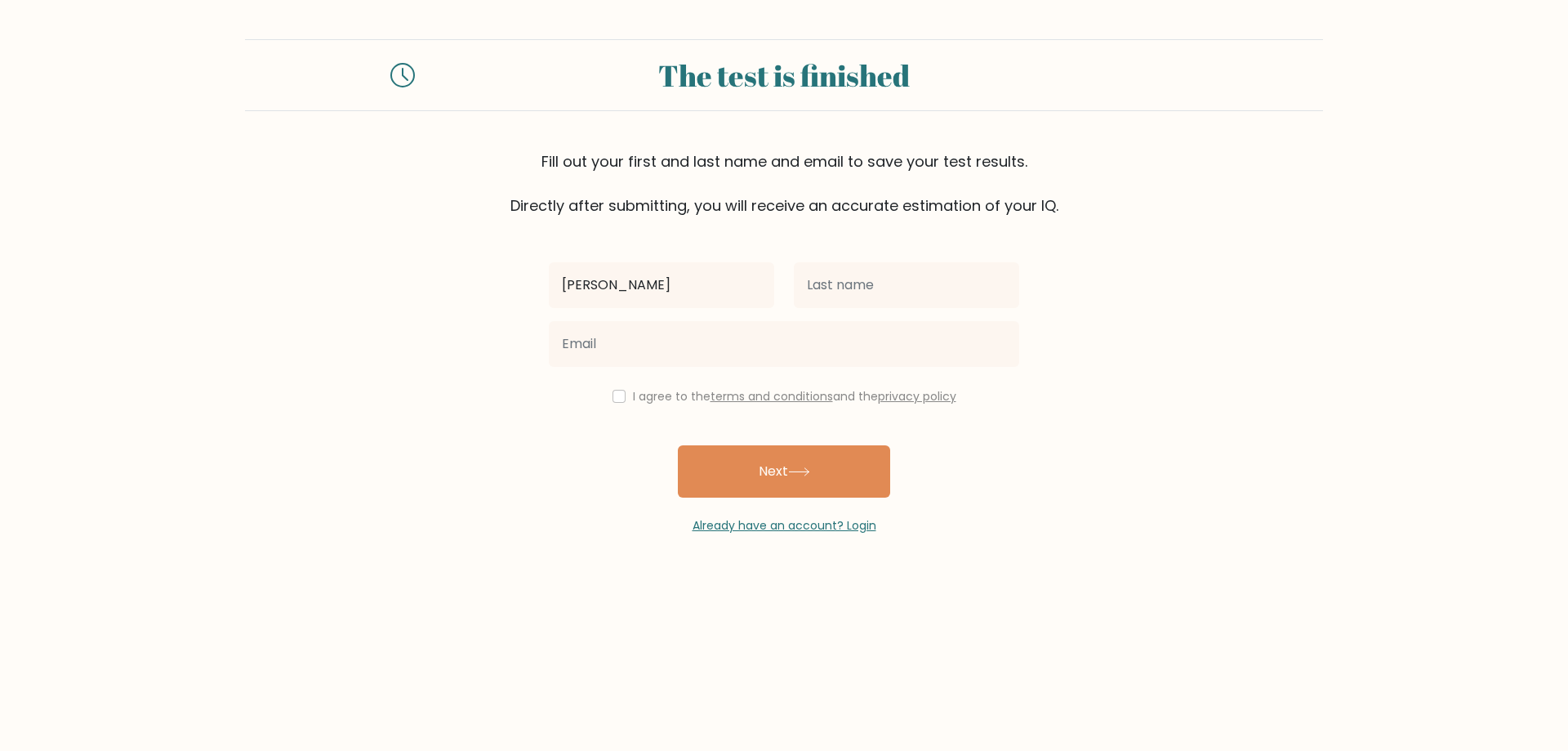
type input "[PERSON_NAME]"
click at [853, 289] on input "text" at bounding box center [906, 284] width 225 height 46
type input "Arnado"
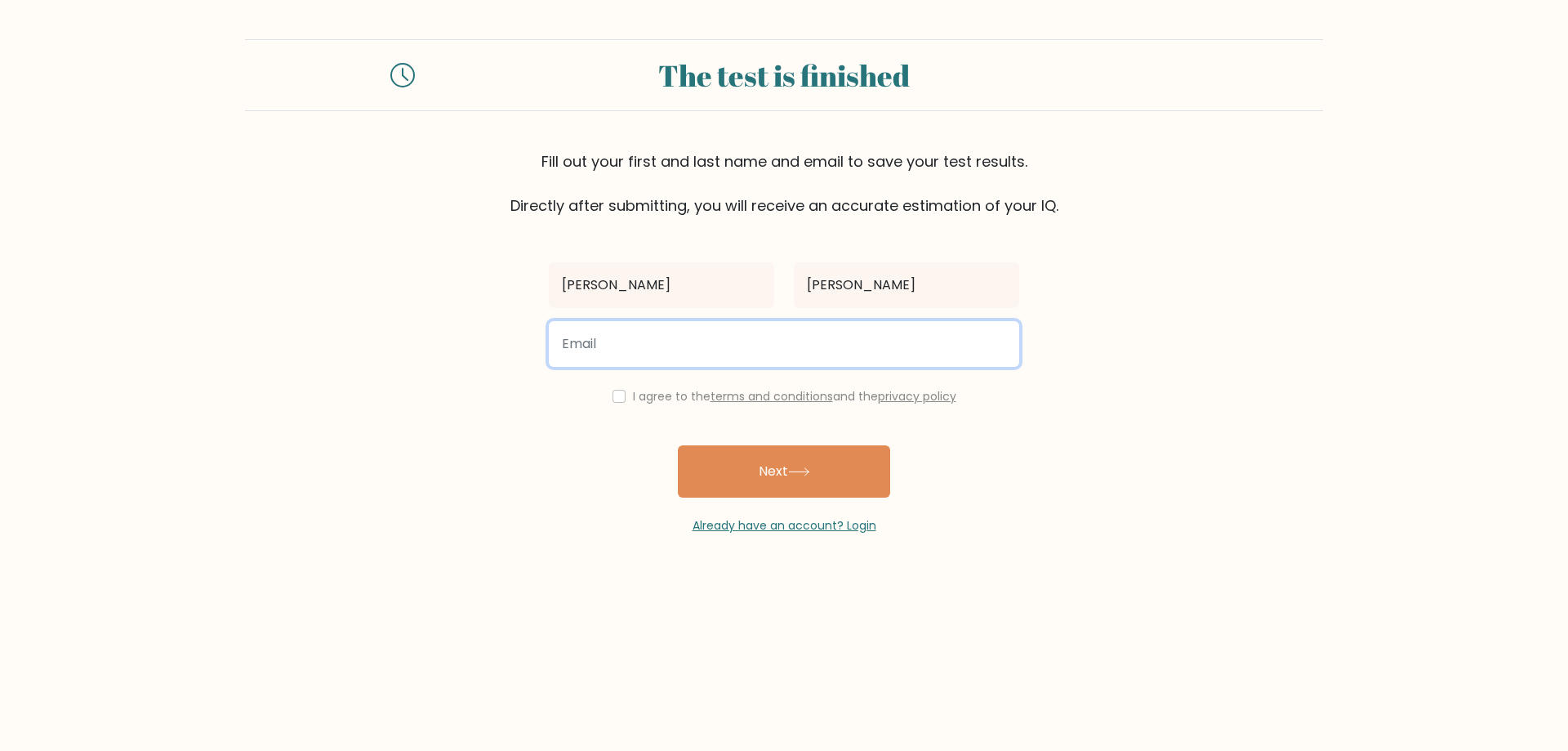
click at [637, 339] on input "email" at bounding box center [784, 343] width 470 height 46
type input "amyliwanag.arnado@gmail.com"
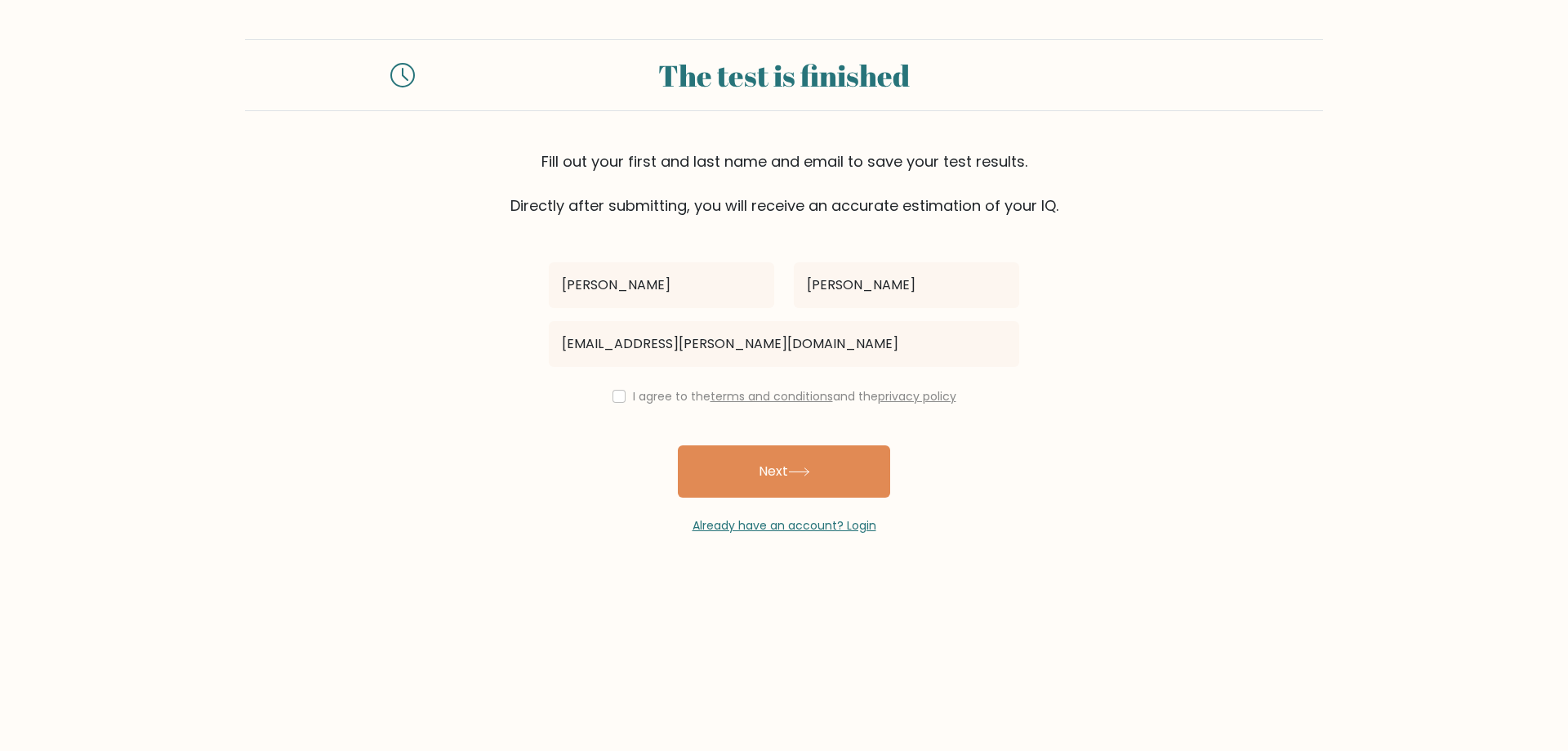
click at [605, 391] on div "I agree to the terms and conditions and the privacy policy" at bounding box center [784, 396] width 490 height 19
click at [614, 394] on input "checkbox" at bounding box center [619, 396] width 13 height 13
checkbox input "true"
click at [761, 493] on button "Next" at bounding box center [784, 472] width 212 height 52
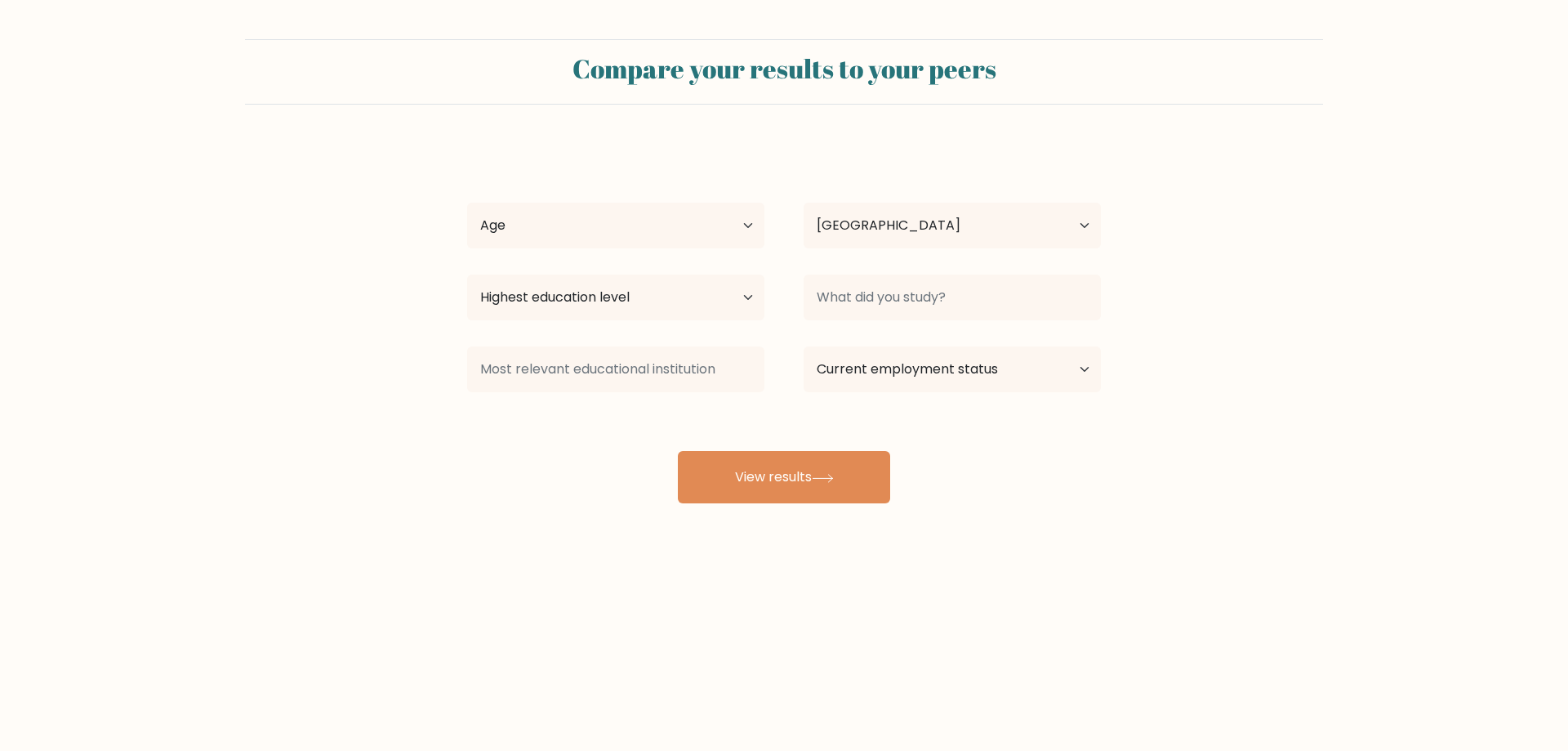
select select "PH"
click at [784, 488] on button "View results" at bounding box center [784, 477] width 212 height 52
click at [560, 222] on select "Age Under 18 years old 18-24 years old 25-34 years old 35-44 years old 45-54 ye…" at bounding box center [616, 225] width 297 height 46
select select "35_44"
click at [467, 203] on select "Age Under 18 years old 18-24 years old 25-34 years old 35-44 years old 45-54 ye…" at bounding box center [616, 225] width 297 height 46
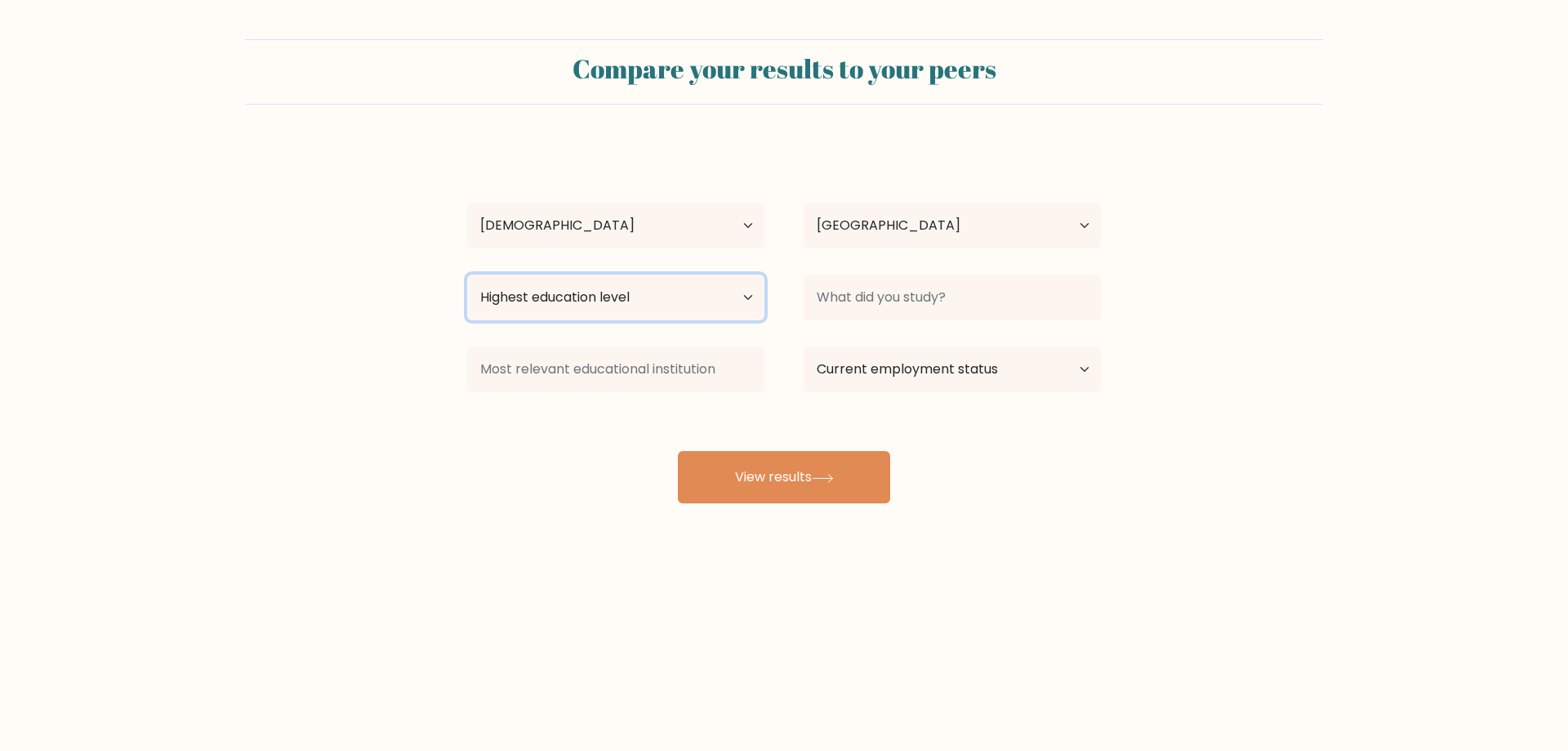
click at [559, 295] on select "Highest education level No schooling Primary Lower Secondary Upper Secondary Oc…" at bounding box center [616, 297] width 297 height 46
select select "bachelors_degree"
click at [467, 275] on select "Highest education level No schooling Primary Lower Secondary Upper Secondary Oc…" at bounding box center [616, 297] width 297 height 46
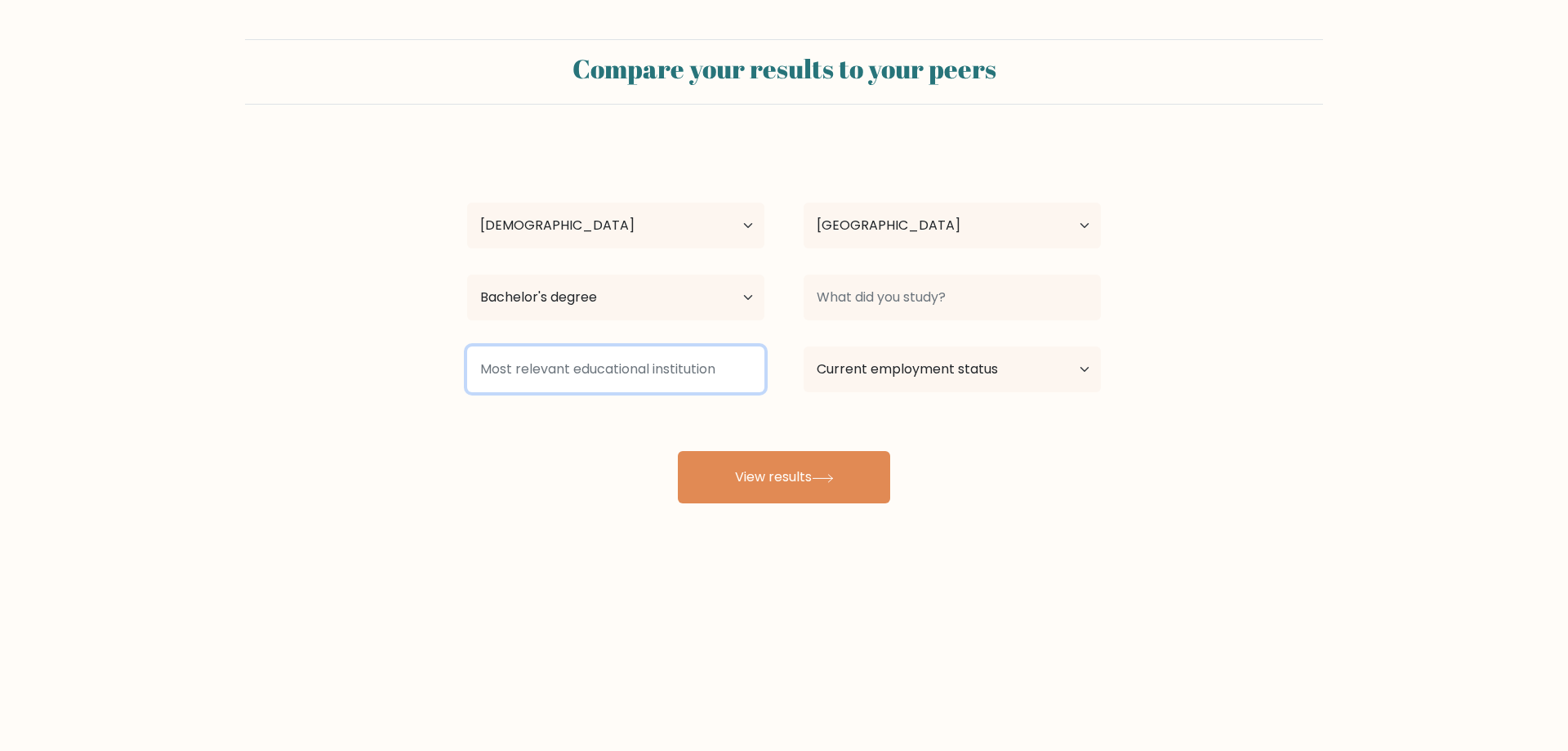
click at [606, 370] on input at bounding box center [616, 369] width 297 height 46
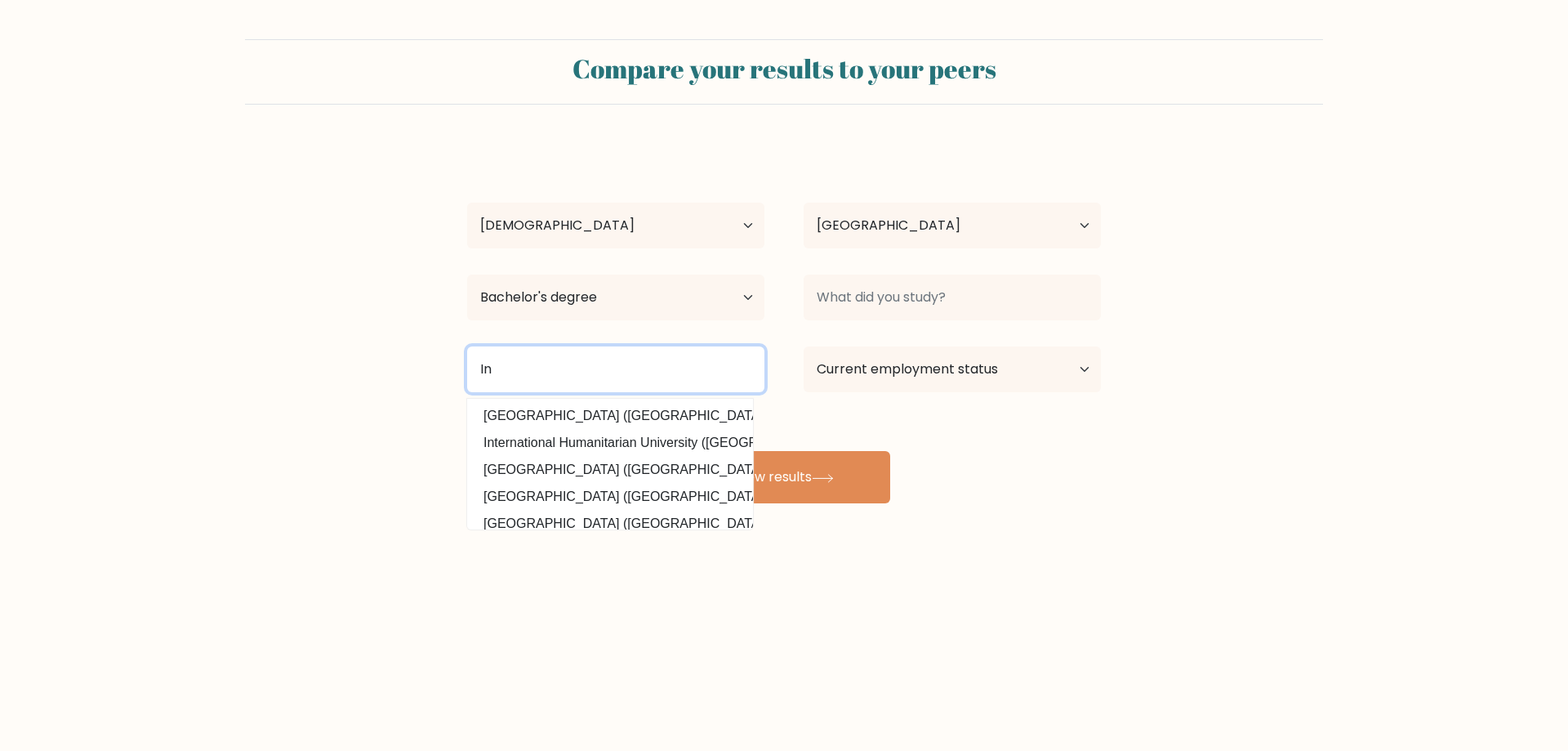
type input "I"
type input "Minda"
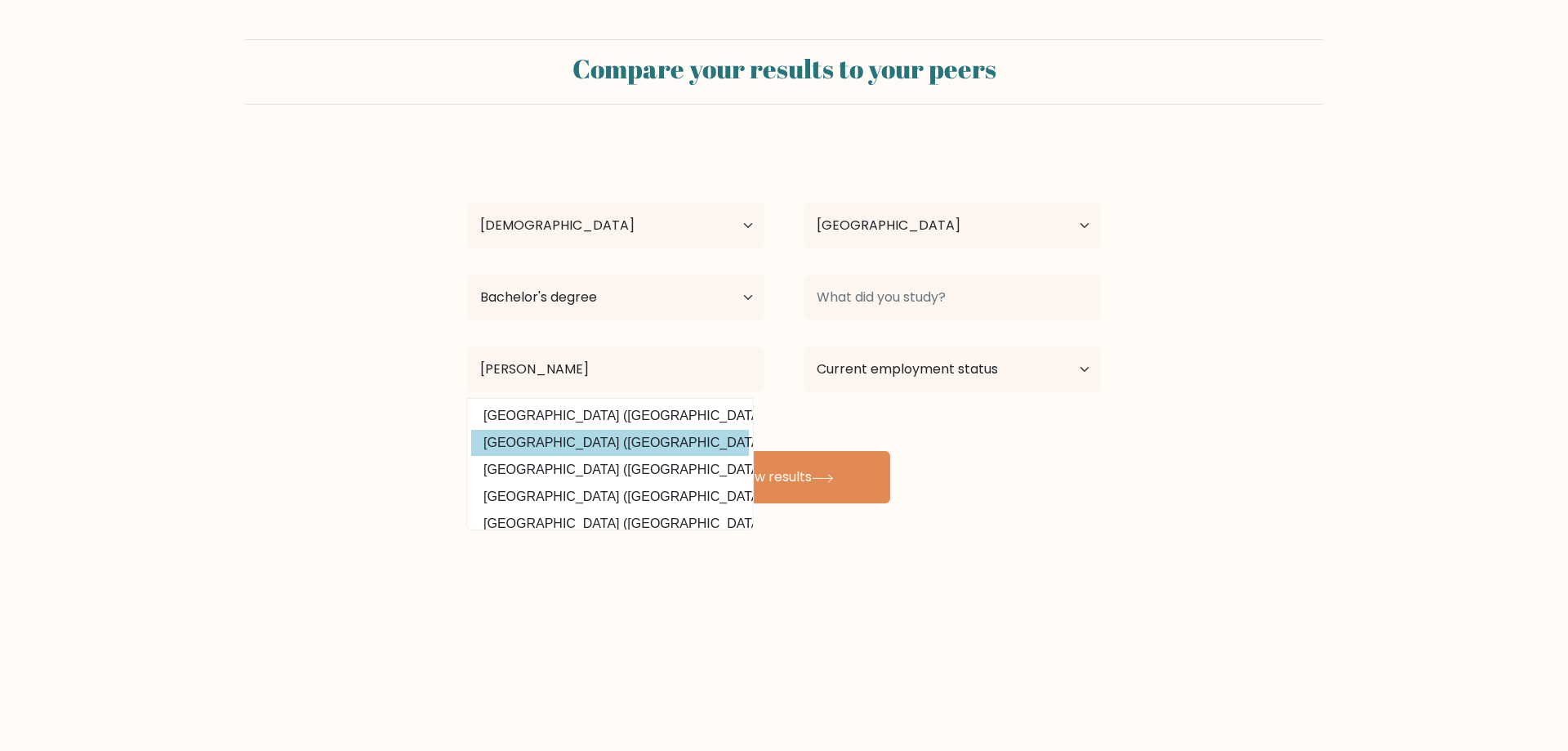
click at [557, 454] on div "Amy Liwanag Arnado Age Under 18 years old 18-24 years old 25-34 years old 35-44…" at bounding box center [784, 323] width 654 height 359
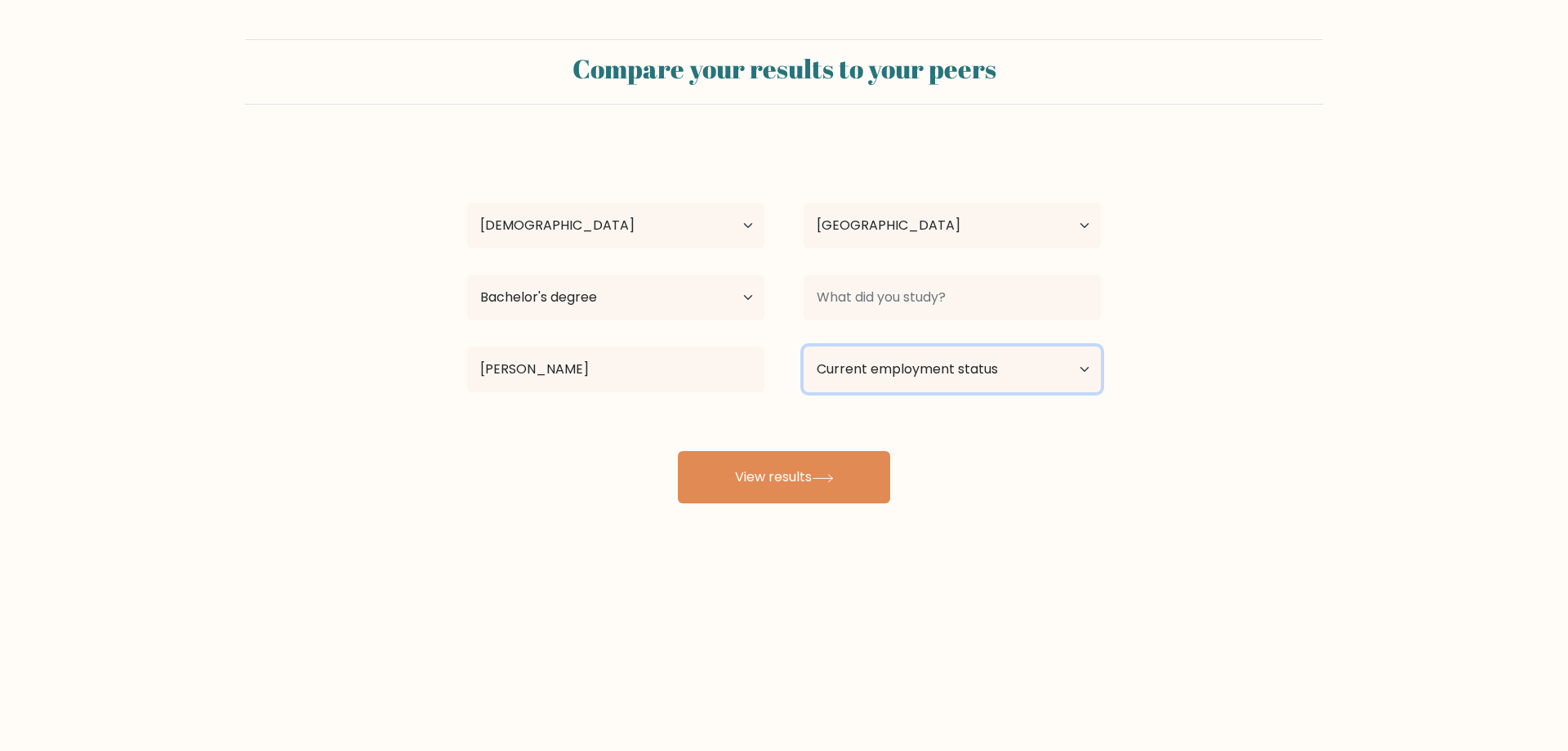
click at [845, 370] on select "Current employment status Employed Student Retired Other / prefer not to answer" at bounding box center [952, 369] width 297 height 46
select select "employed"
click at [804, 346] on select "Current employment status Employed Student Retired Other / prefer not to answer" at bounding box center [952, 369] width 297 height 46
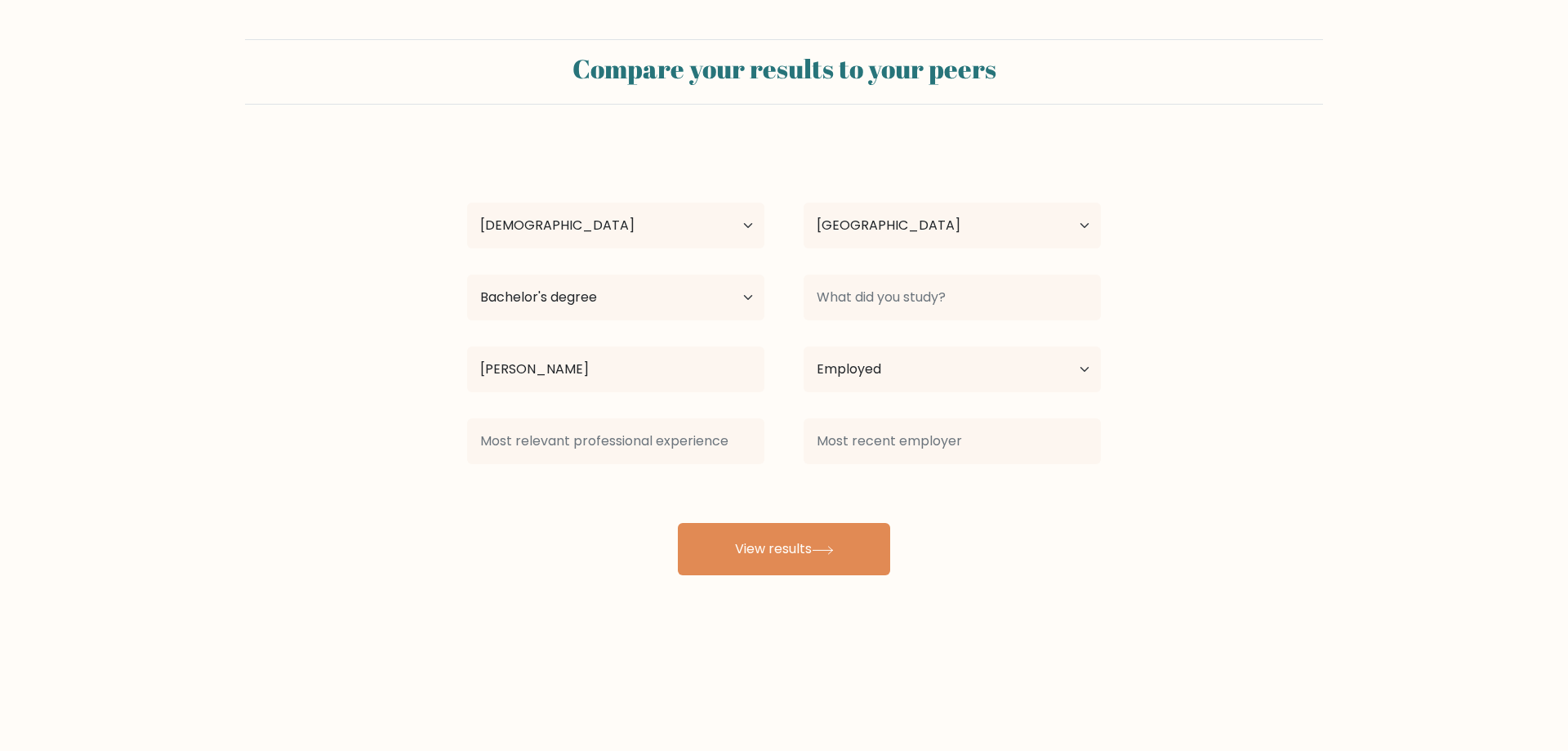
click at [807, 484] on div "Amy Liwanag Arnado Age Under 18 years old 18-24 years old 25-34 years old 35-44…" at bounding box center [784, 359] width 654 height 432
click at [634, 414] on div at bounding box center [615, 441] width 336 height 59
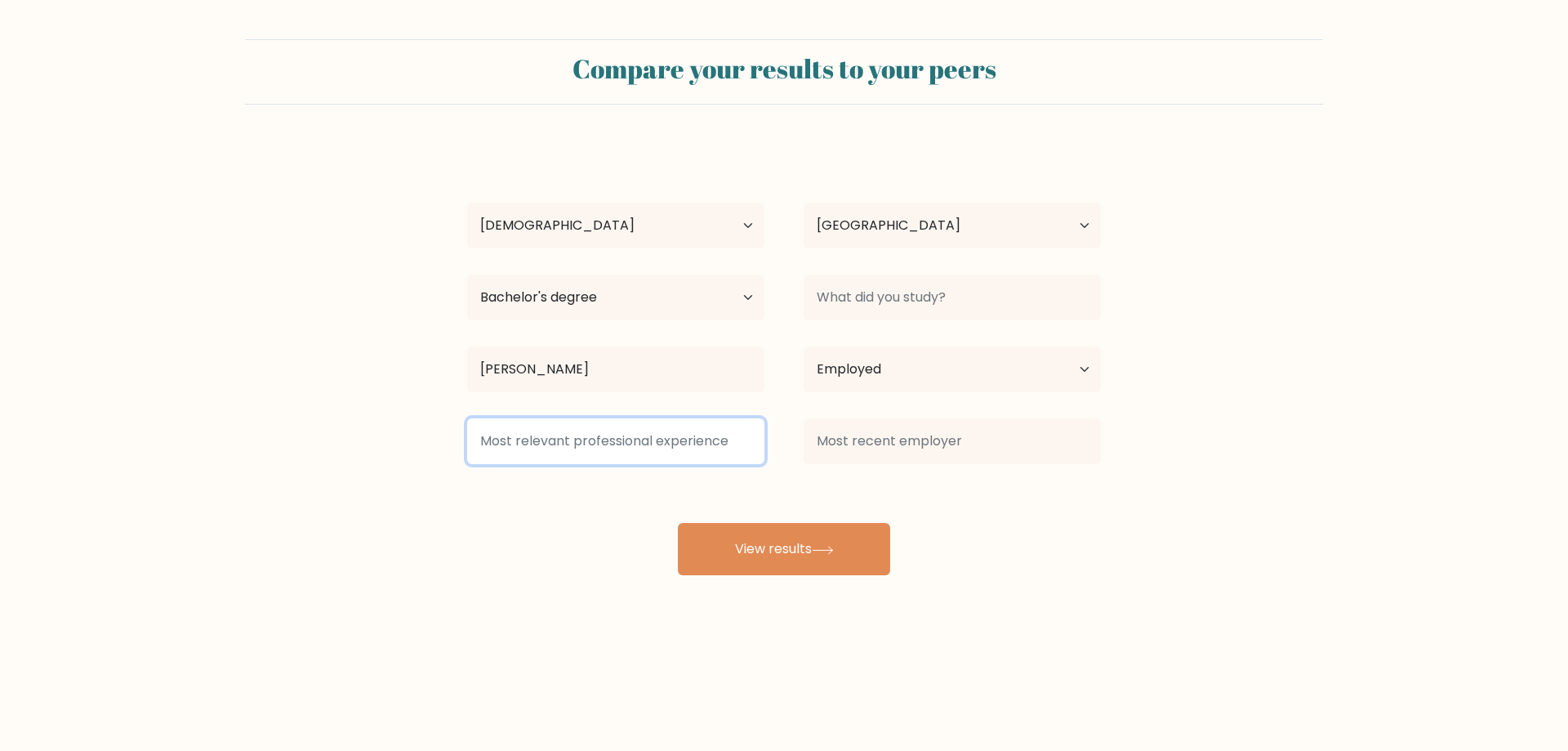
click at [633, 440] on input at bounding box center [616, 441] width 297 height 46
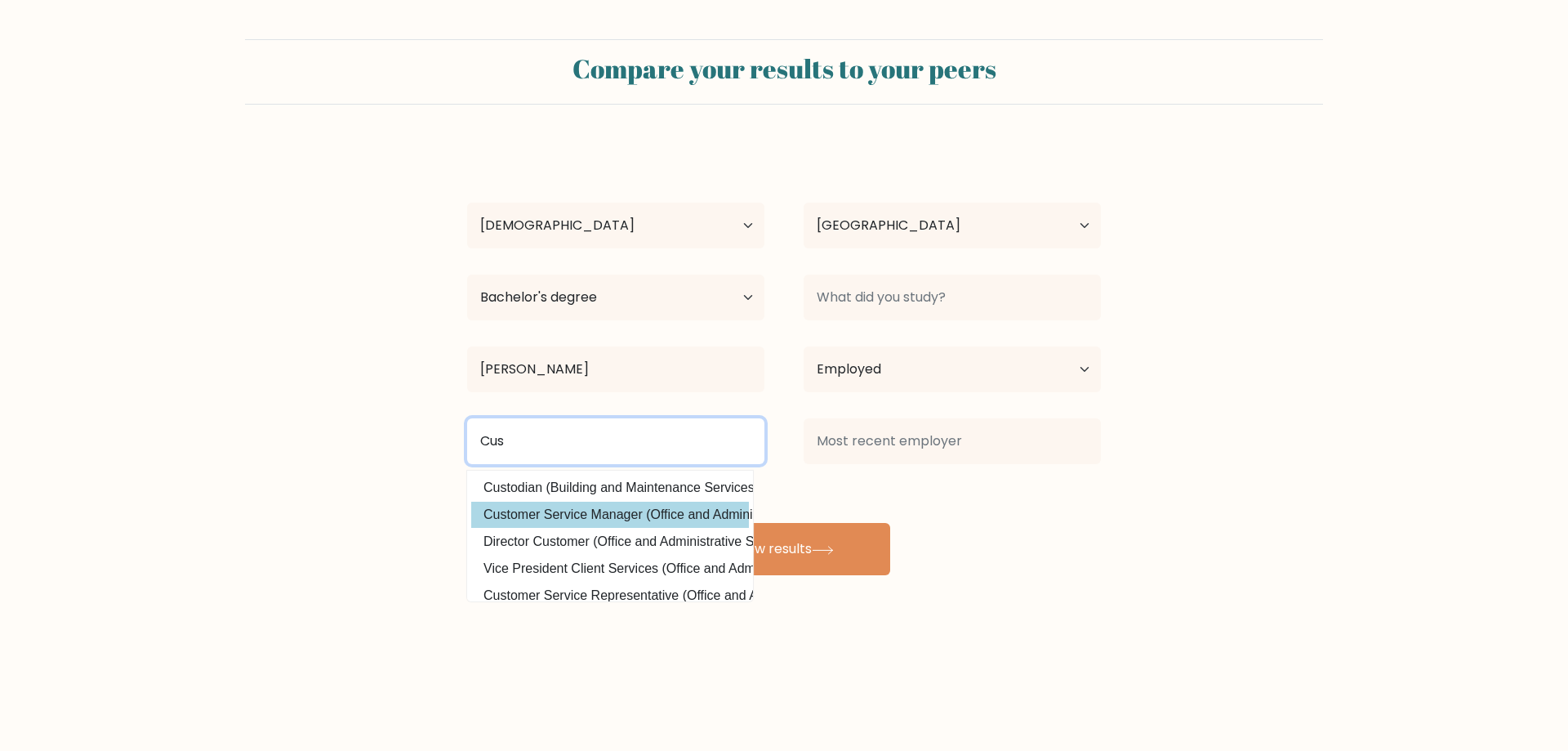
type input "Cus"
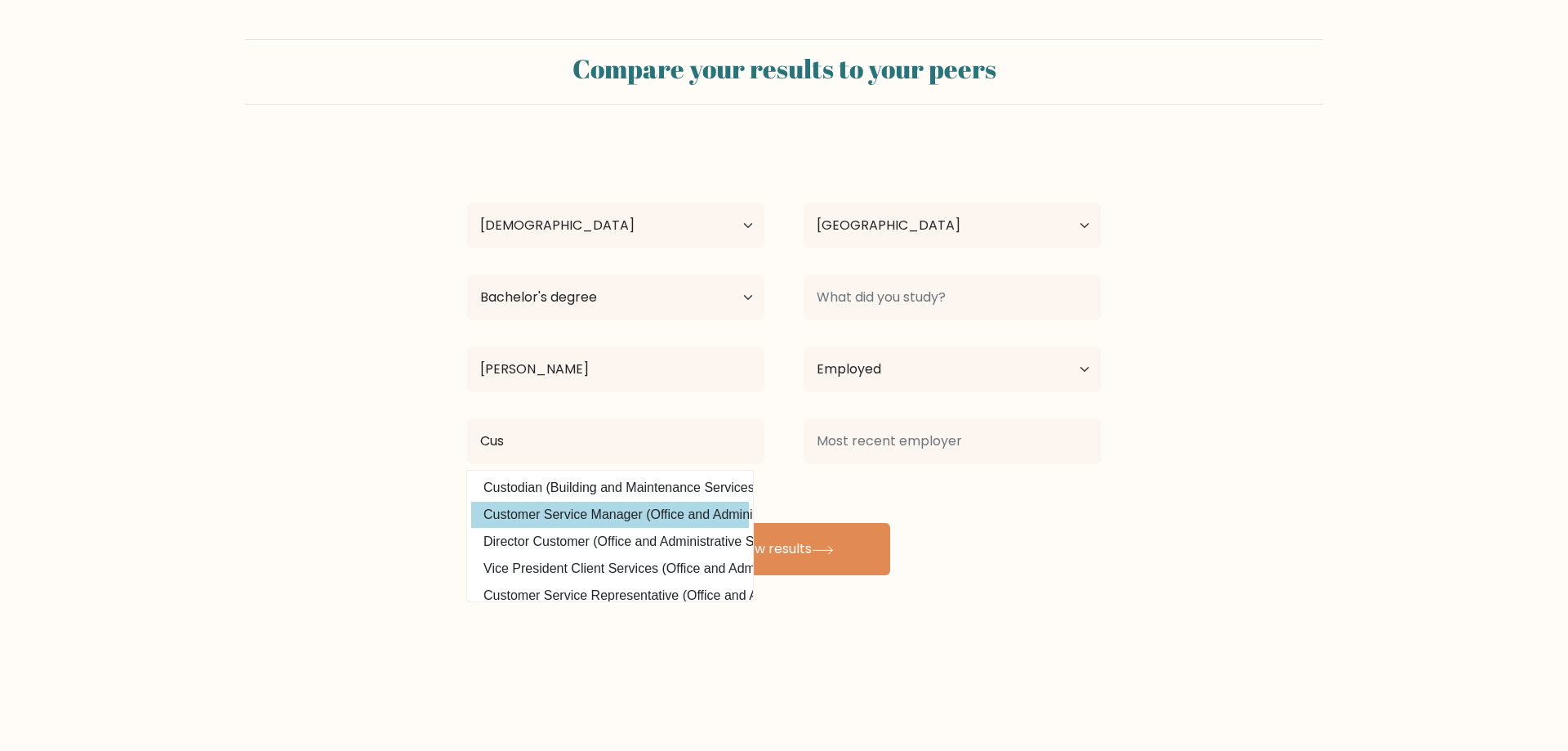
click at [608, 513] on div "Amy Liwanag Arnado Age Under 18 years old 18-24 years old 25-34 years old 35-44…" at bounding box center [784, 359] width 654 height 432
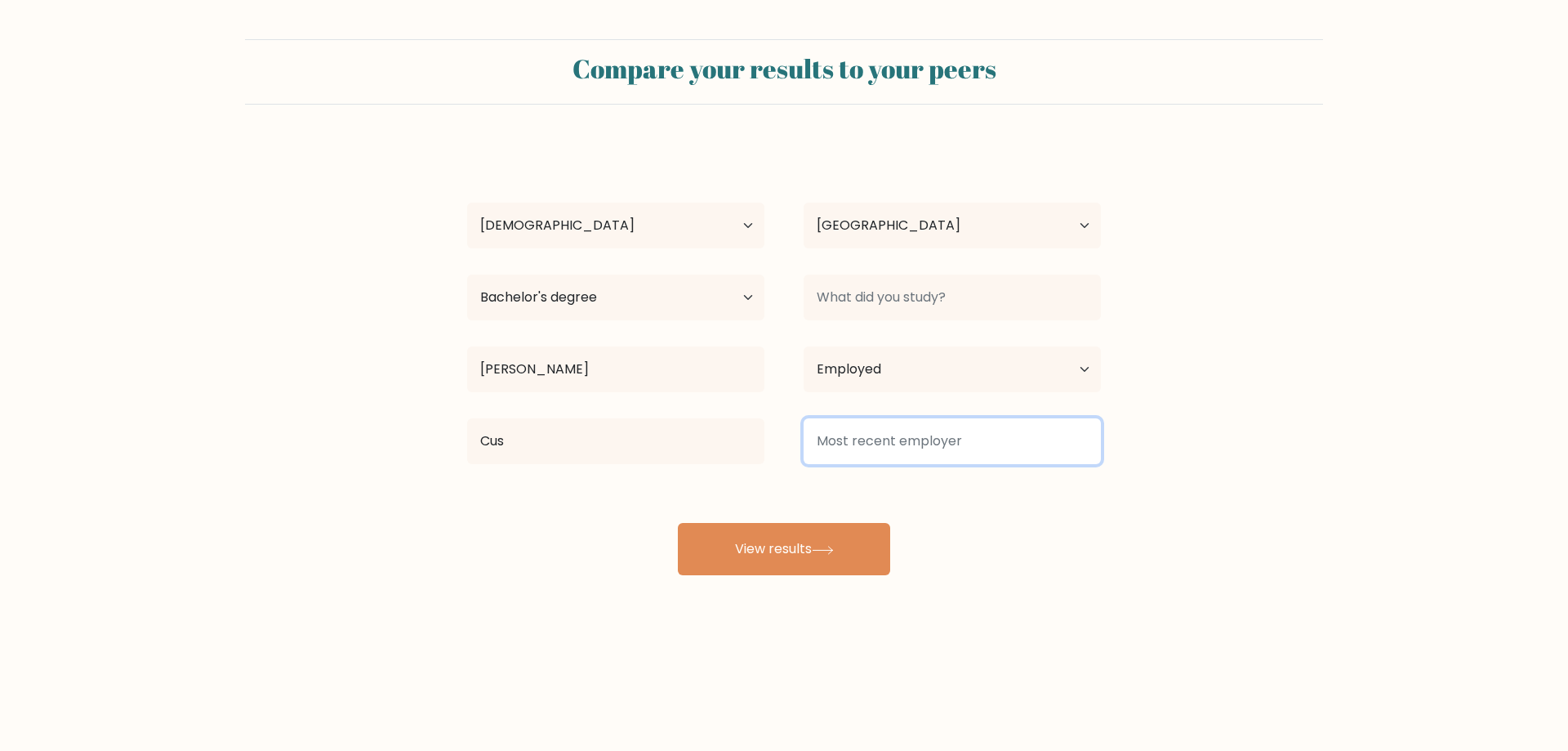
click at [866, 447] on input at bounding box center [952, 441] width 297 height 46
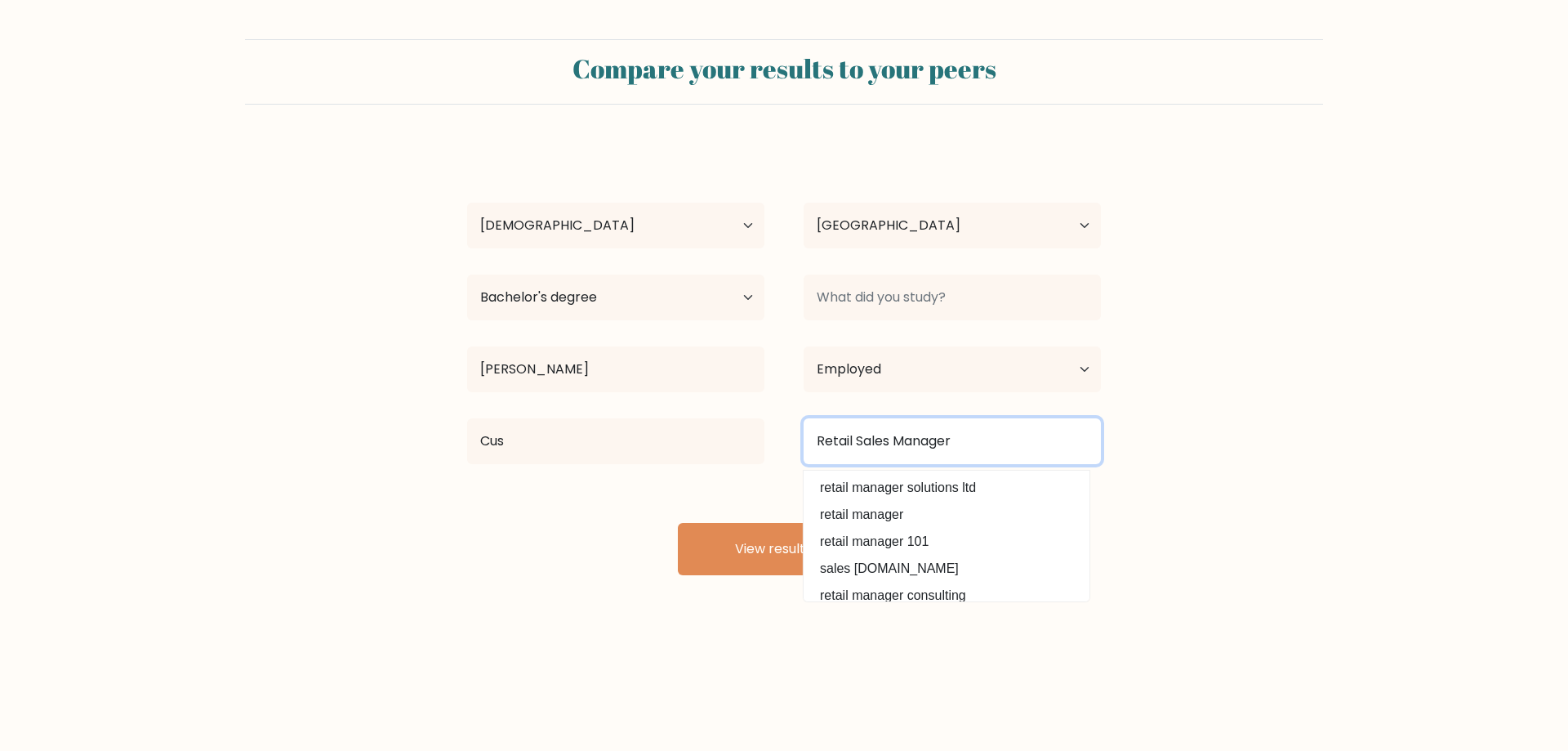
type input "Retail Sales Manager"
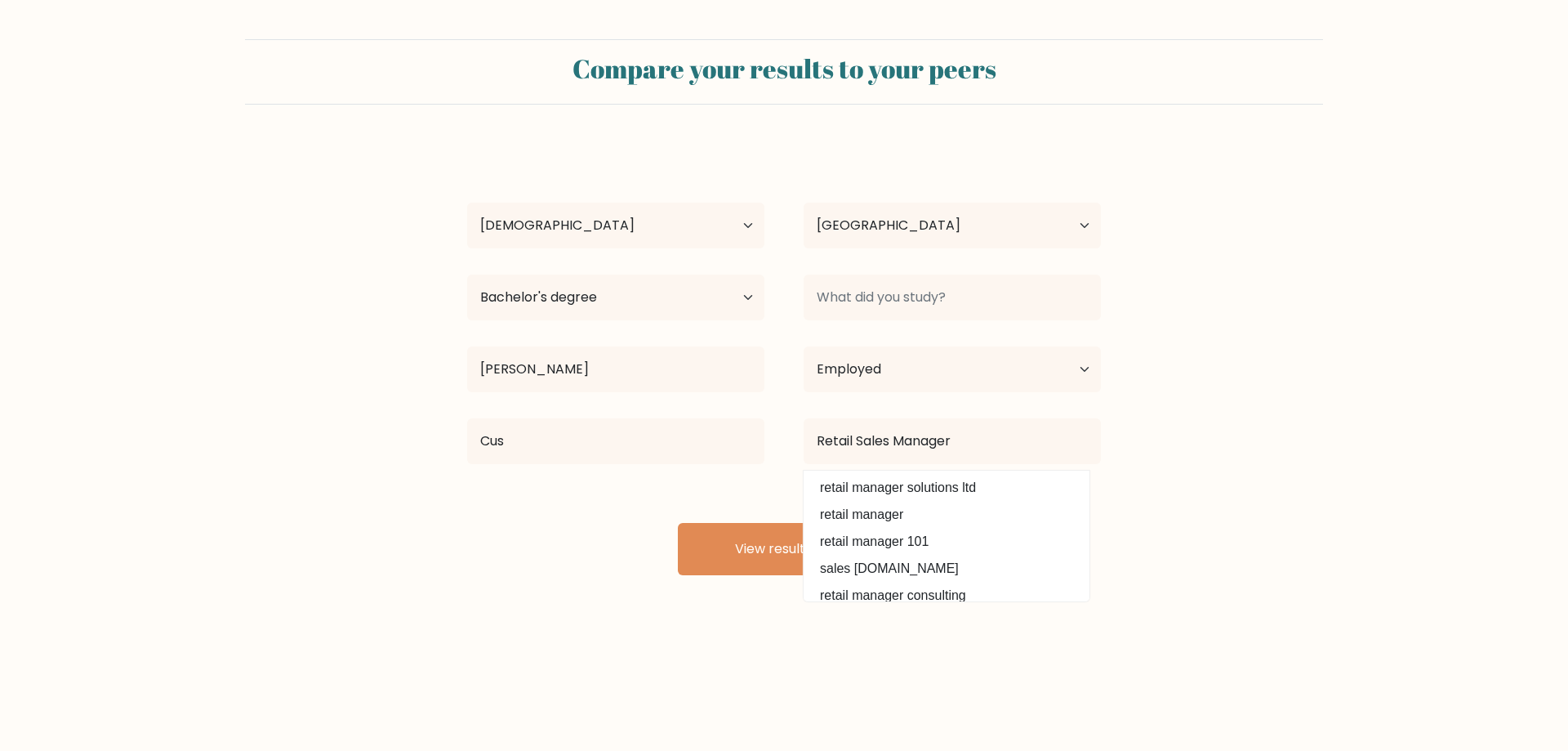
drag, startPoint x: 591, startPoint y: 530, endPoint x: 660, endPoint y: 560, distance: 75.2
click at [591, 532] on div "Amy Liwanag Arnado Age Under 18 years old 18-24 years old 25-34 years old 35-44…" at bounding box center [784, 359] width 654 height 432
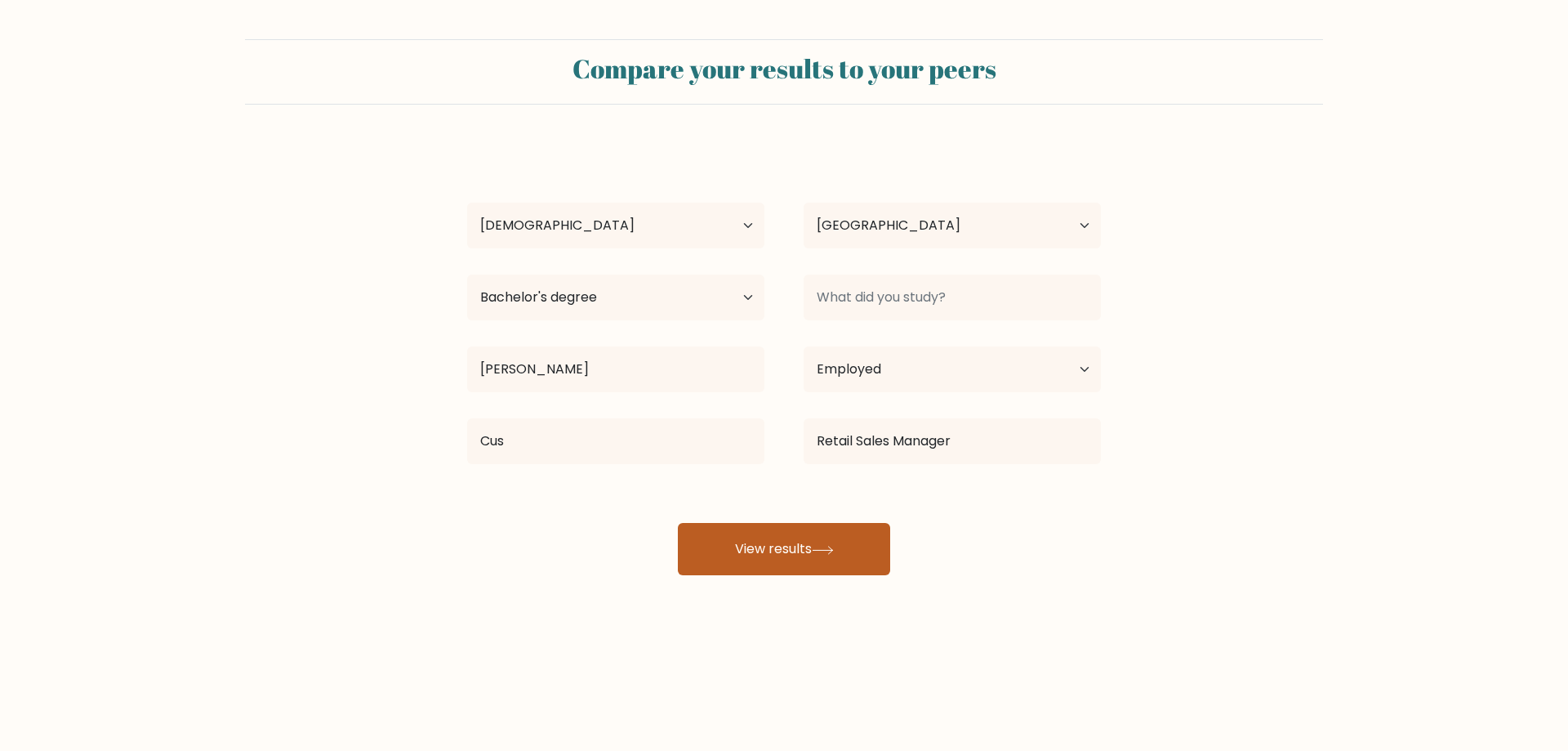
click at [762, 539] on button "View results" at bounding box center [784, 549] width 212 height 52
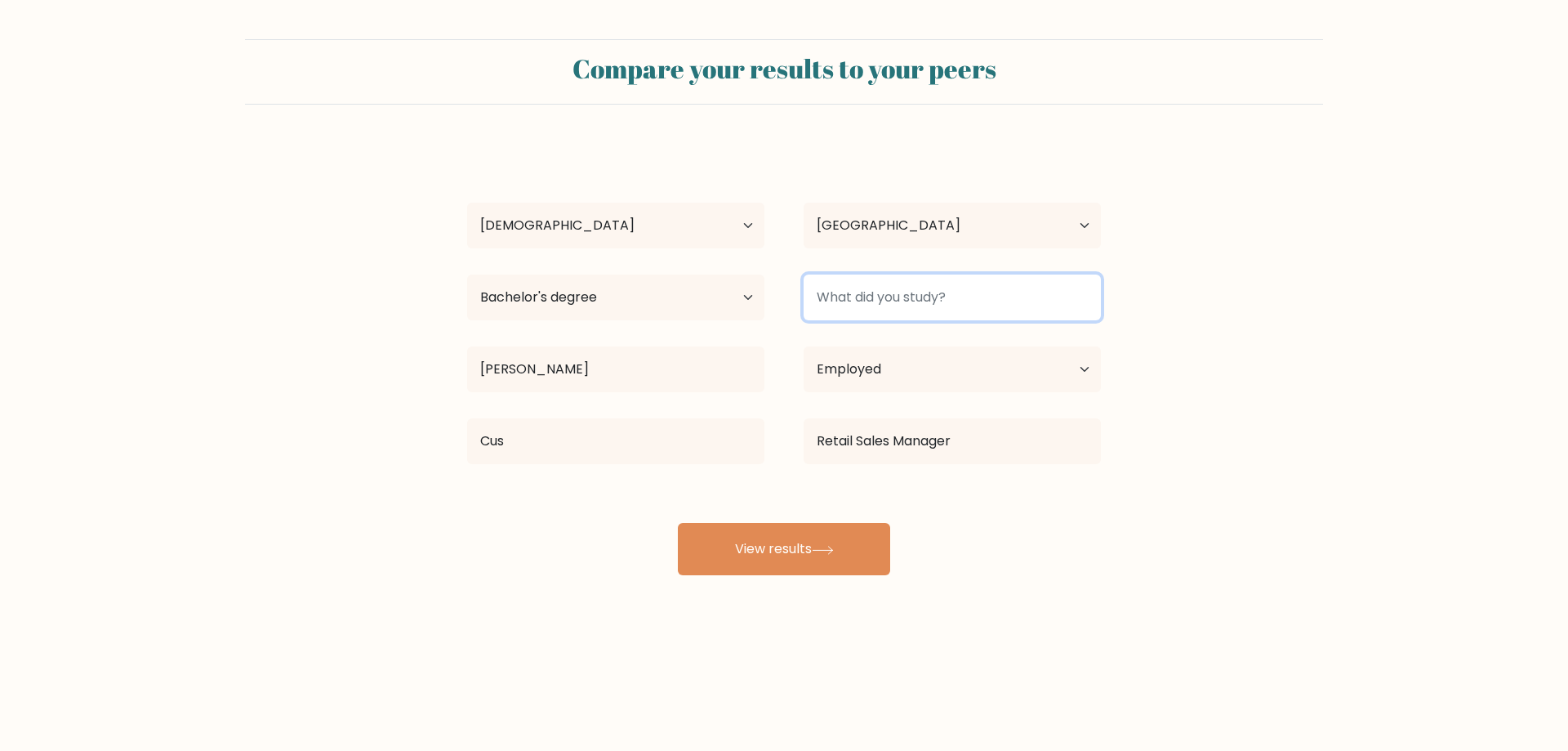
click at [878, 296] on input at bounding box center [952, 297] width 297 height 46
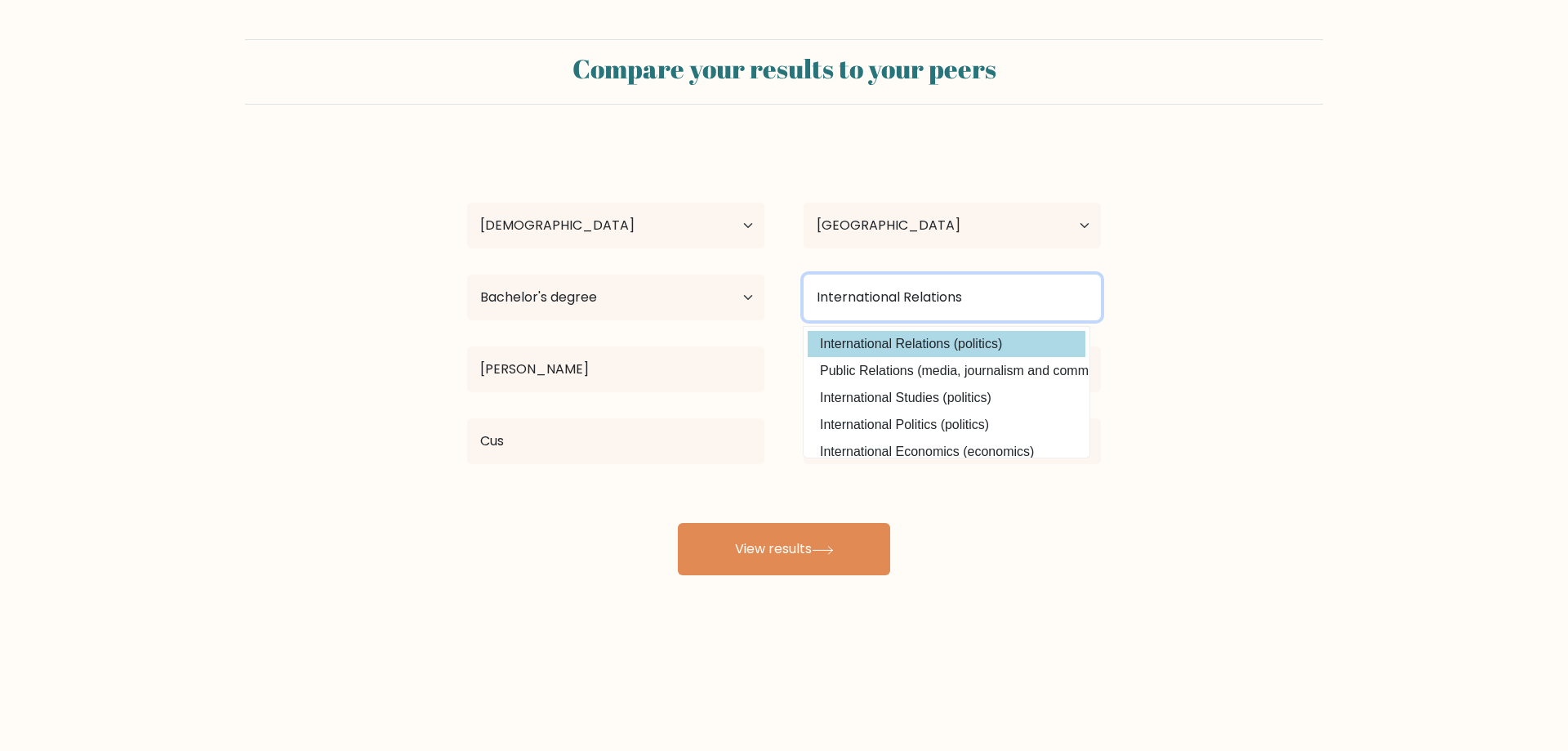
type input "International Relations"
click at [929, 357] on div "Amy Liwanag Arnado Age Under 18 years old 18-24 years old 25-34 years old 35-44…" at bounding box center [784, 359] width 654 height 432
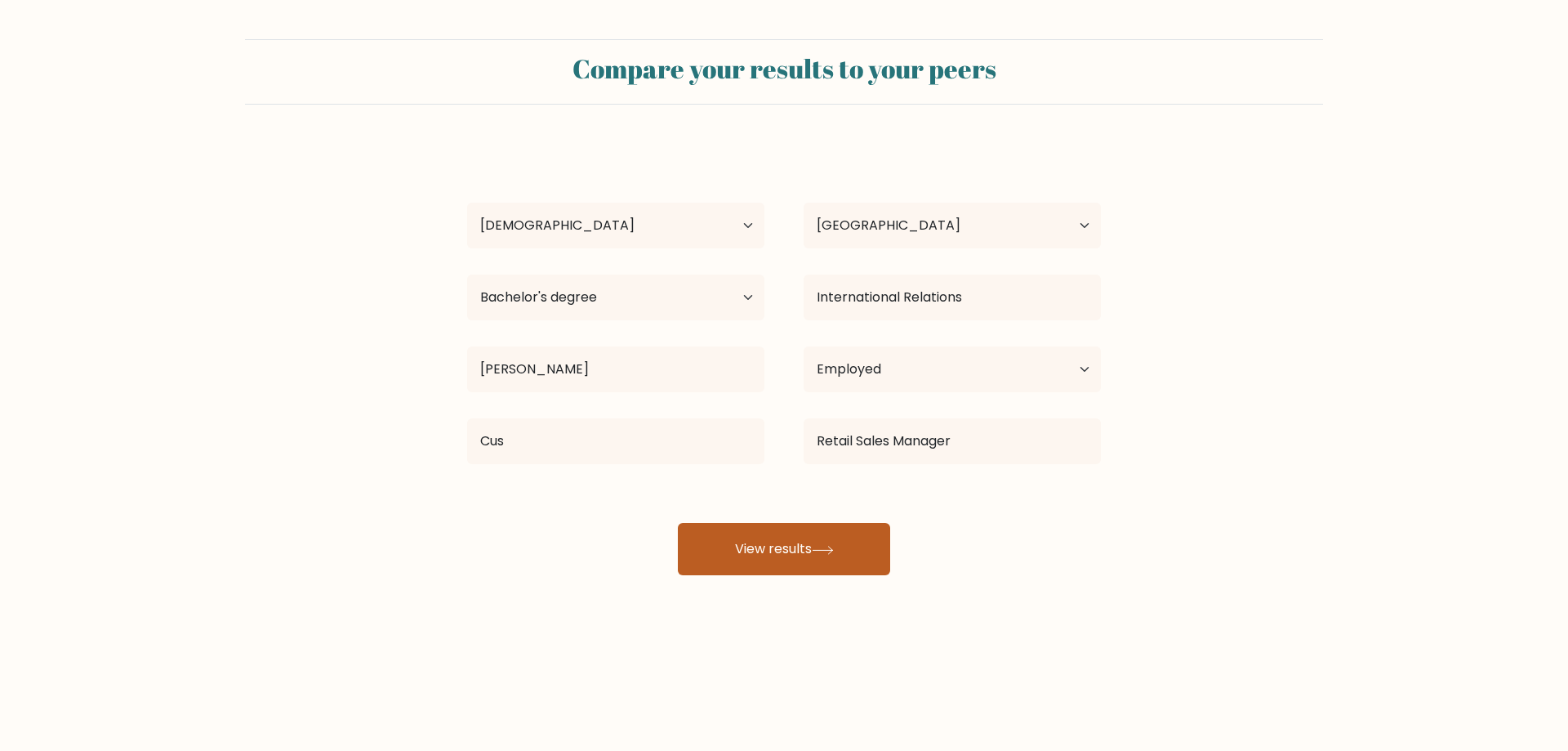
click at [802, 543] on button "View results" at bounding box center [784, 549] width 212 height 52
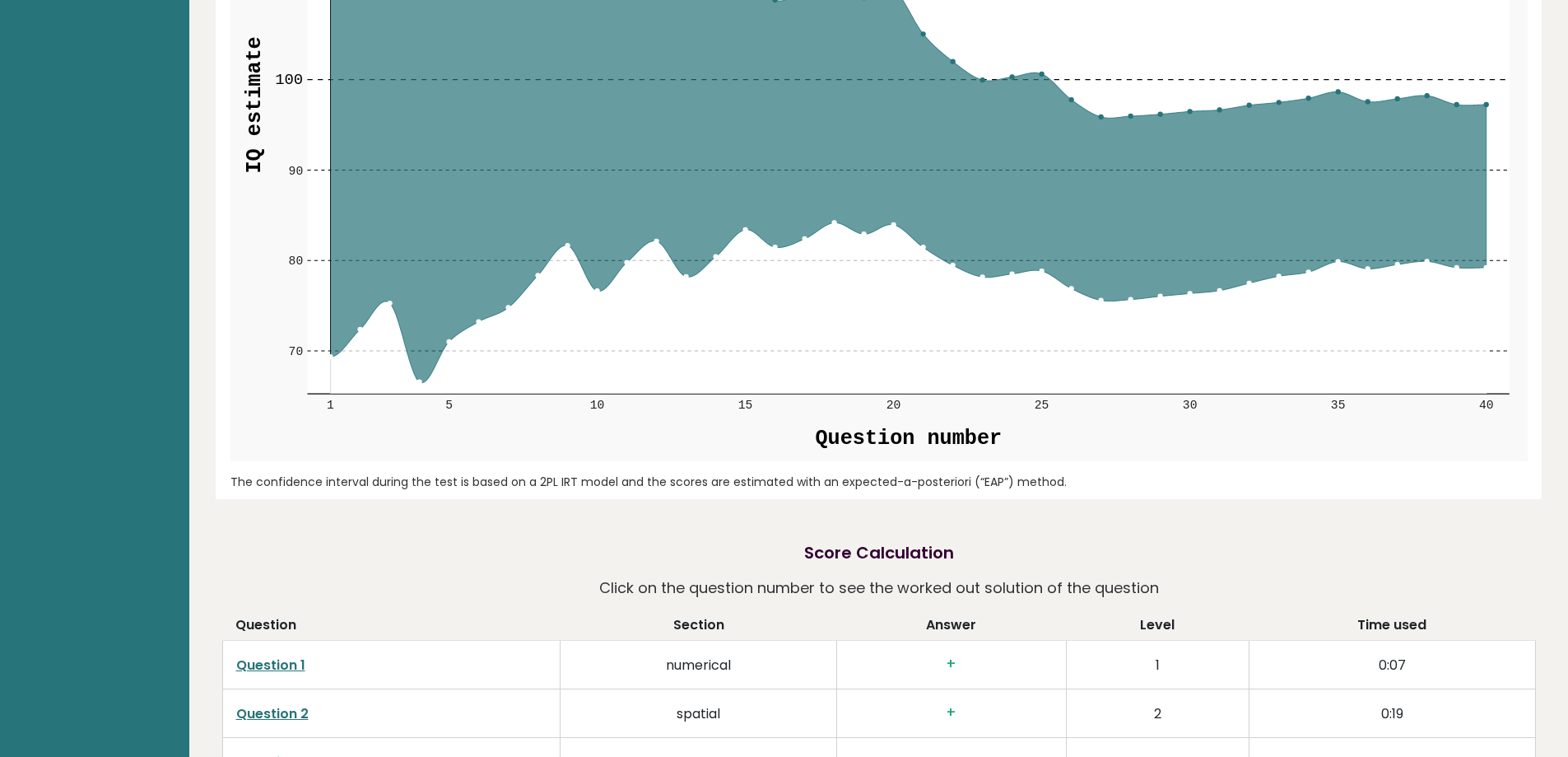
scroll to position [2556, 0]
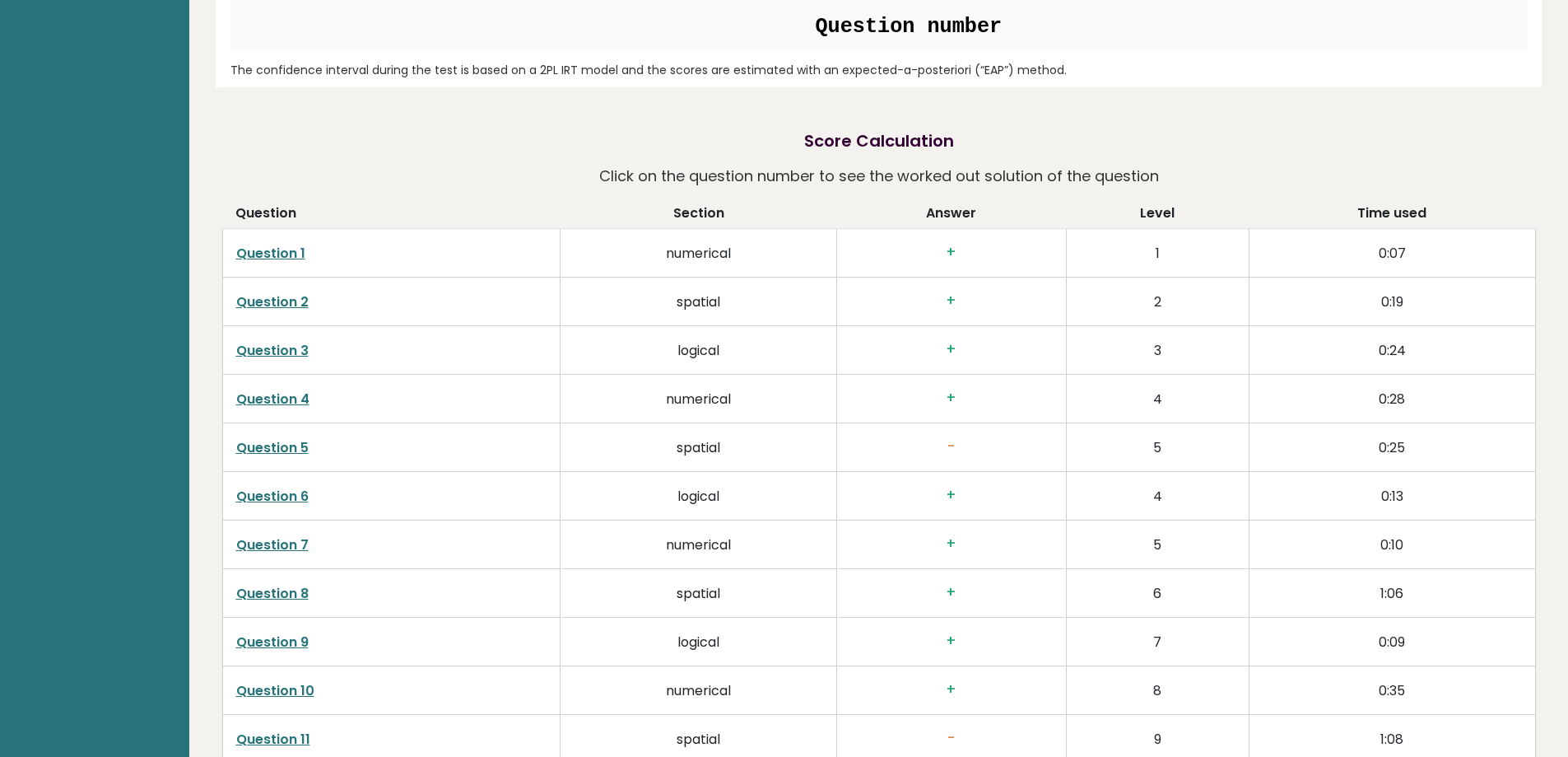
click at [946, 440] on h3 "-" at bounding box center [951, 447] width 202 height 18
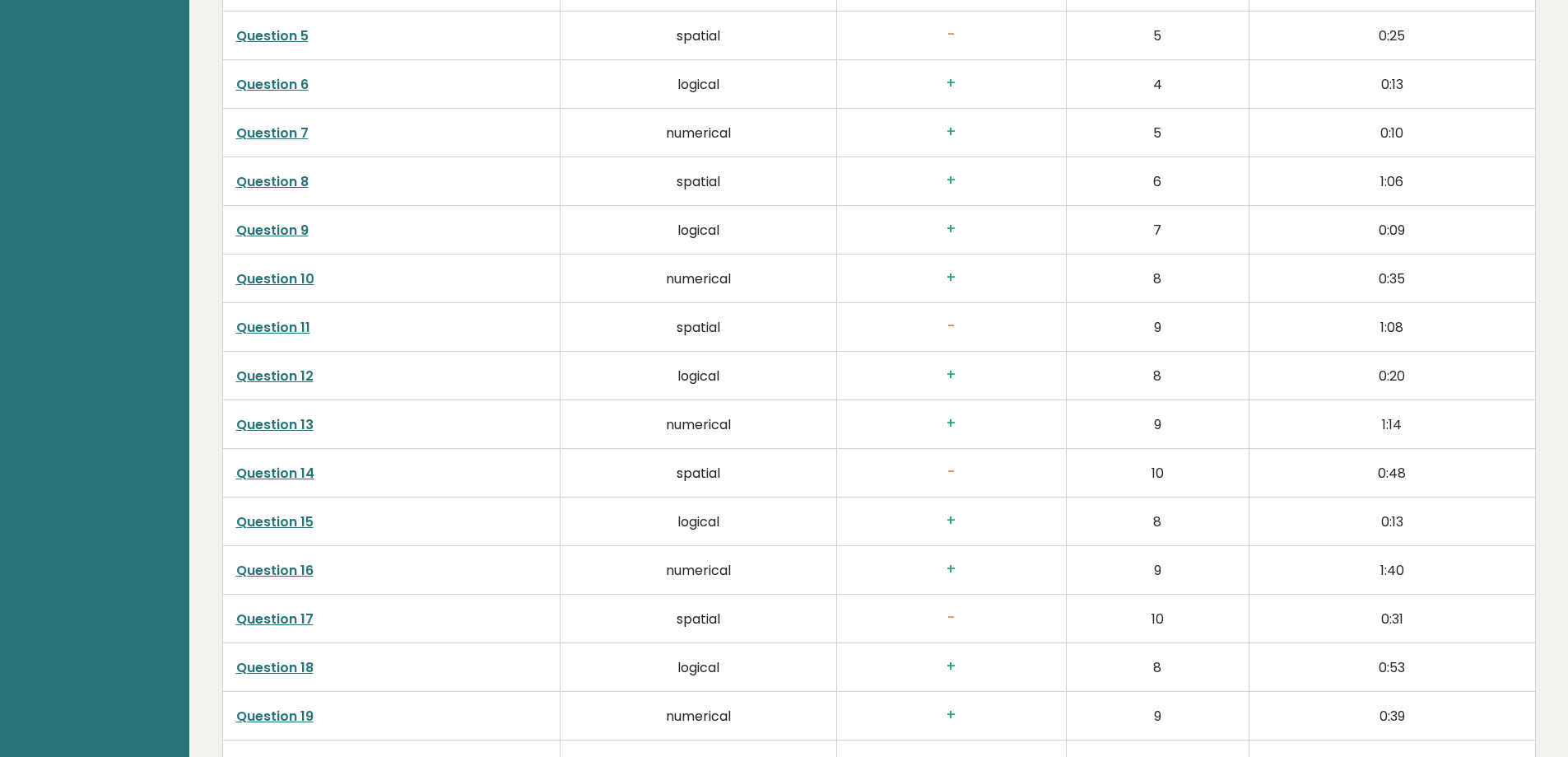
click at [981, 310] on td "-" at bounding box center [951, 328] width 230 height 49
click at [968, 467] on h3 "-" at bounding box center [951, 472] width 202 height 18
click at [964, 602] on td "-" at bounding box center [951, 619] width 230 height 49
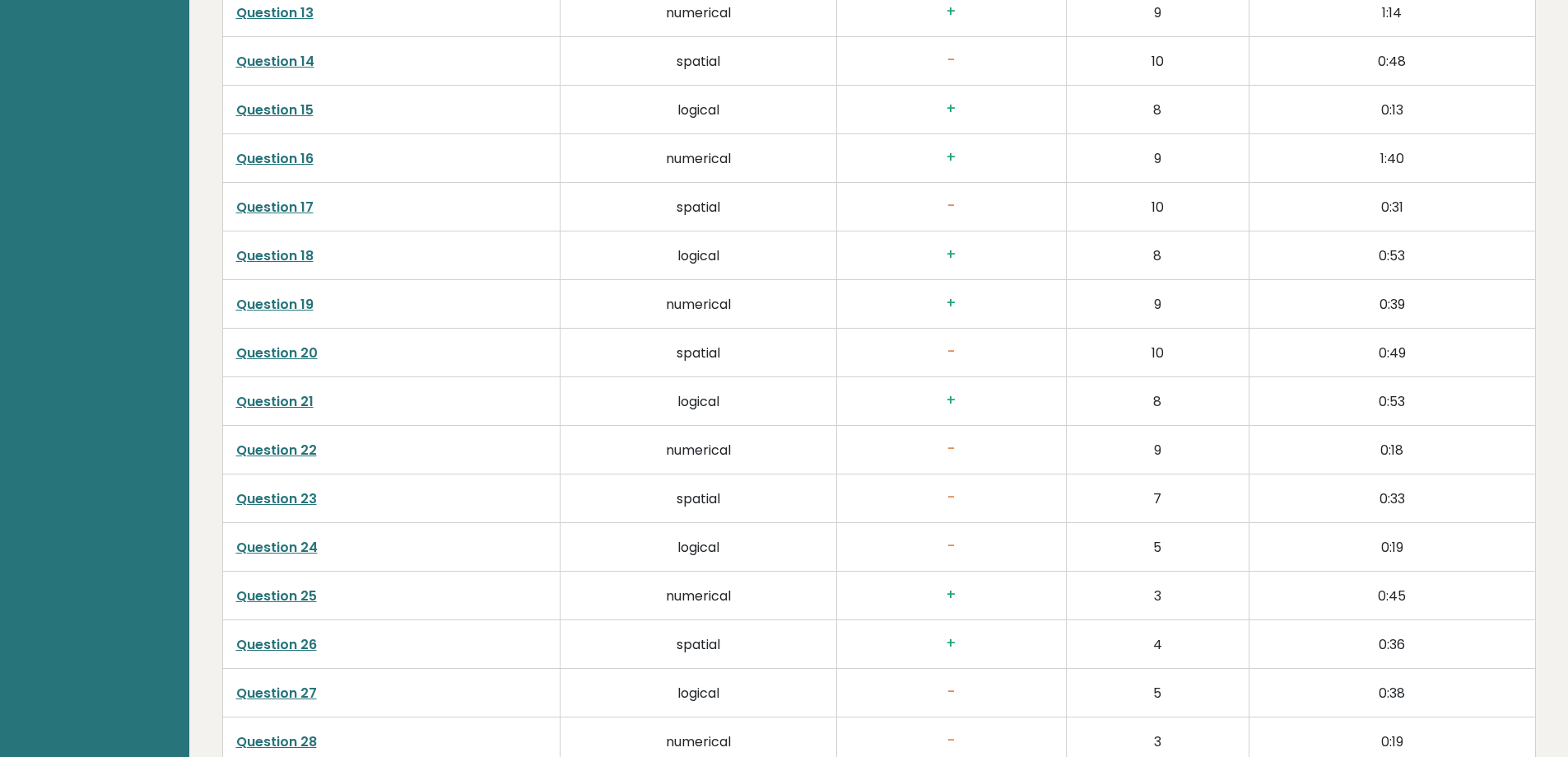
drag, startPoint x: 962, startPoint y: 456, endPoint x: 966, endPoint y: 491, distance: 35.2
click at [962, 463] on td "-" at bounding box center [951, 450] width 230 height 49
click at [968, 503] on h3 "-" at bounding box center [951, 498] width 202 height 18
click at [973, 537] on td "-" at bounding box center [951, 548] width 230 height 49
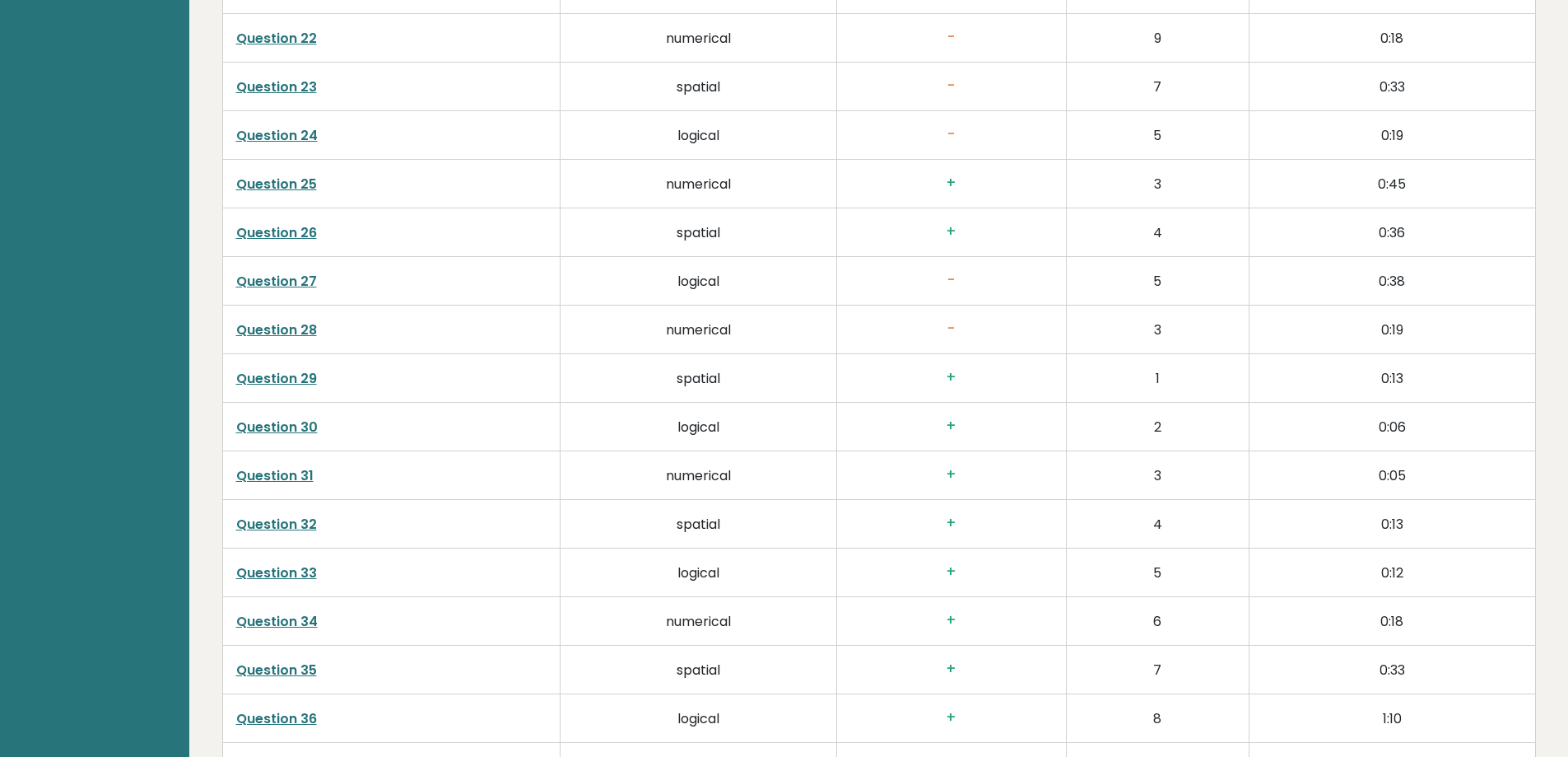
scroll to position [4203, 0]
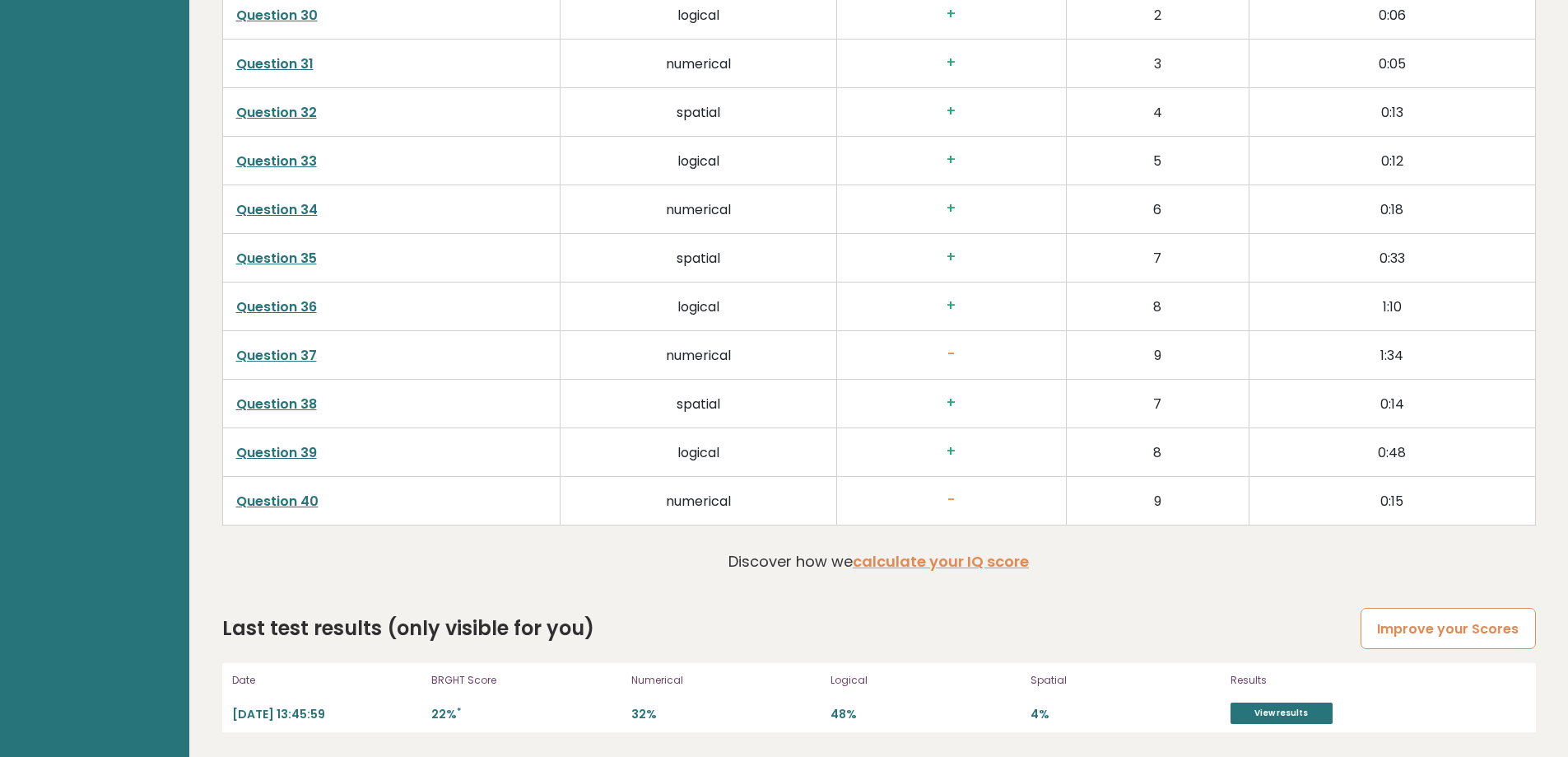
click at [1447, 633] on link "Improve your Scores" at bounding box center [1448, 628] width 175 height 42
